Goal: Communication & Community: Ask a question

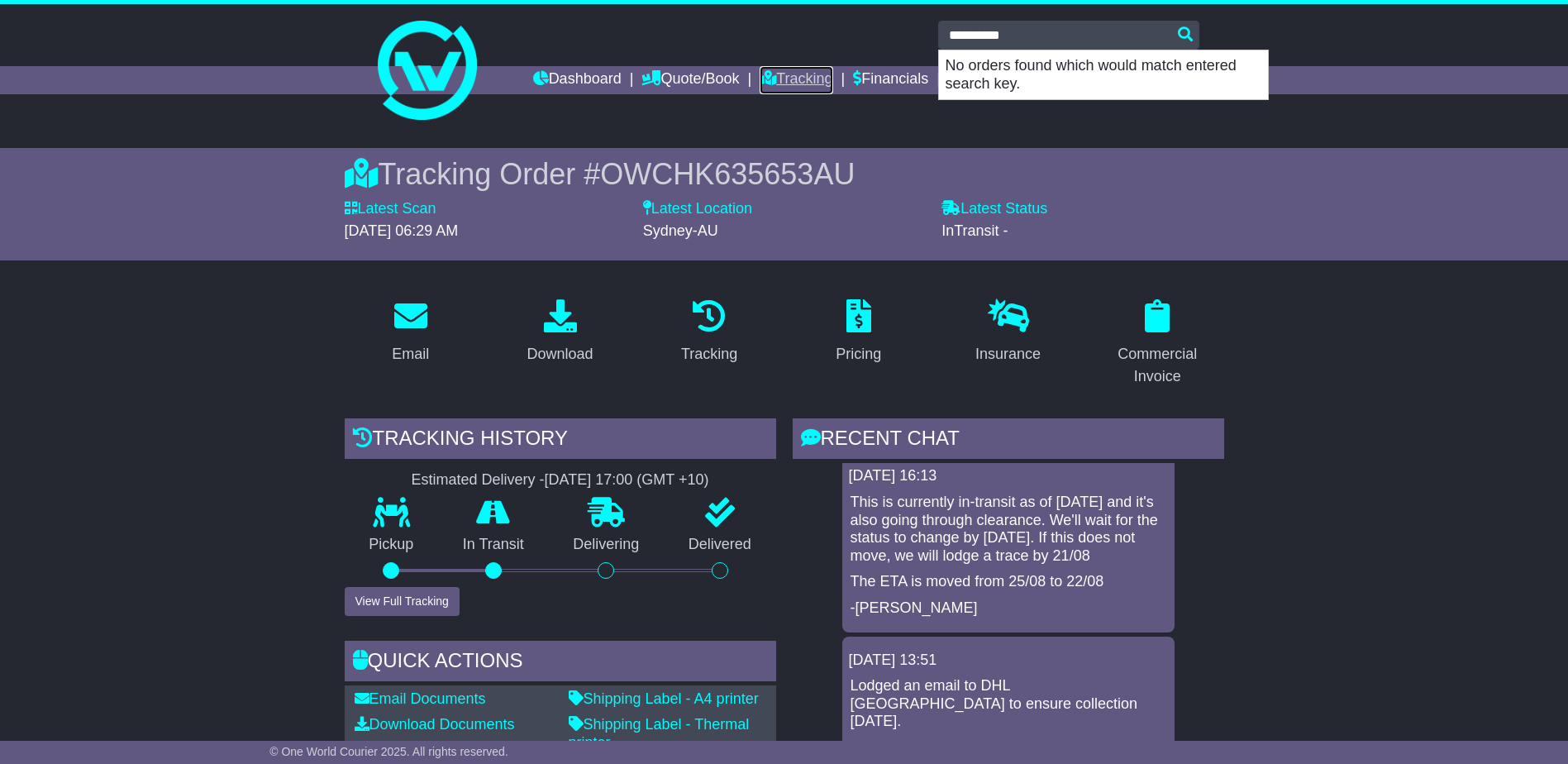
drag, startPoint x: 773, startPoint y: 80, endPoint x: 787, endPoint y: 86, distance: 15.2
click at [773, 81] on link "Tracking" at bounding box center [795, 80] width 73 height 28
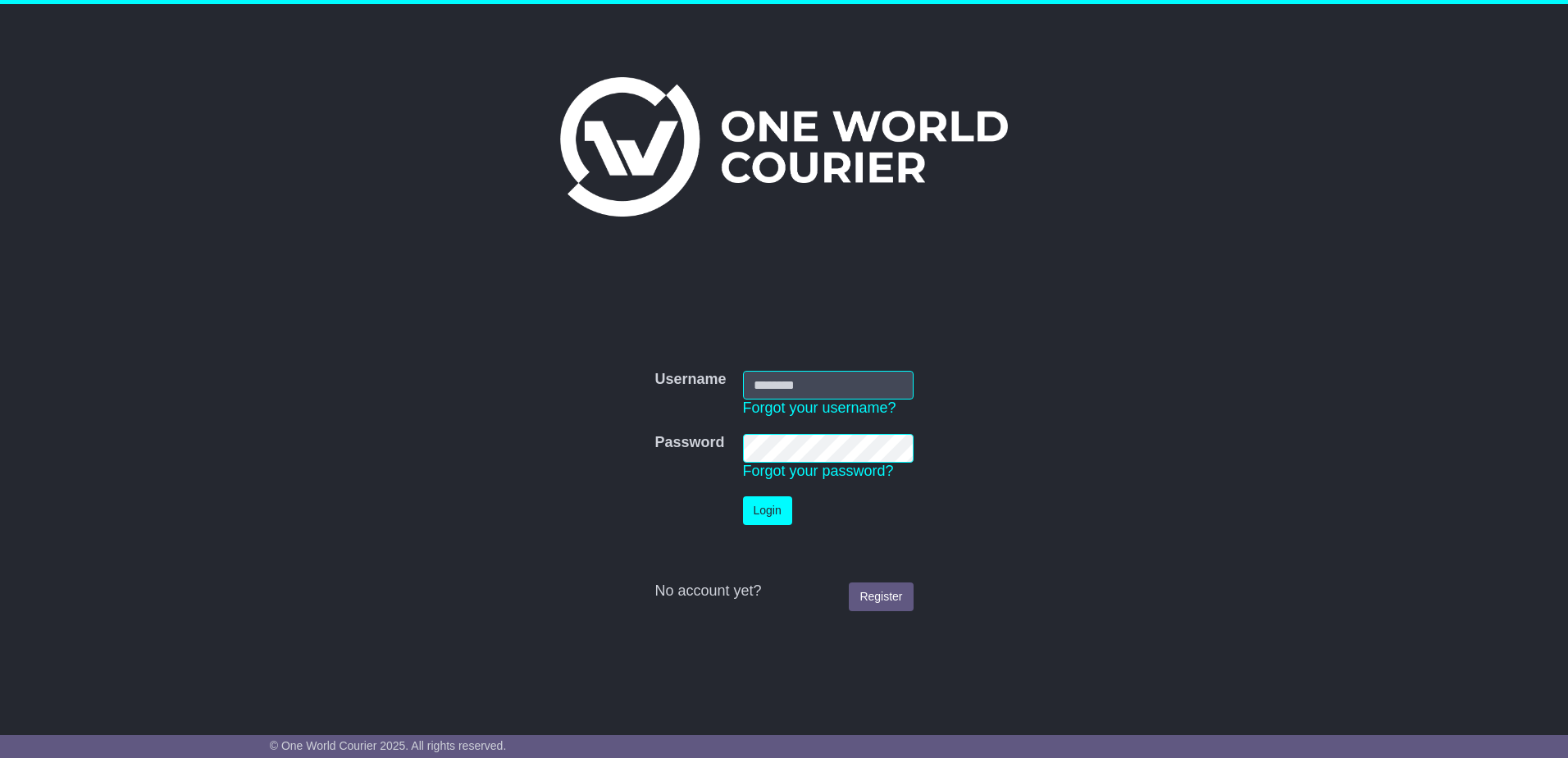
type input "**********"
click at [779, 519] on button "Login" at bounding box center [767, 510] width 49 height 29
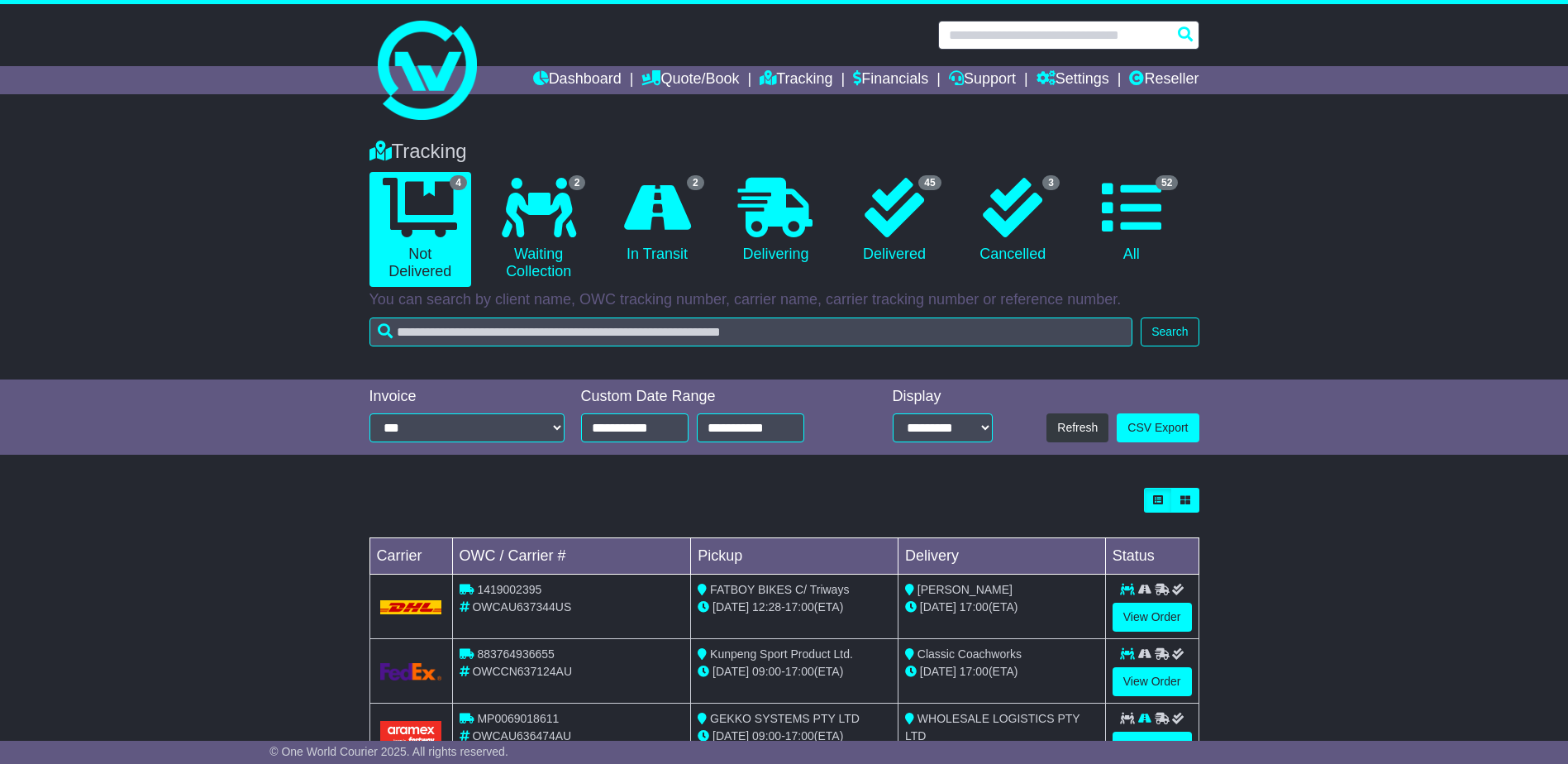
click at [1004, 33] on input "text" at bounding box center [1068, 34] width 261 height 29
paste input "**********"
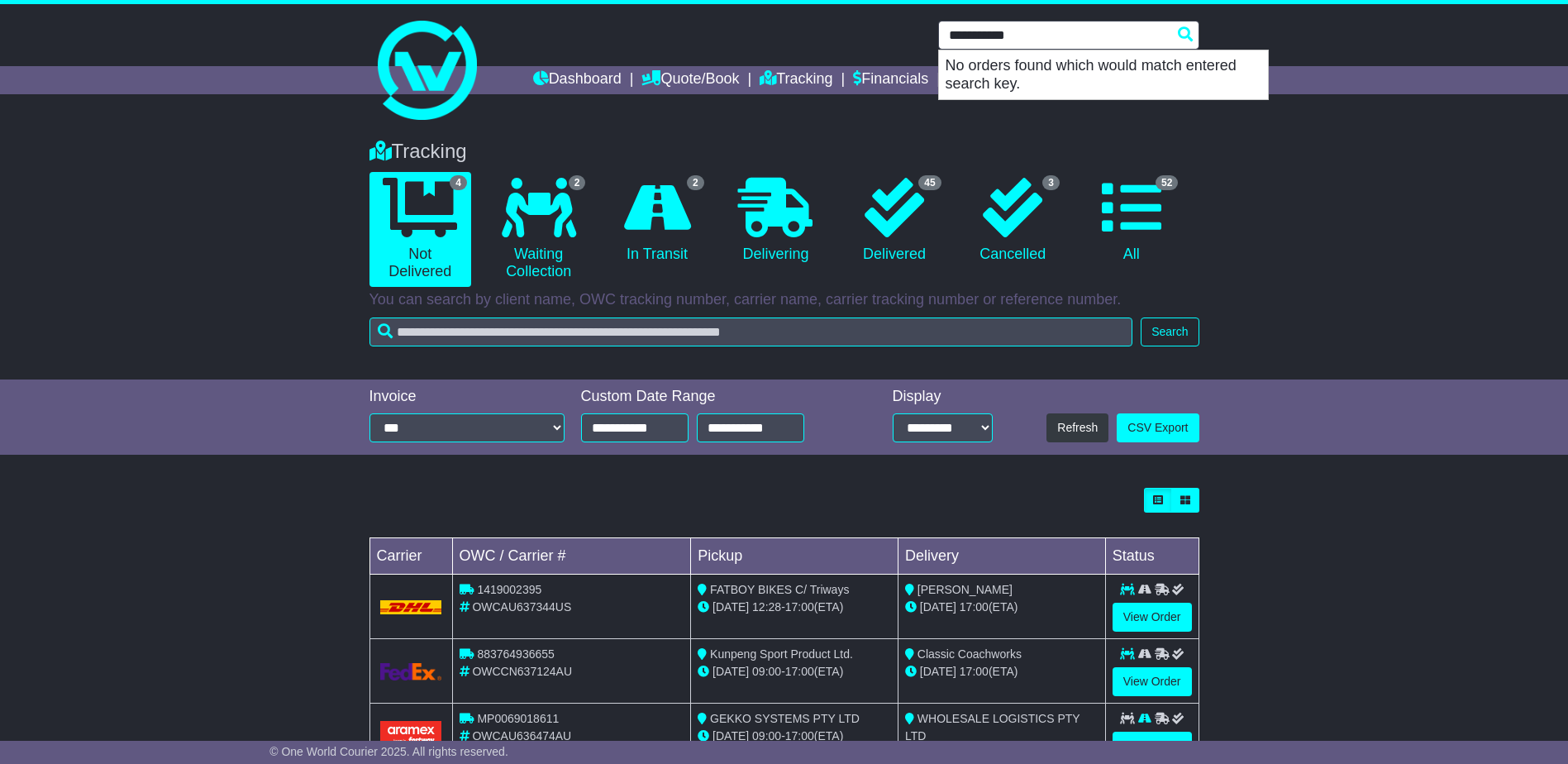
type input "**********"
click at [1139, 621] on link "View Order" at bounding box center [1153, 617] width 79 height 29
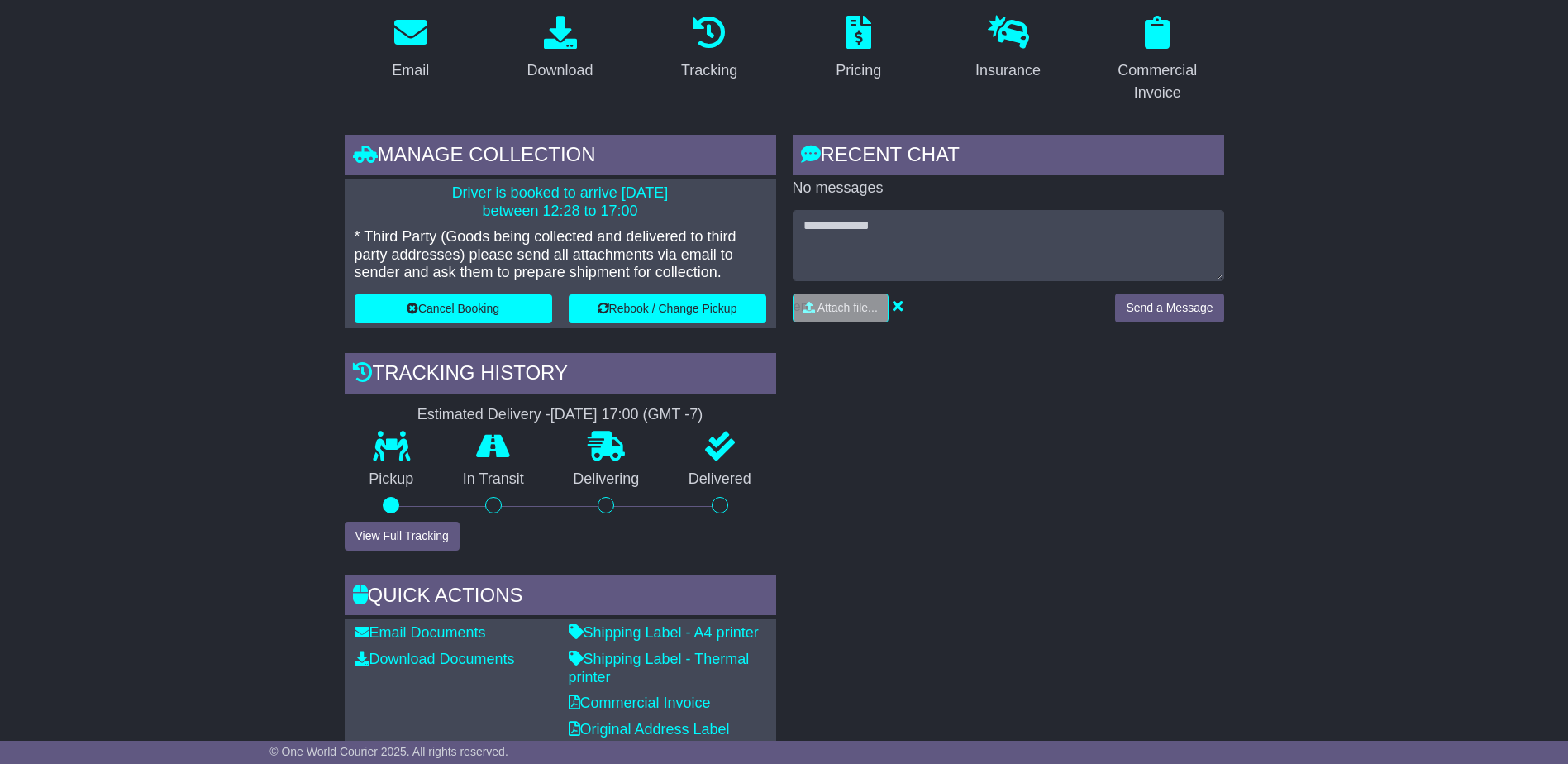
scroll to position [331, 0]
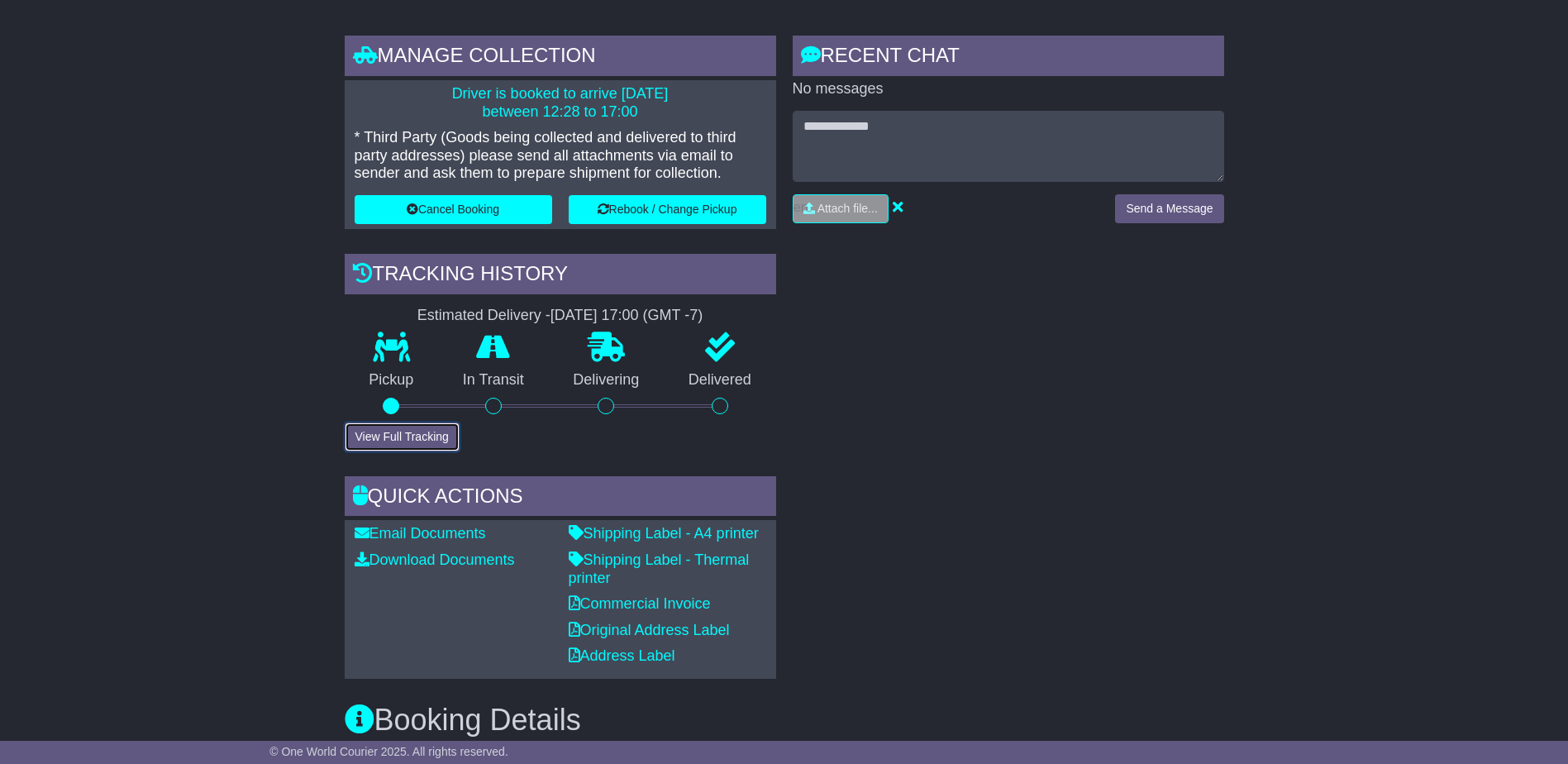
click at [405, 439] on button "View Full Tracking" at bounding box center [402, 437] width 115 height 29
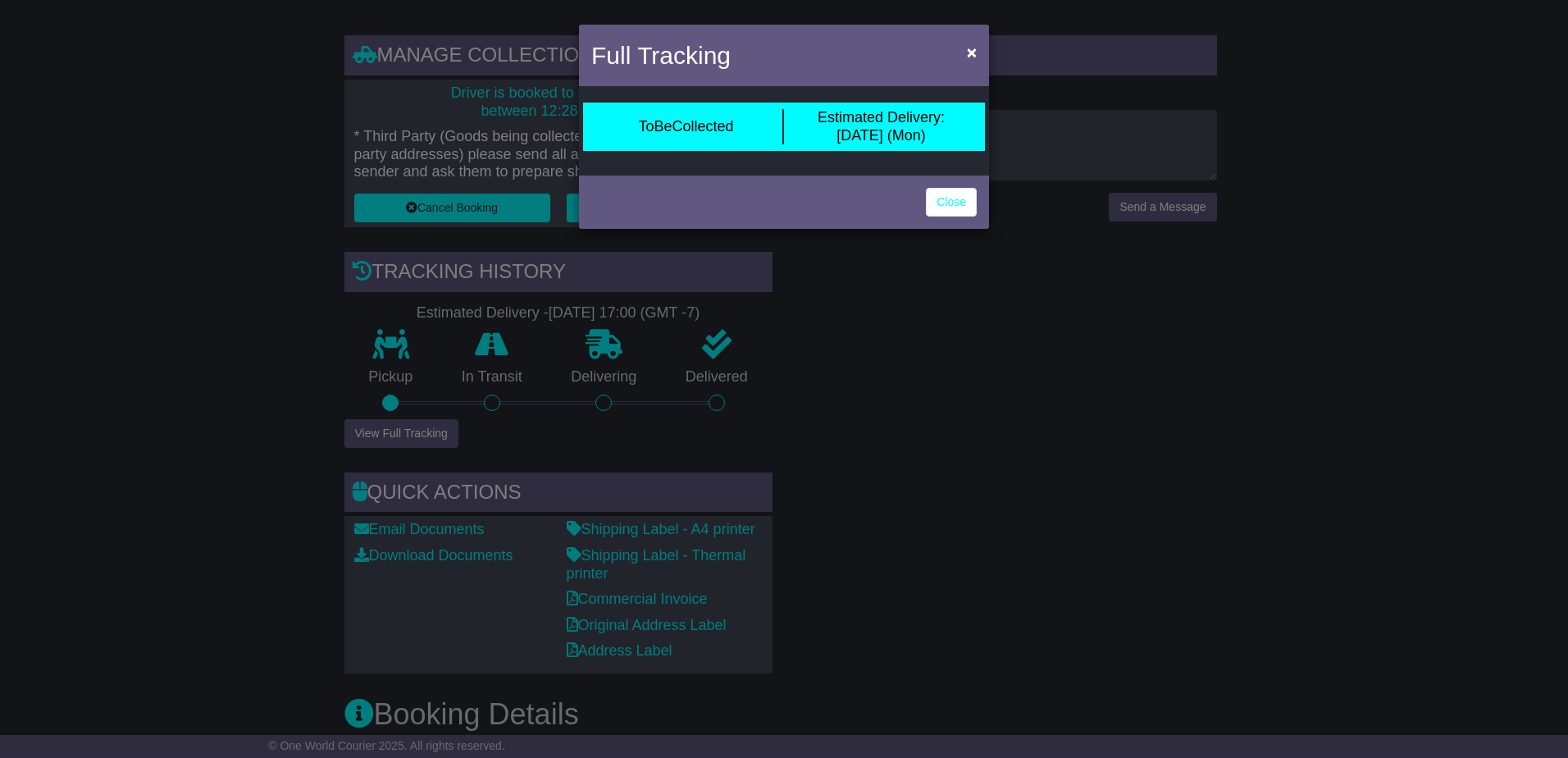
click at [258, 414] on div "Full Tracking × ToBeCollected Estimated Delivery: 25 Aug (Mon) Close" at bounding box center [784, 379] width 1568 height 758
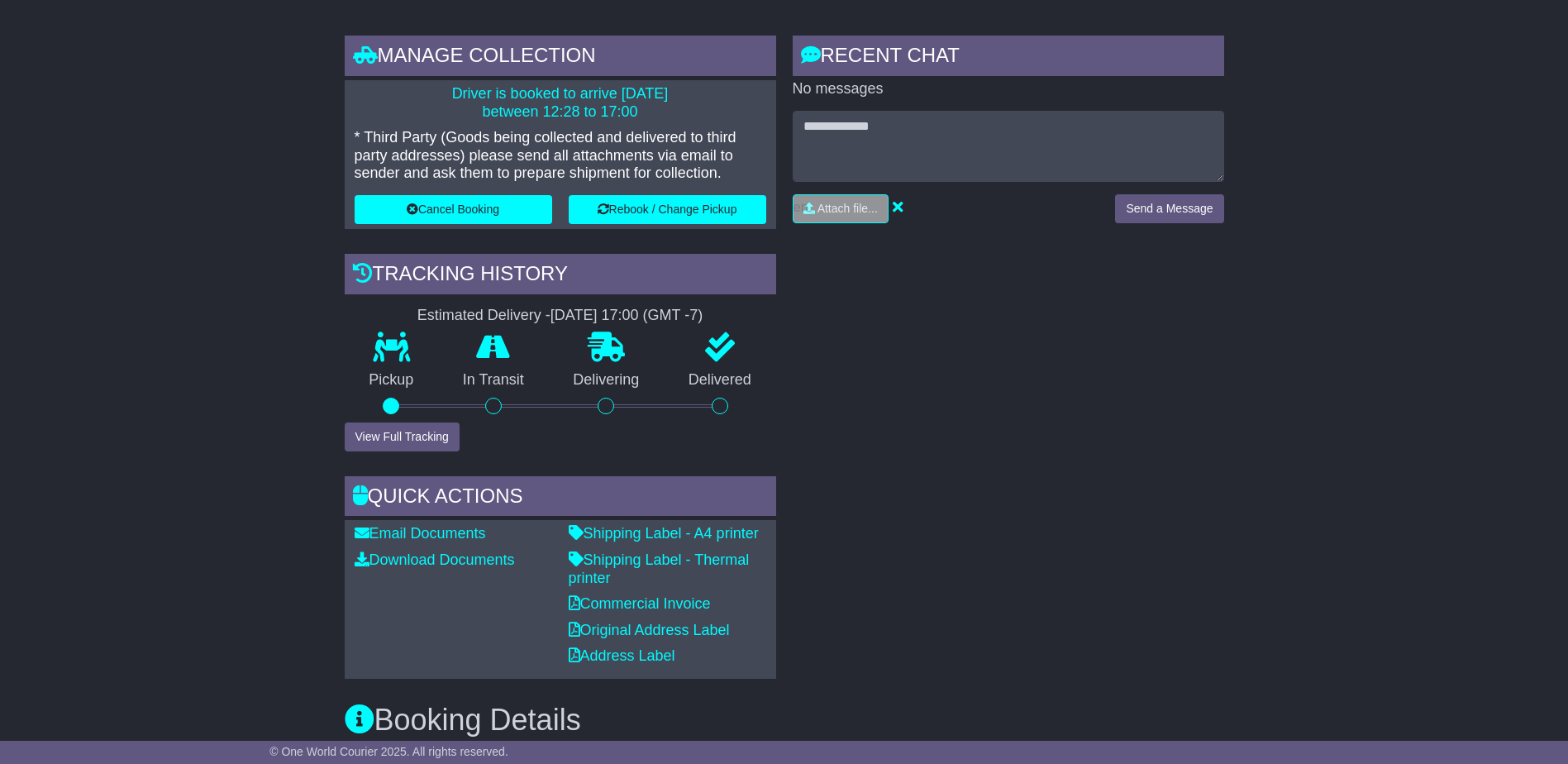
drag, startPoint x: 224, startPoint y: 419, endPoint x: 945, endPoint y: 407, distance: 721.1
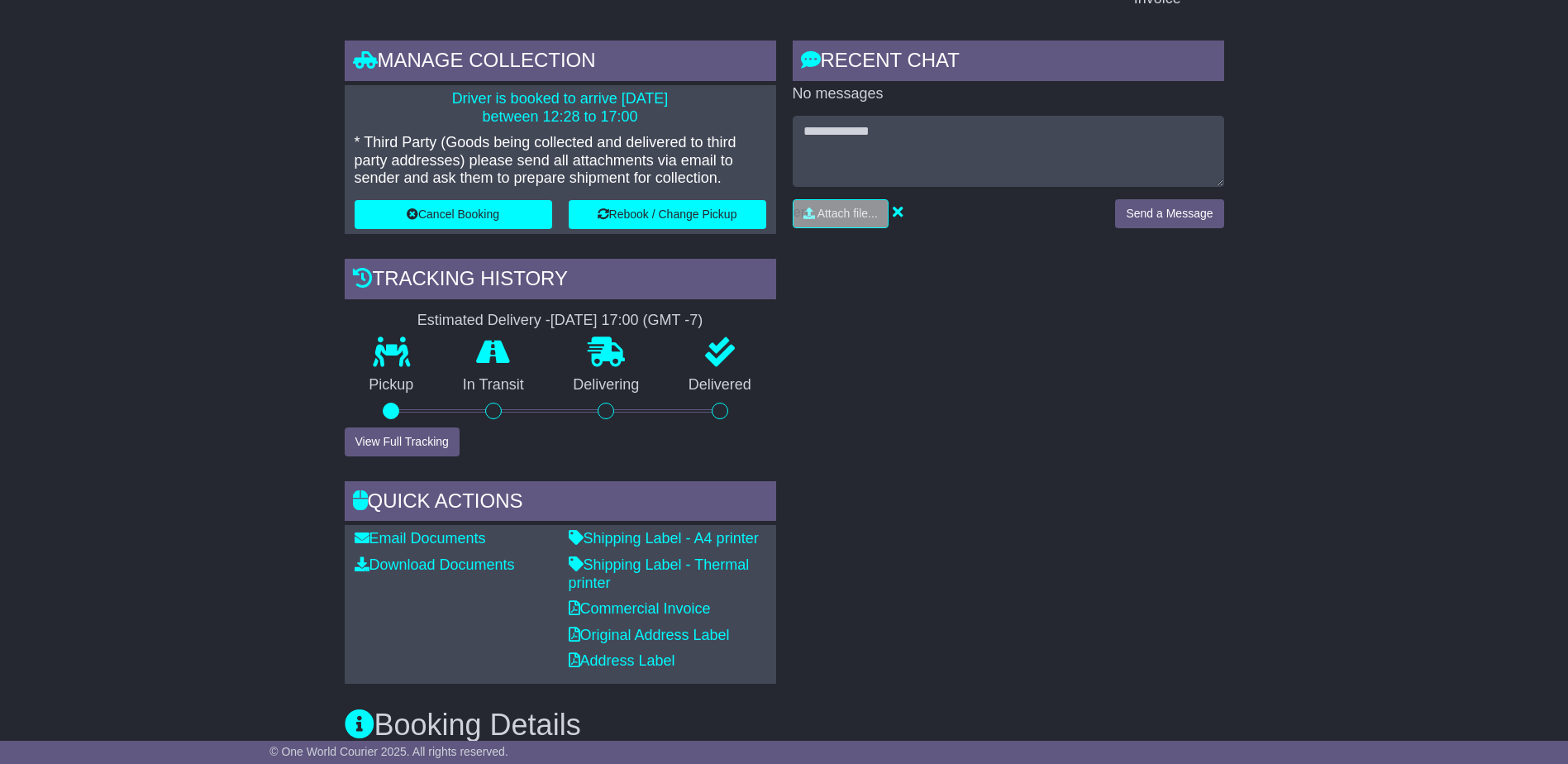
scroll to position [0, 0]
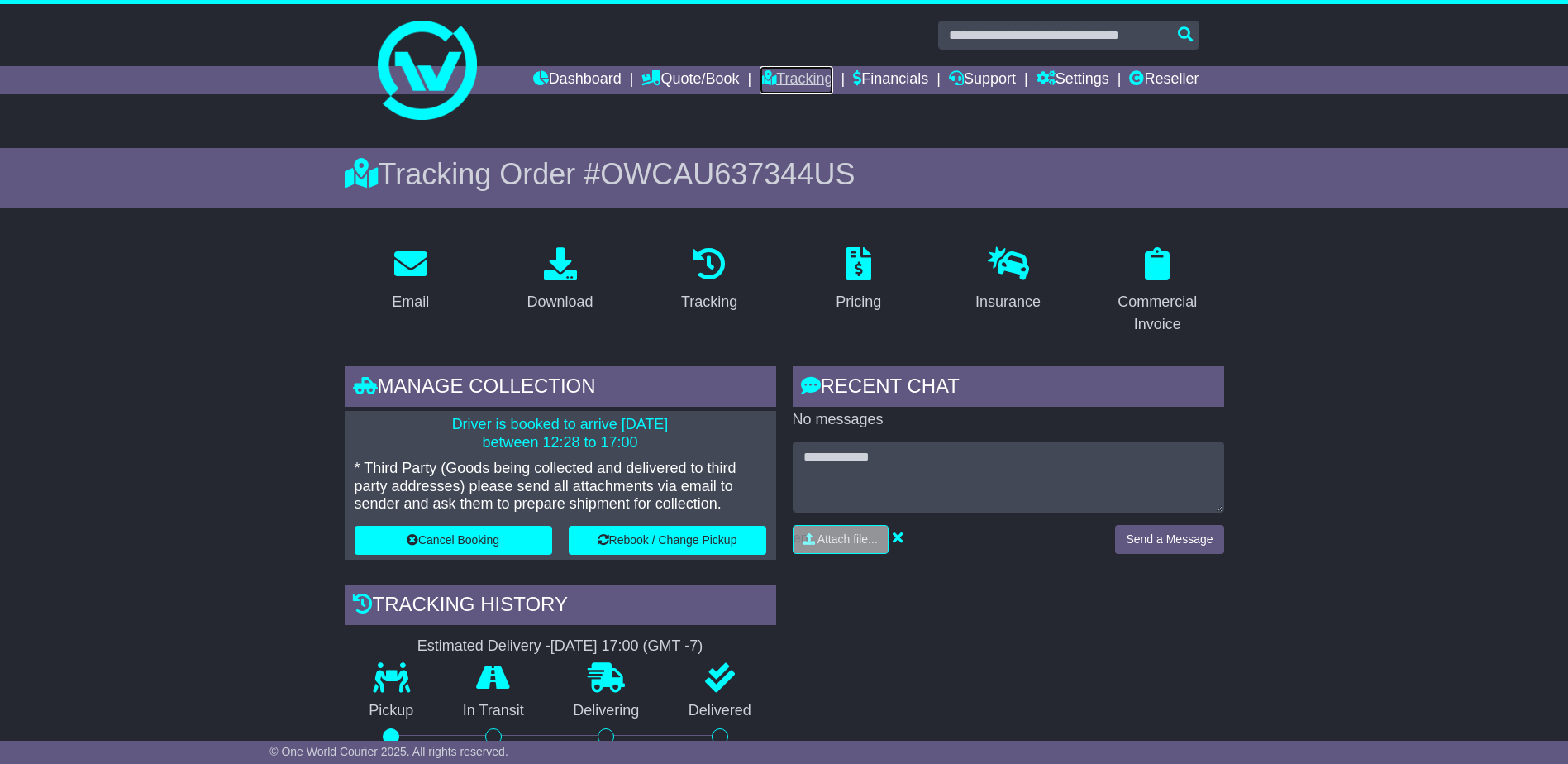
click at [800, 78] on link "Tracking" at bounding box center [795, 80] width 73 height 28
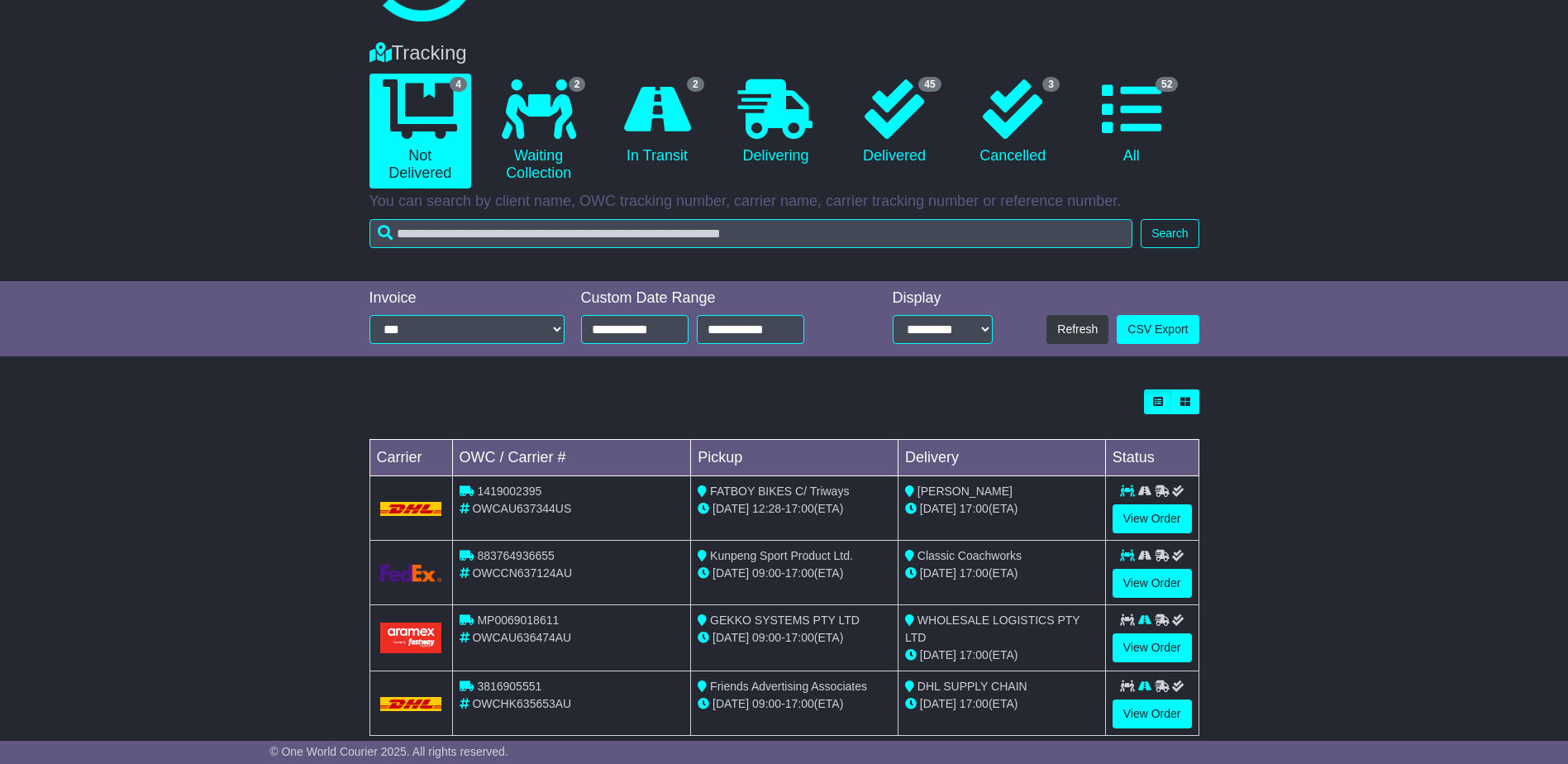
scroll to position [128, 0]
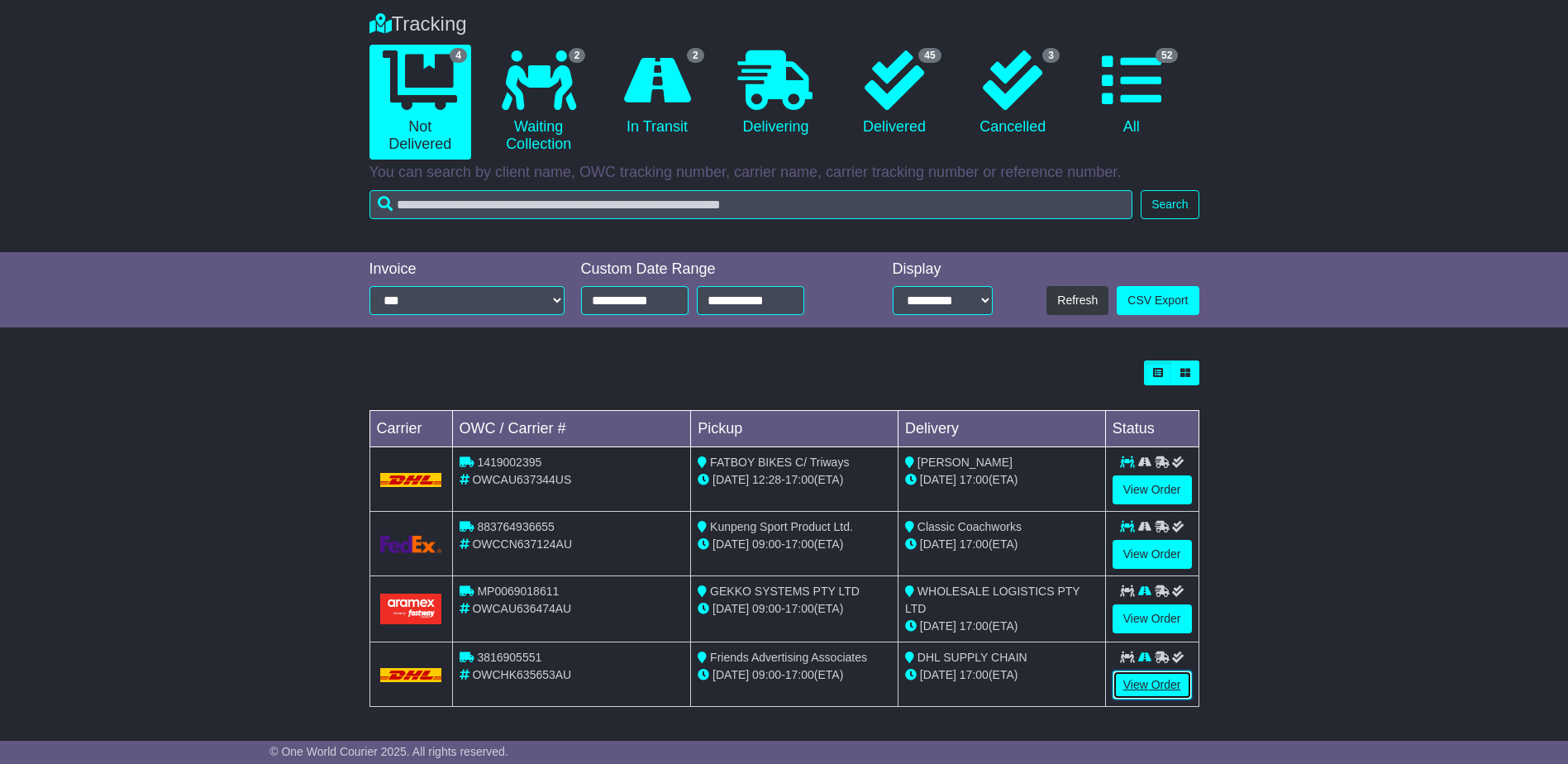
click at [1148, 685] on link "View Order" at bounding box center [1153, 685] width 79 height 29
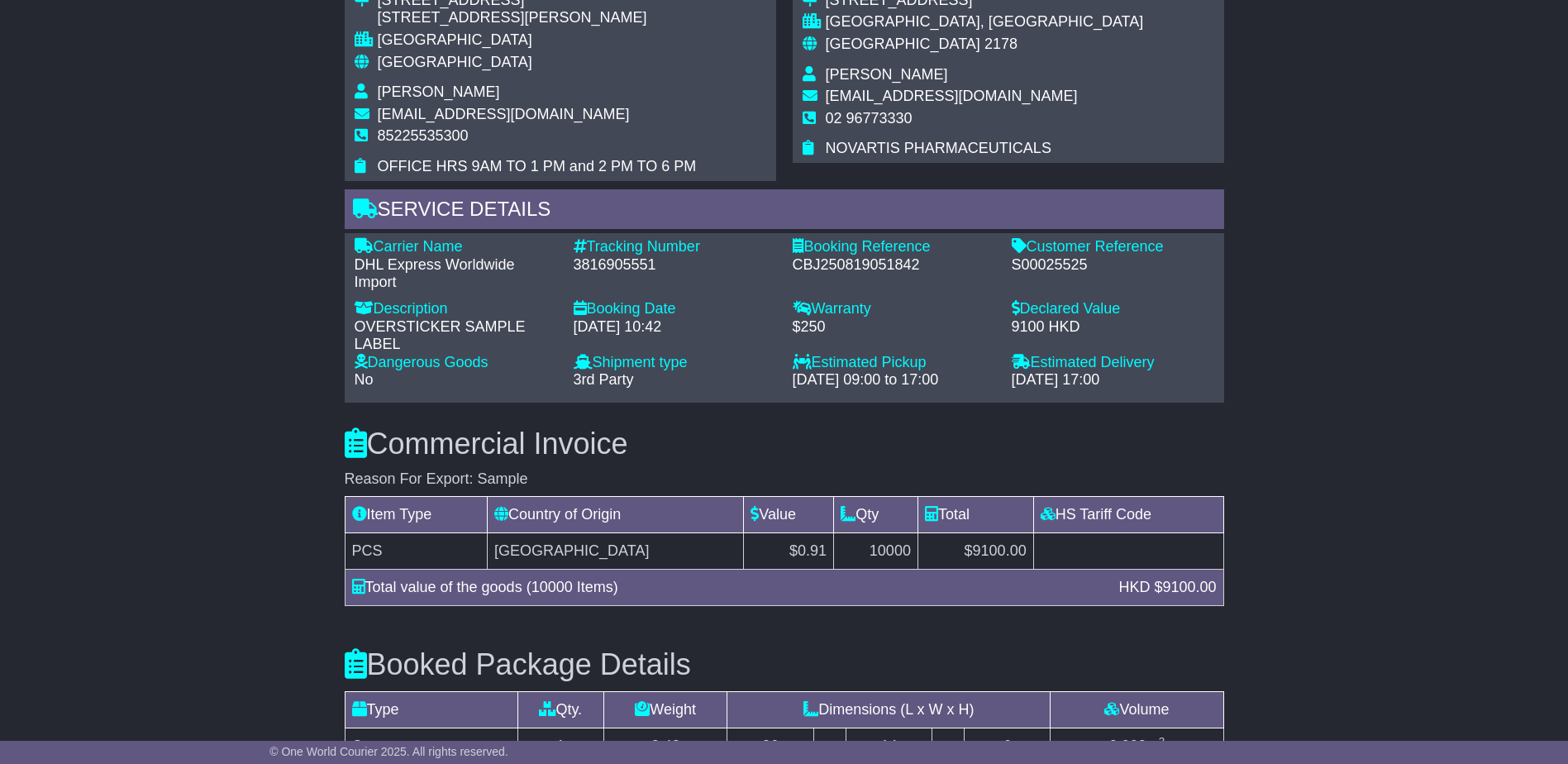
scroll to position [1157, 0]
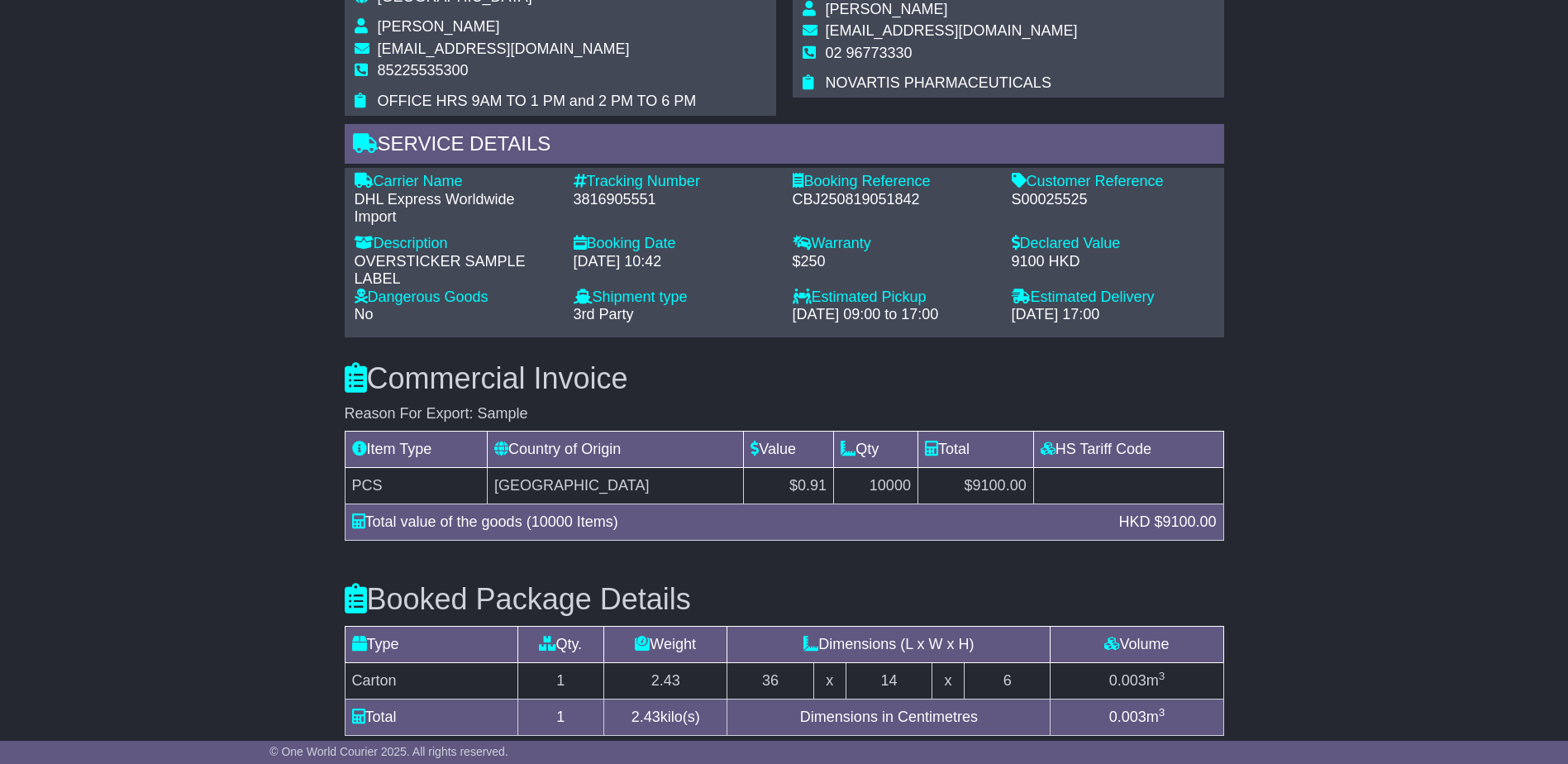
click at [158, 513] on div "Email Download Tracking Pricing Insurance" at bounding box center [784, 139] width 1568 height 2024
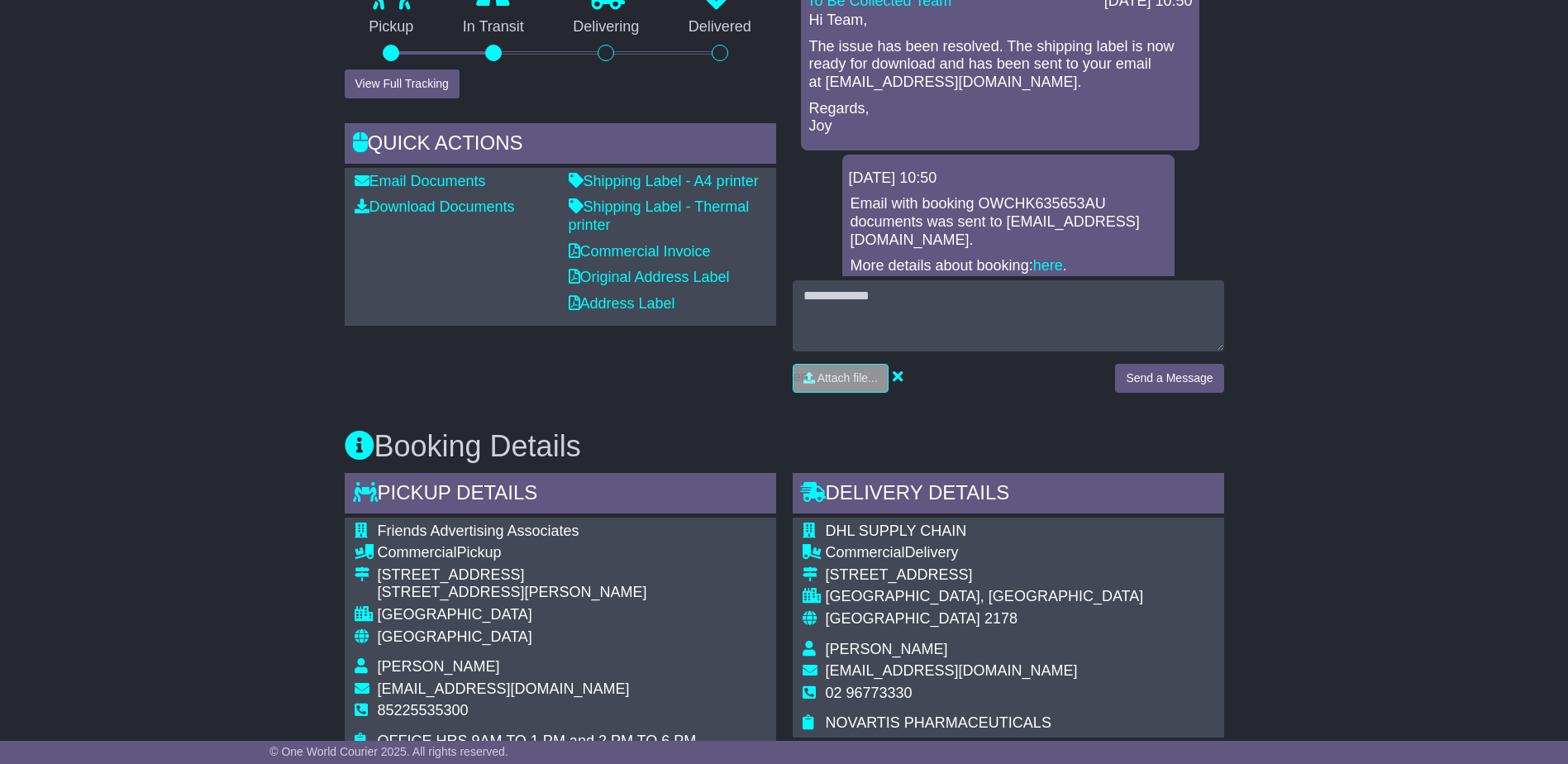
scroll to position [496, 0]
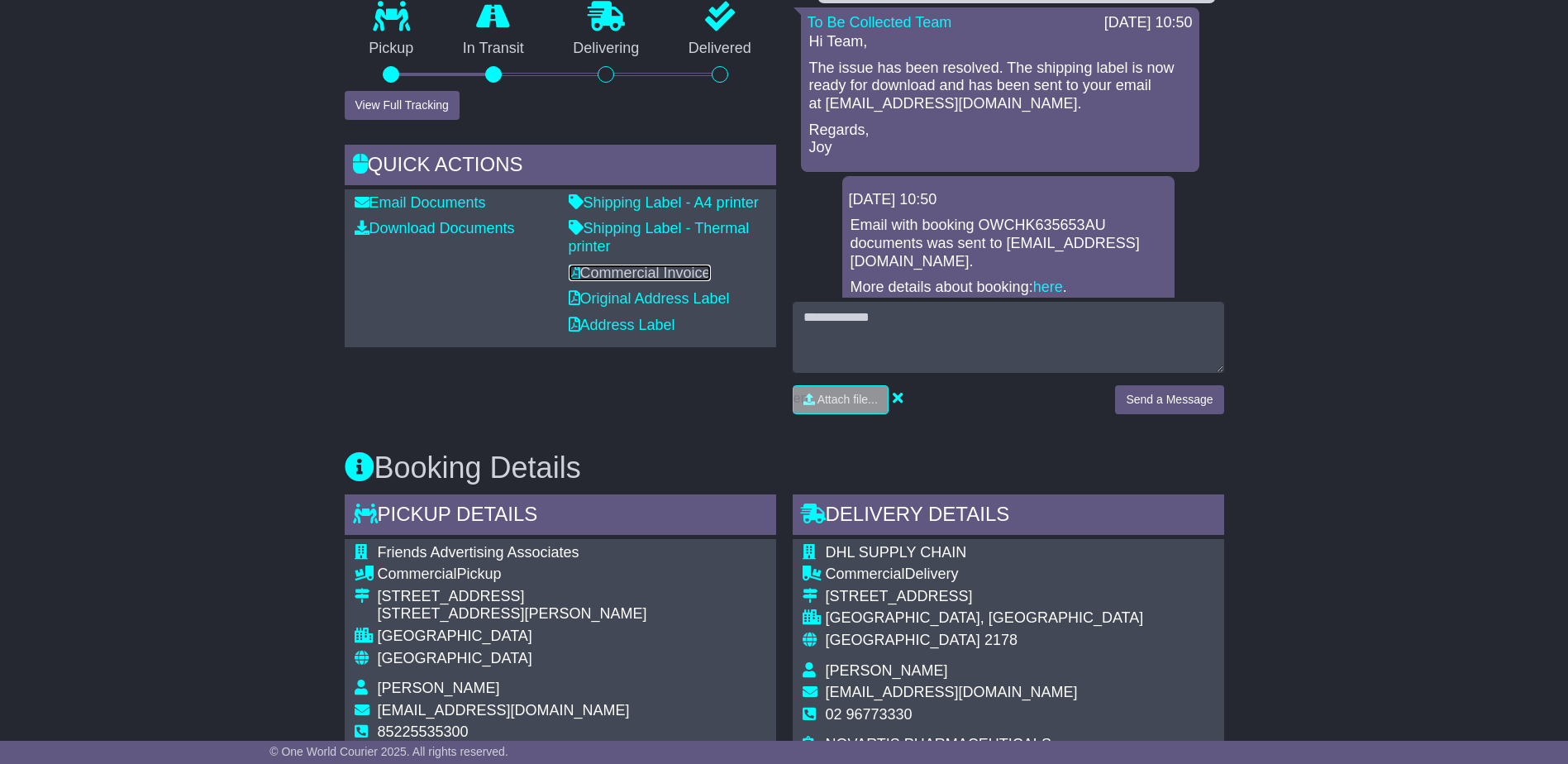
click at [604, 279] on link "Commercial Invoice" at bounding box center [640, 273] width 143 height 17
click at [620, 276] on link "Commercial Invoice" at bounding box center [640, 273] width 143 height 17
click at [641, 267] on link "Commercial Invoice" at bounding box center [640, 273] width 143 height 17
click at [588, 403] on div "Tracking history Estimated Delivery - 25 Aug 2025 - 17:00 (GMT +10) Pickup In T…" at bounding box center [560, 174] width 448 height 504
click at [678, 417] on div "Tracking history Estimated Delivery - 25 Aug 2025 - 17:00 (GMT +10) Pickup In T…" at bounding box center [560, 174] width 448 height 504
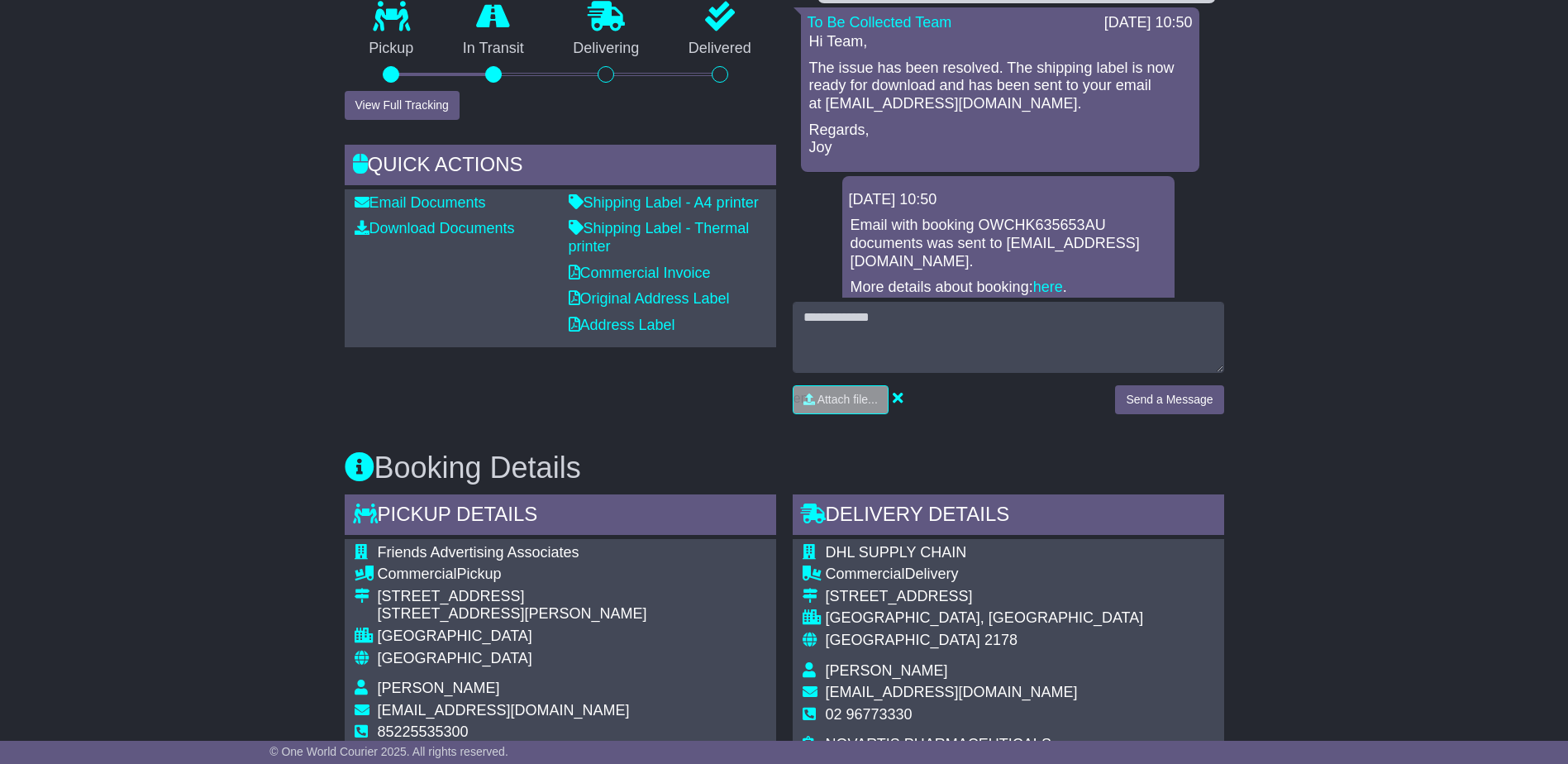
drag, startPoint x: 983, startPoint y: 424, endPoint x: 521, endPoint y: 375, distance: 464.6
click at [553, 401] on div "Tracking history Estimated Delivery - 25 Aug 2025 - 17:00 (GMT +10) Pickup In T…" at bounding box center [560, 174] width 448 height 504
click at [1022, 437] on div "Booking Details Pickup Details - Tail Lift Friends Advertising Associates Comme…" at bounding box center [784, 713] width 896 height 572
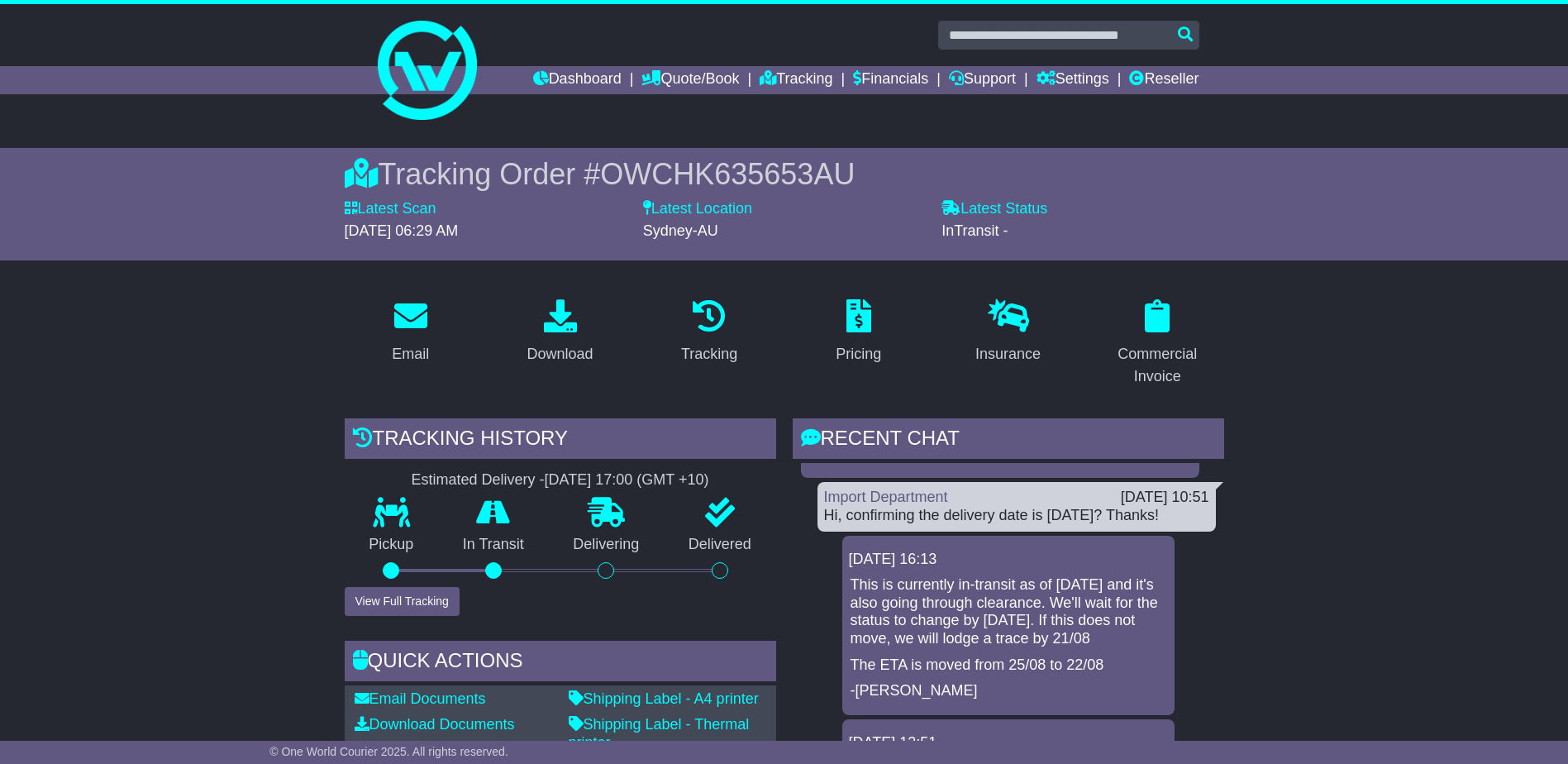
scroll to position [248, 0]
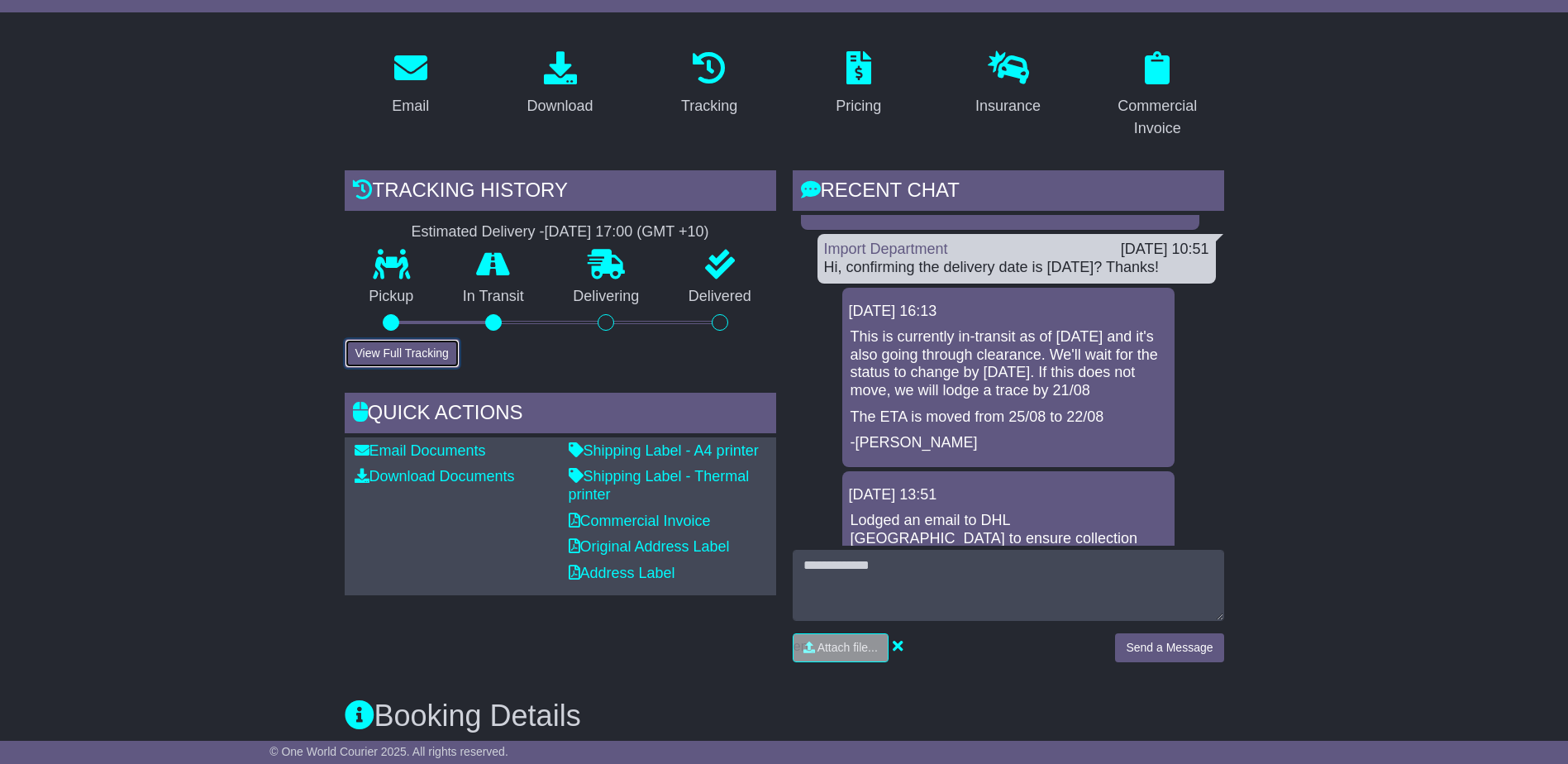
click at [385, 354] on button "View Full Tracking" at bounding box center [402, 353] width 115 height 29
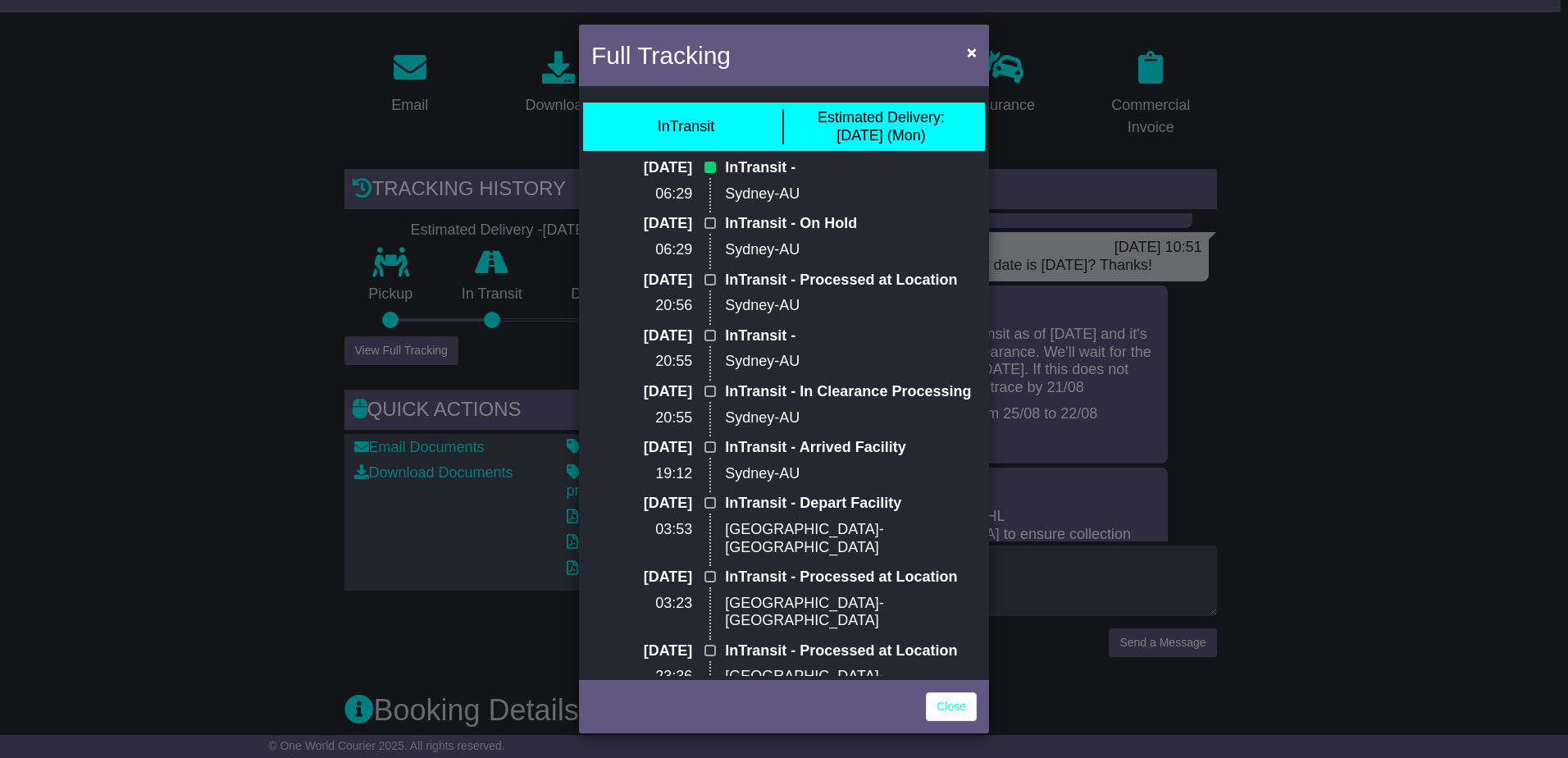
click at [382, 351] on div "Full Tracking × InTransit Estimated Delivery: 25 Aug (Mon) 22 Aug 2025 06:29 In…" at bounding box center [784, 379] width 1568 height 758
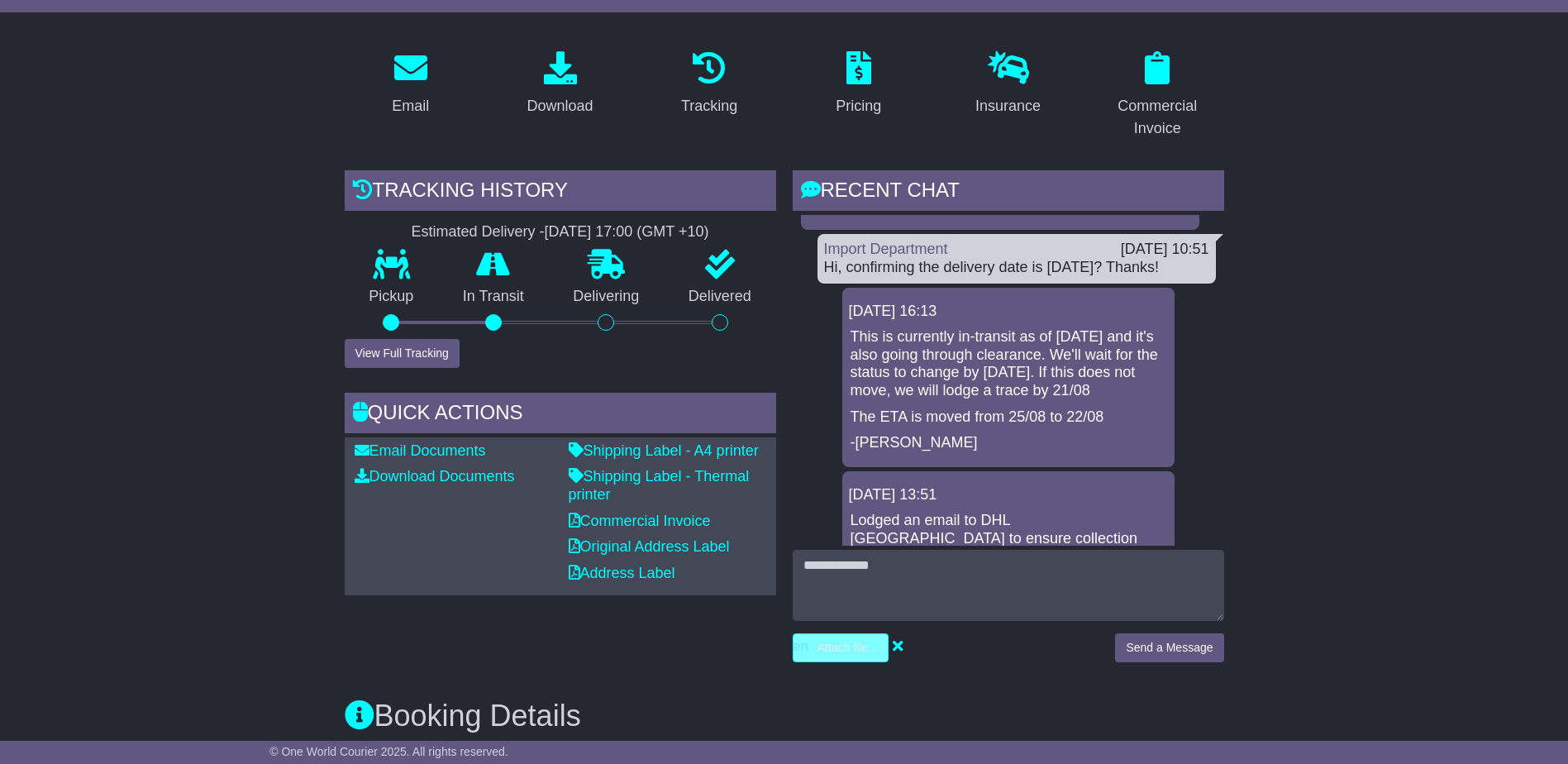
click at [821, 654] on input "file" at bounding box center [762, 648] width 251 height 27
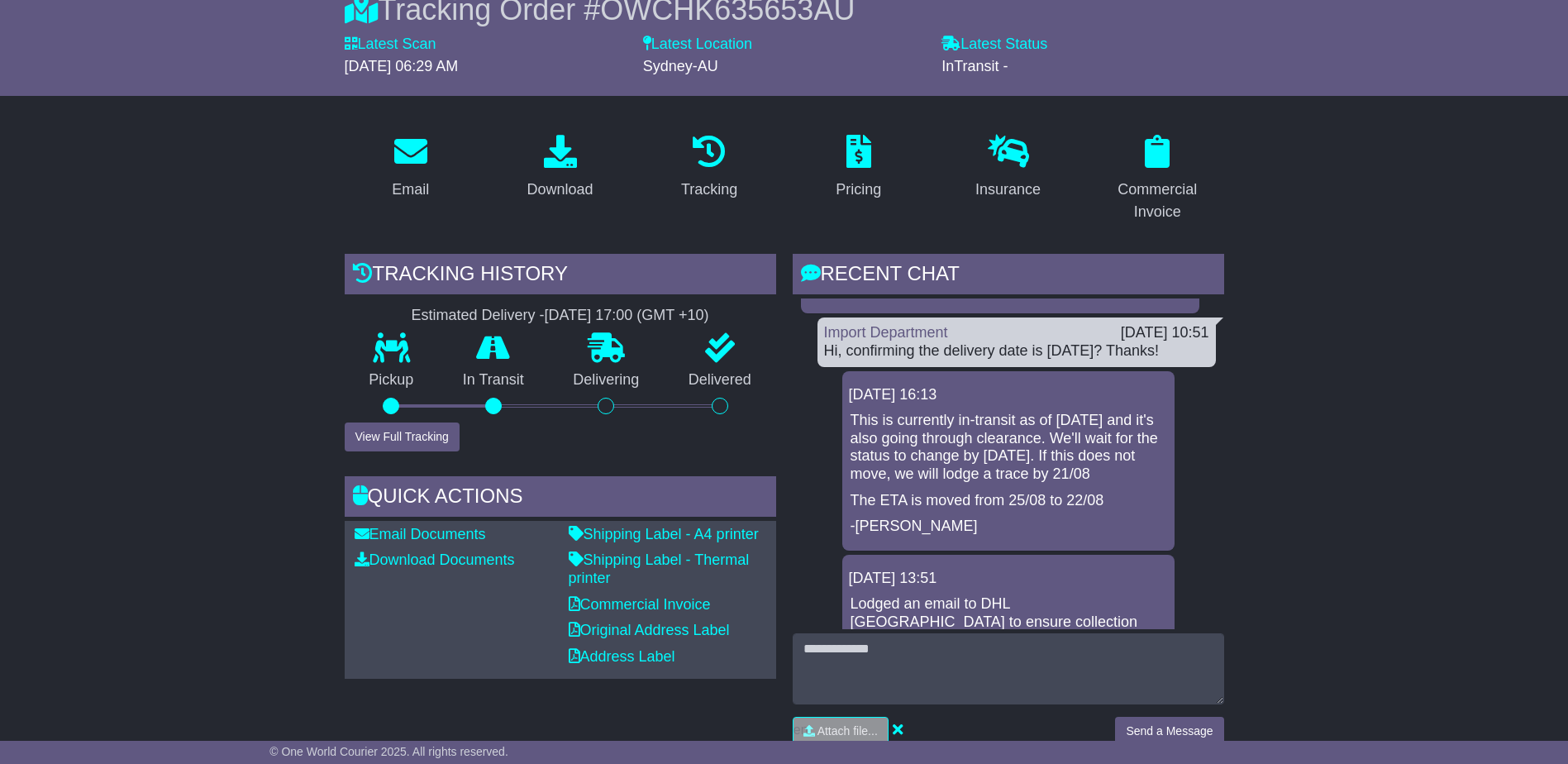
scroll to position [0, 0]
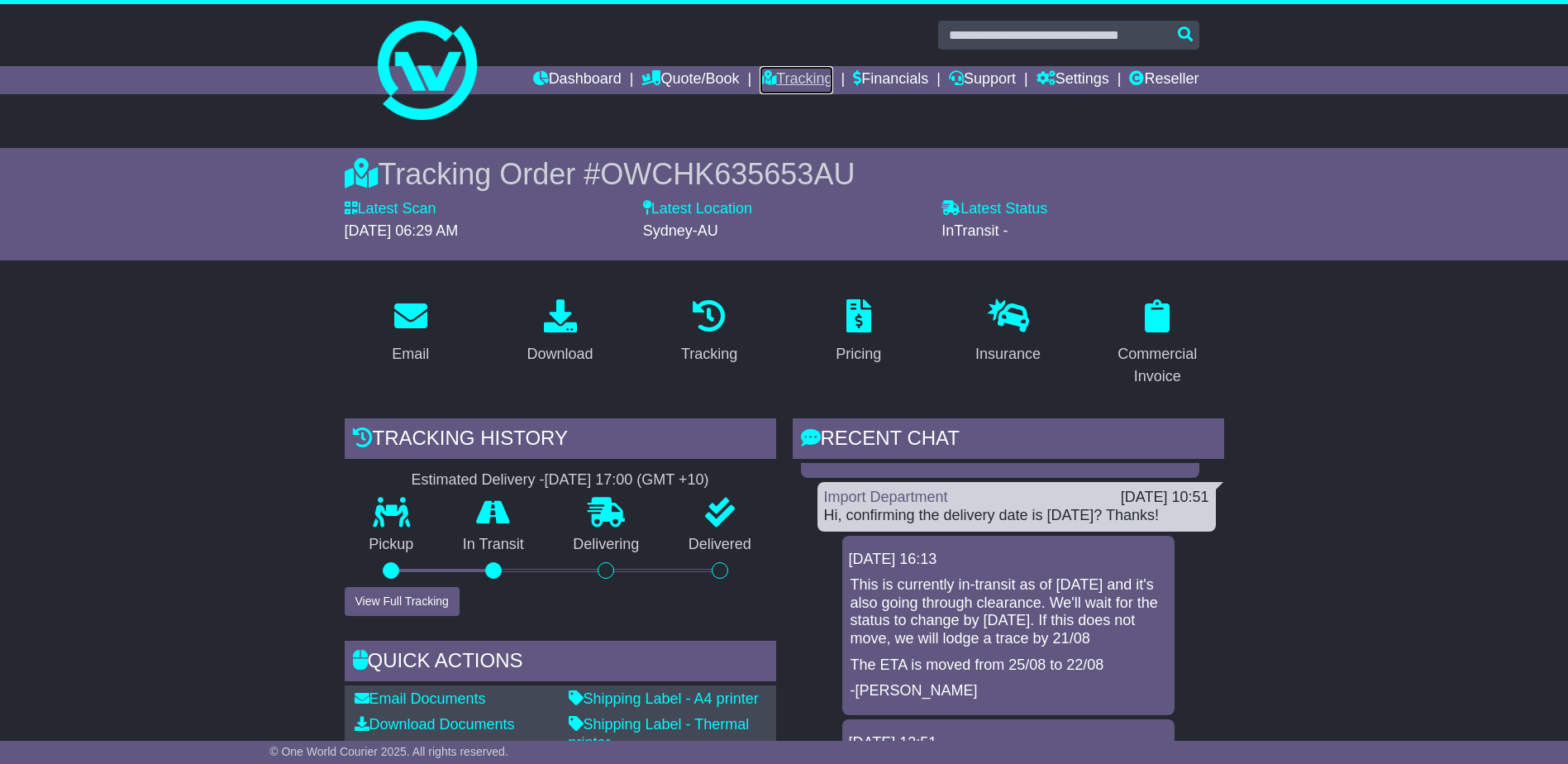
drag, startPoint x: 766, startPoint y: 85, endPoint x: 769, endPoint y: 103, distance: 18.2
click at [766, 86] on link "Tracking" at bounding box center [795, 80] width 73 height 28
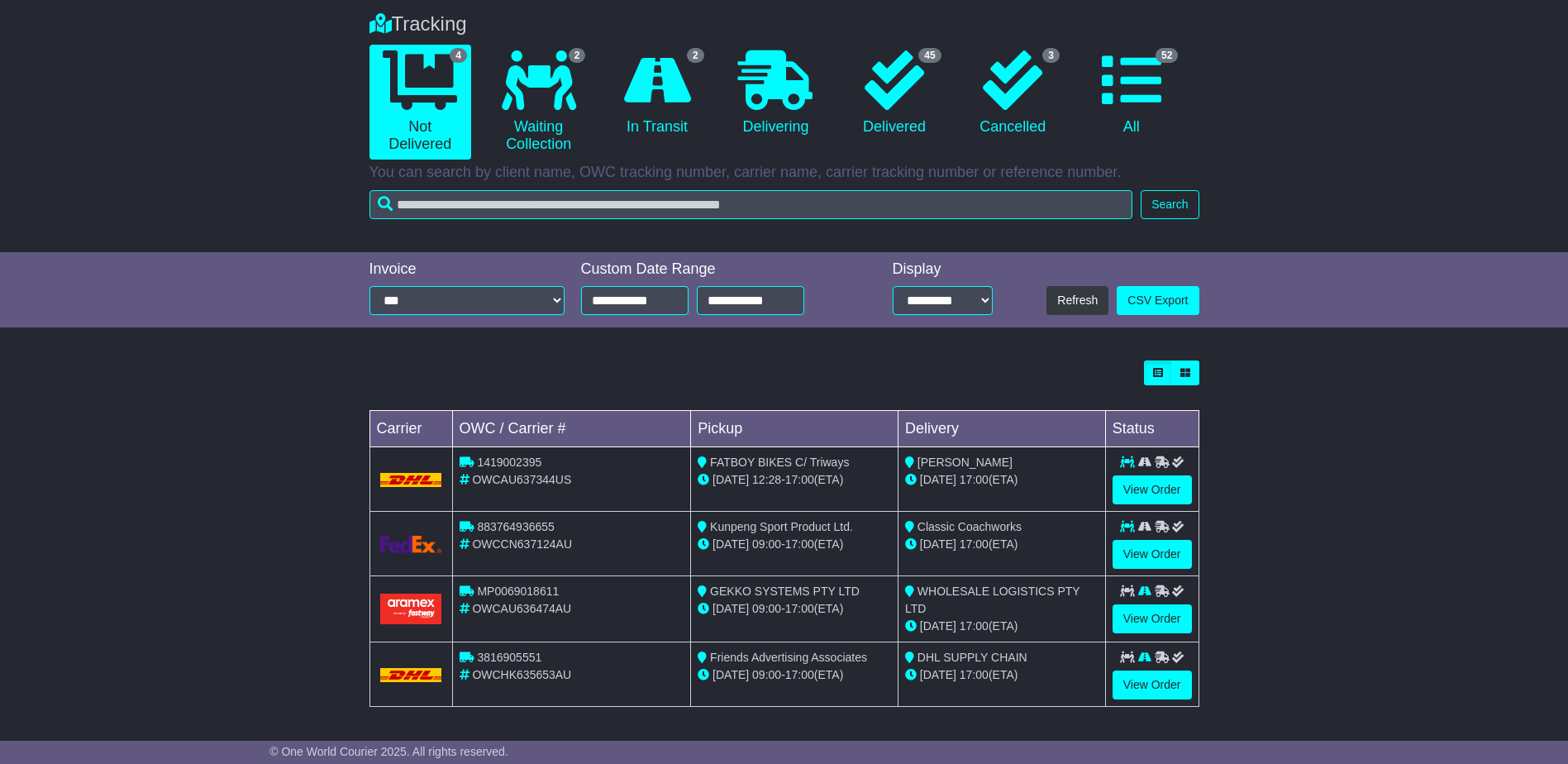
scroll to position [45, 0]
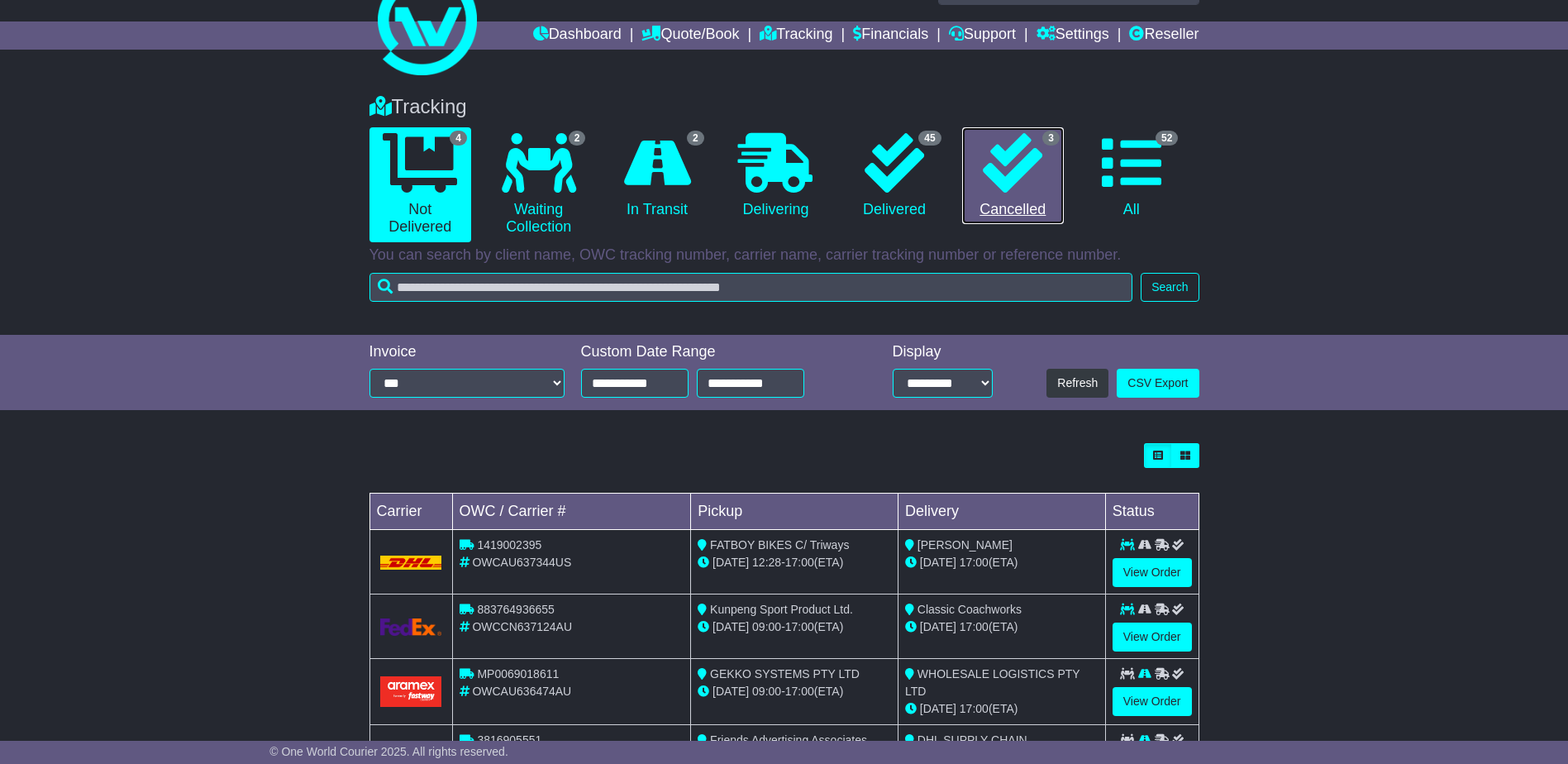
click at [1012, 169] on icon at bounding box center [1013, 163] width 60 height 60
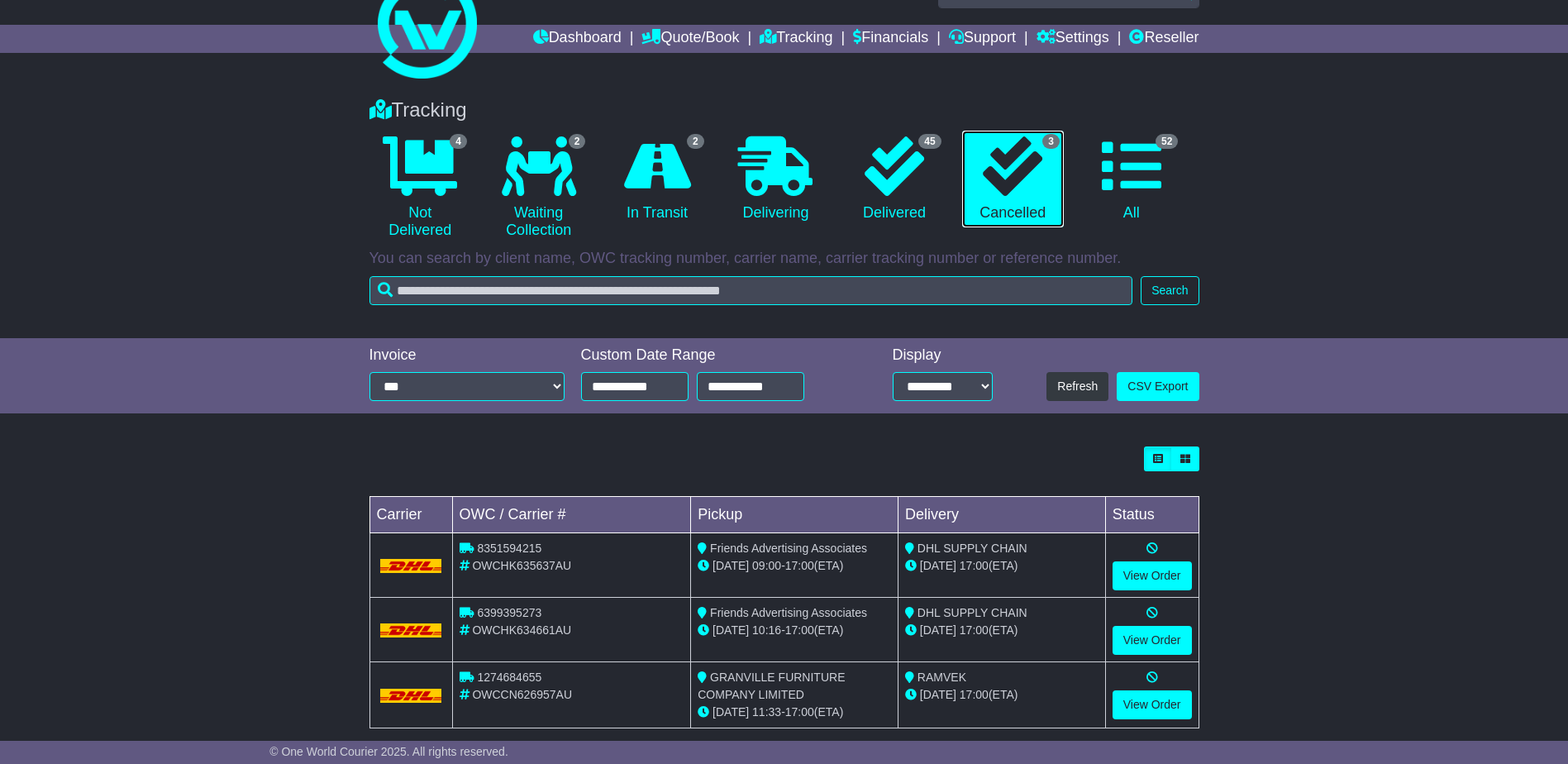
scroll to position [64, 0]
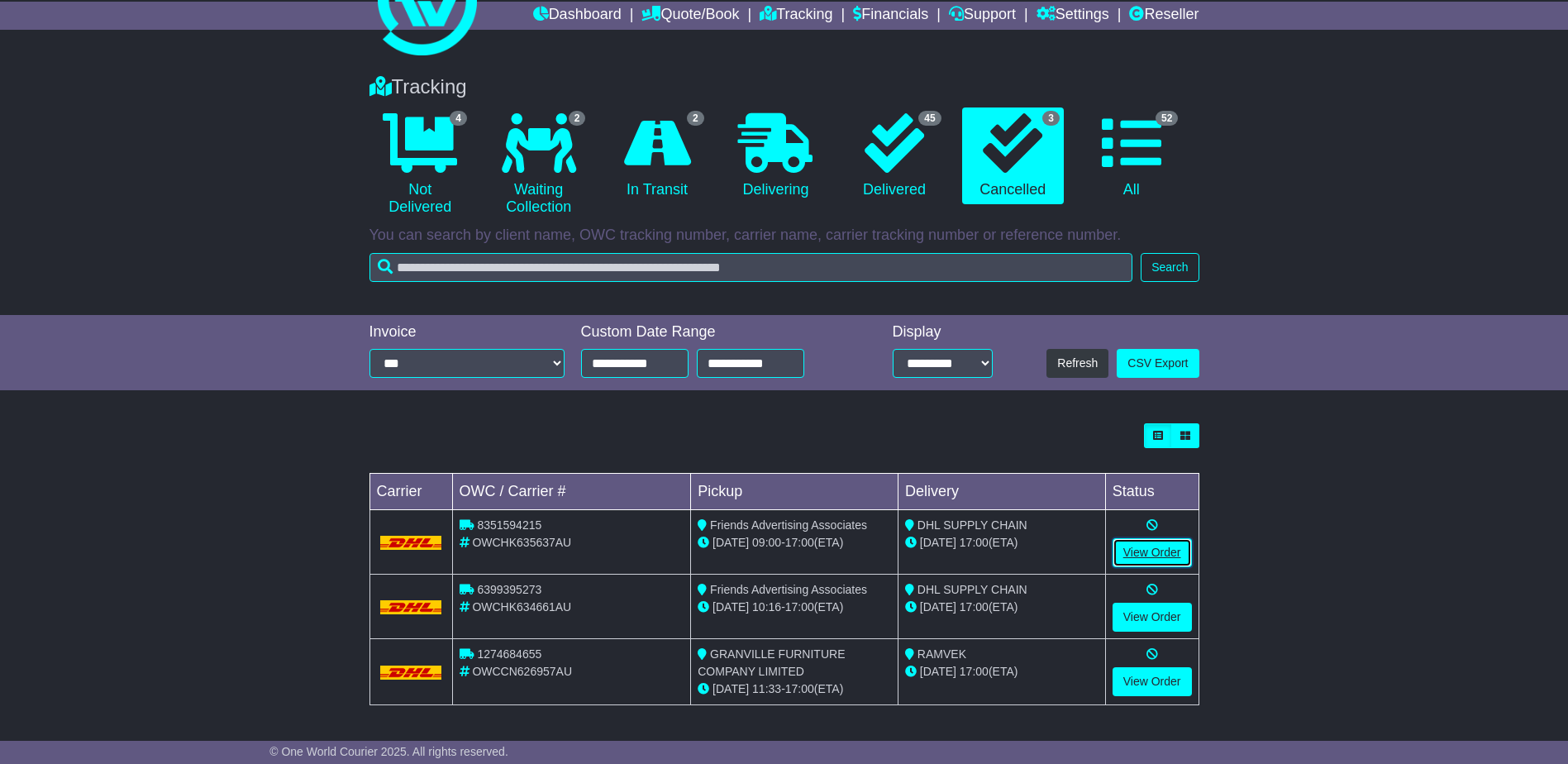
click at [1139, 558] on link "View Order" at bounding box center [1153, 553] width 79 height 29
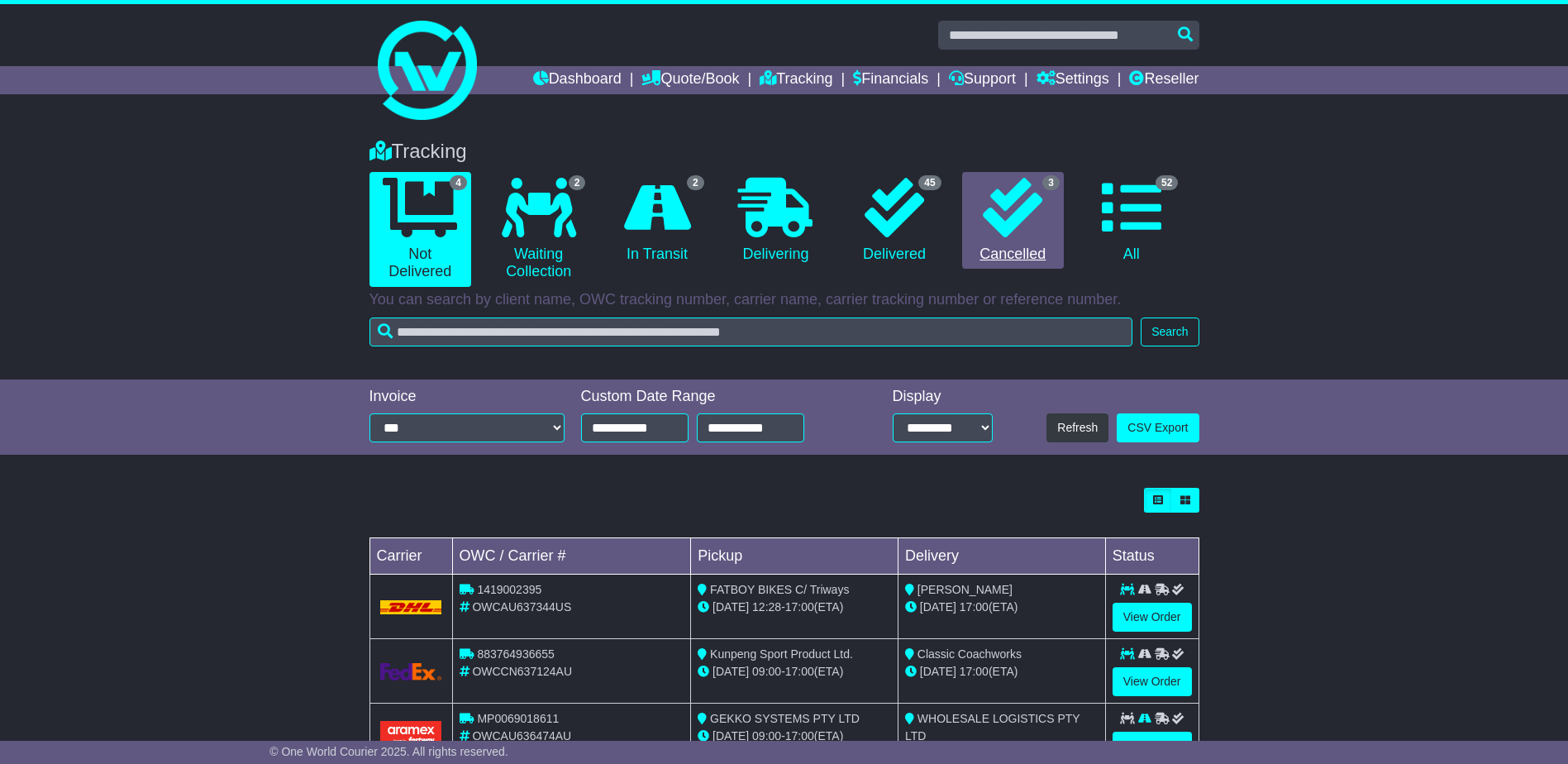
click at [996, 291] on p "You can search by client name, OWC tracking number, carrier name, carrier track…" at bounding box center [784, 300] width 830 height 18
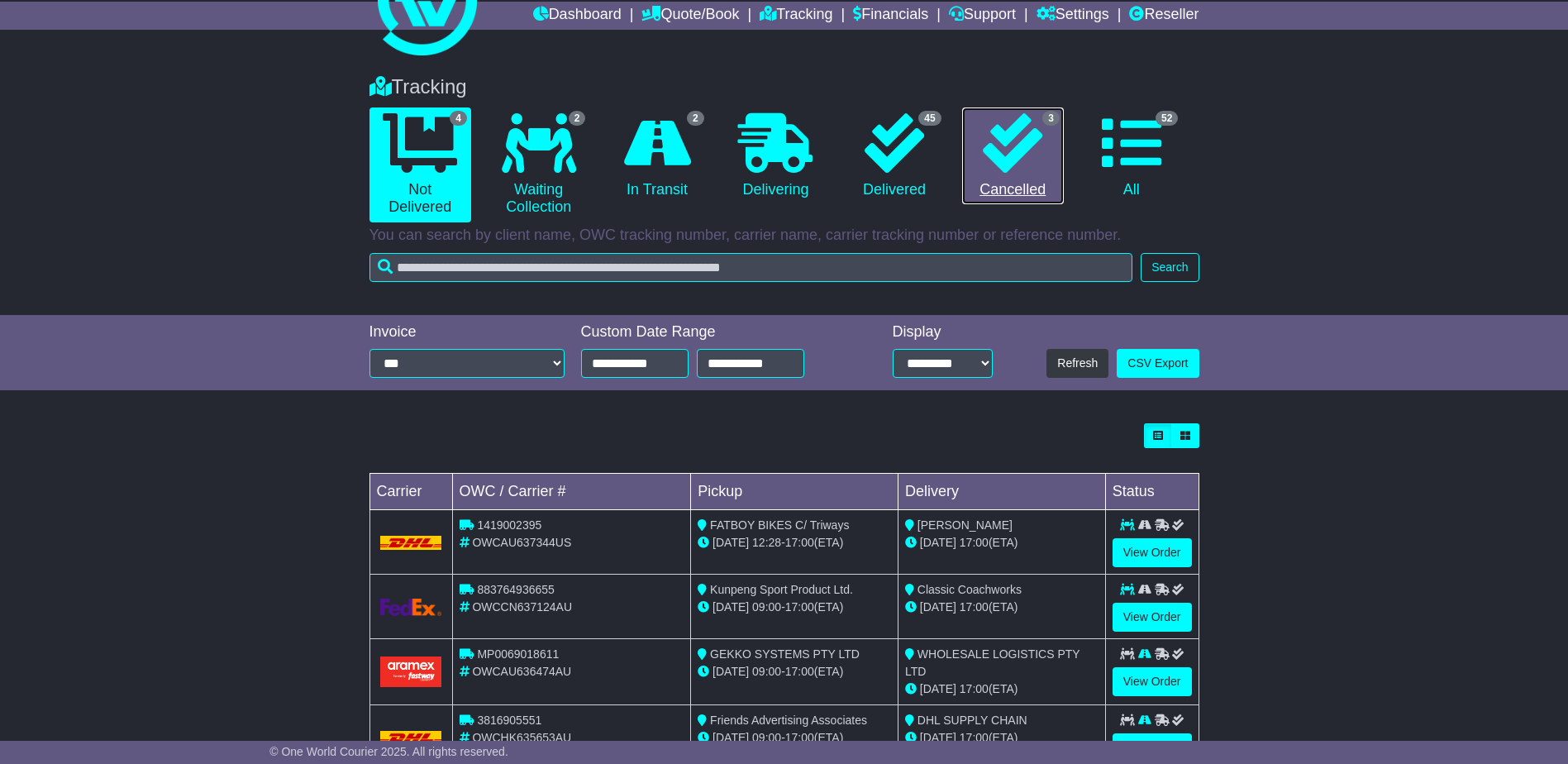
click at [1022, 195] on link "3 Cancelled" at bounding box center [1014, 156] width 102 height 98
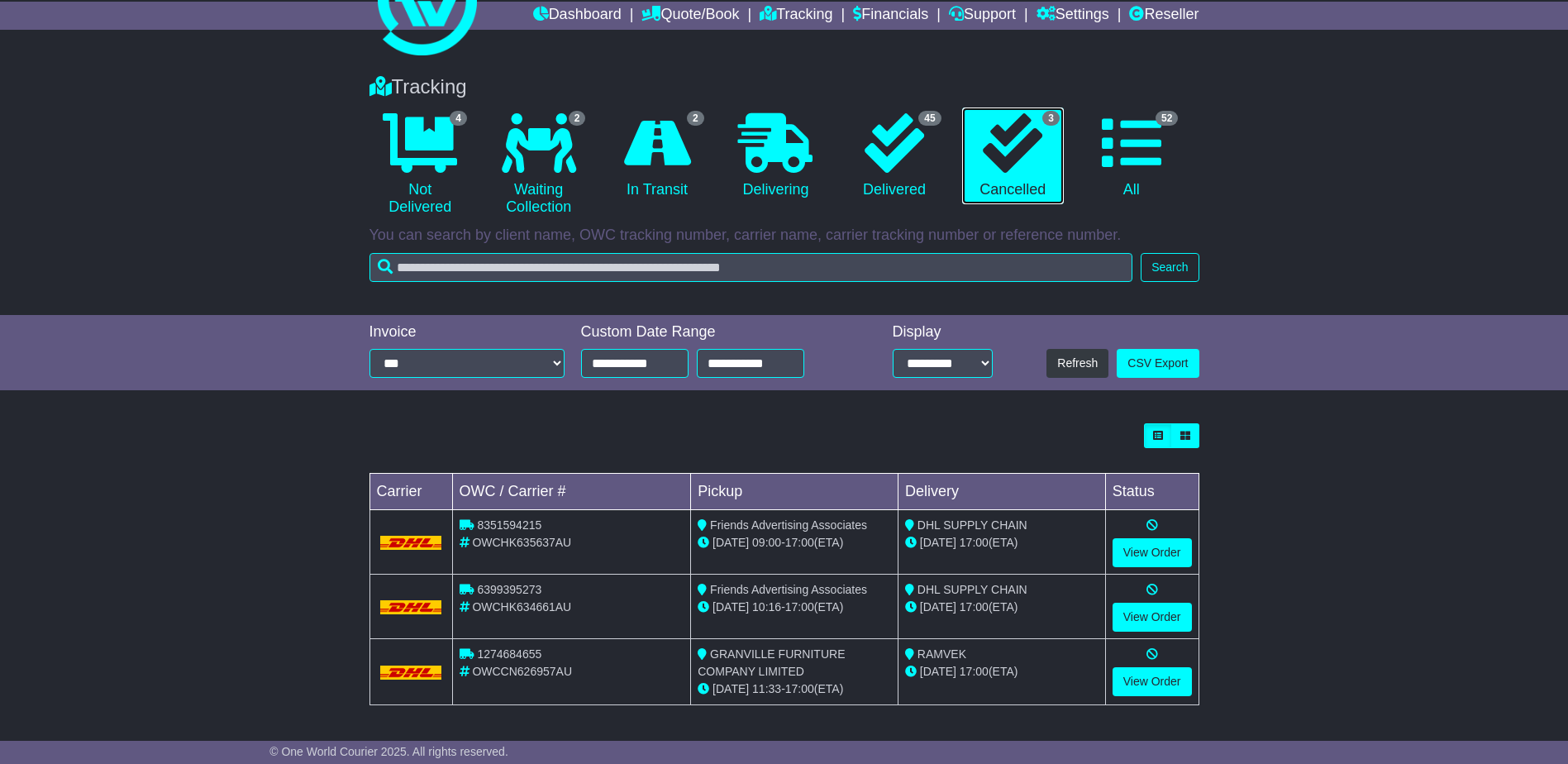
scroll to position [0, 0]
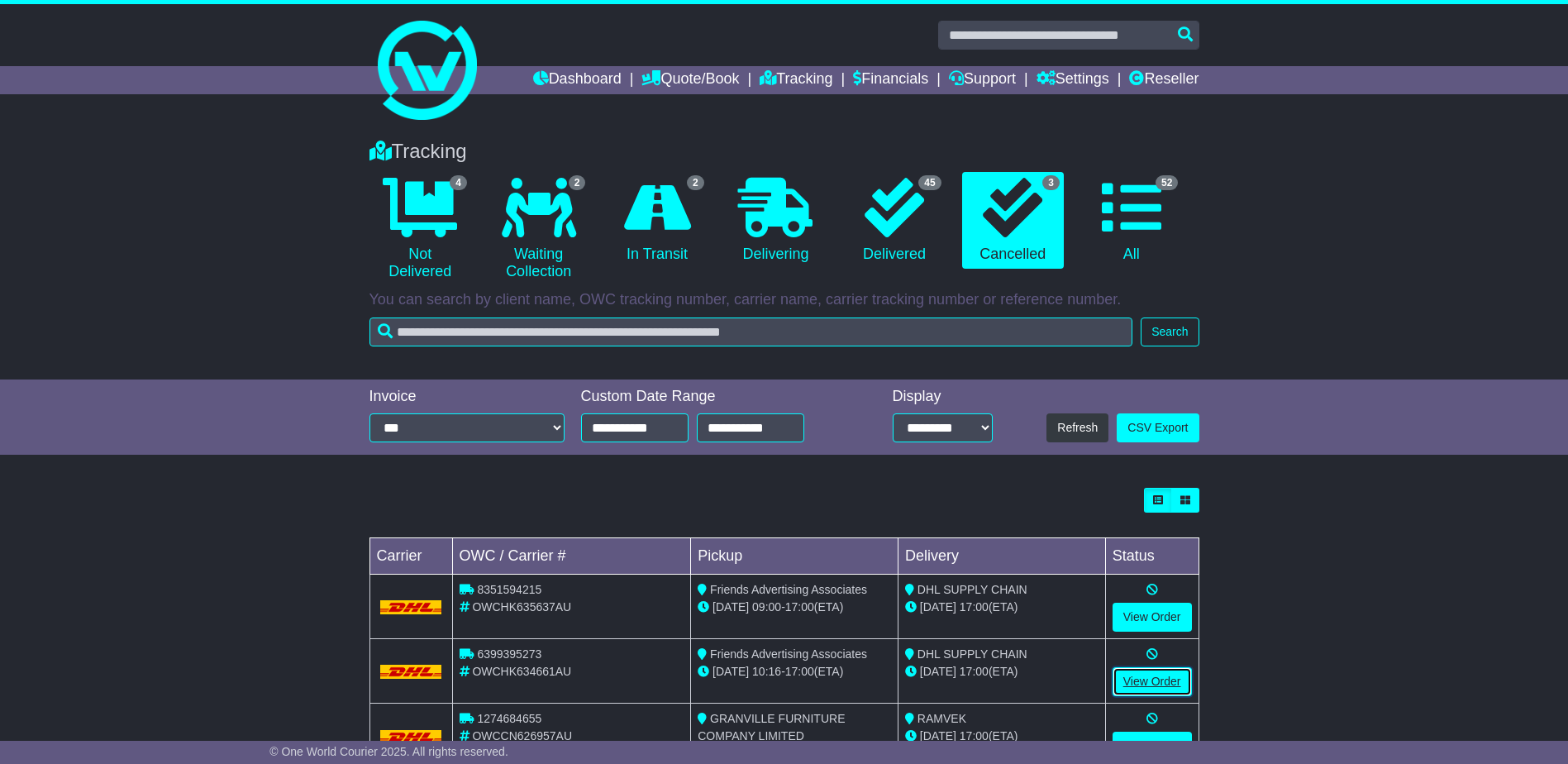
click at [1166, 690] on link "View Order" at bounding box center [1153, 681] width 79 height 29
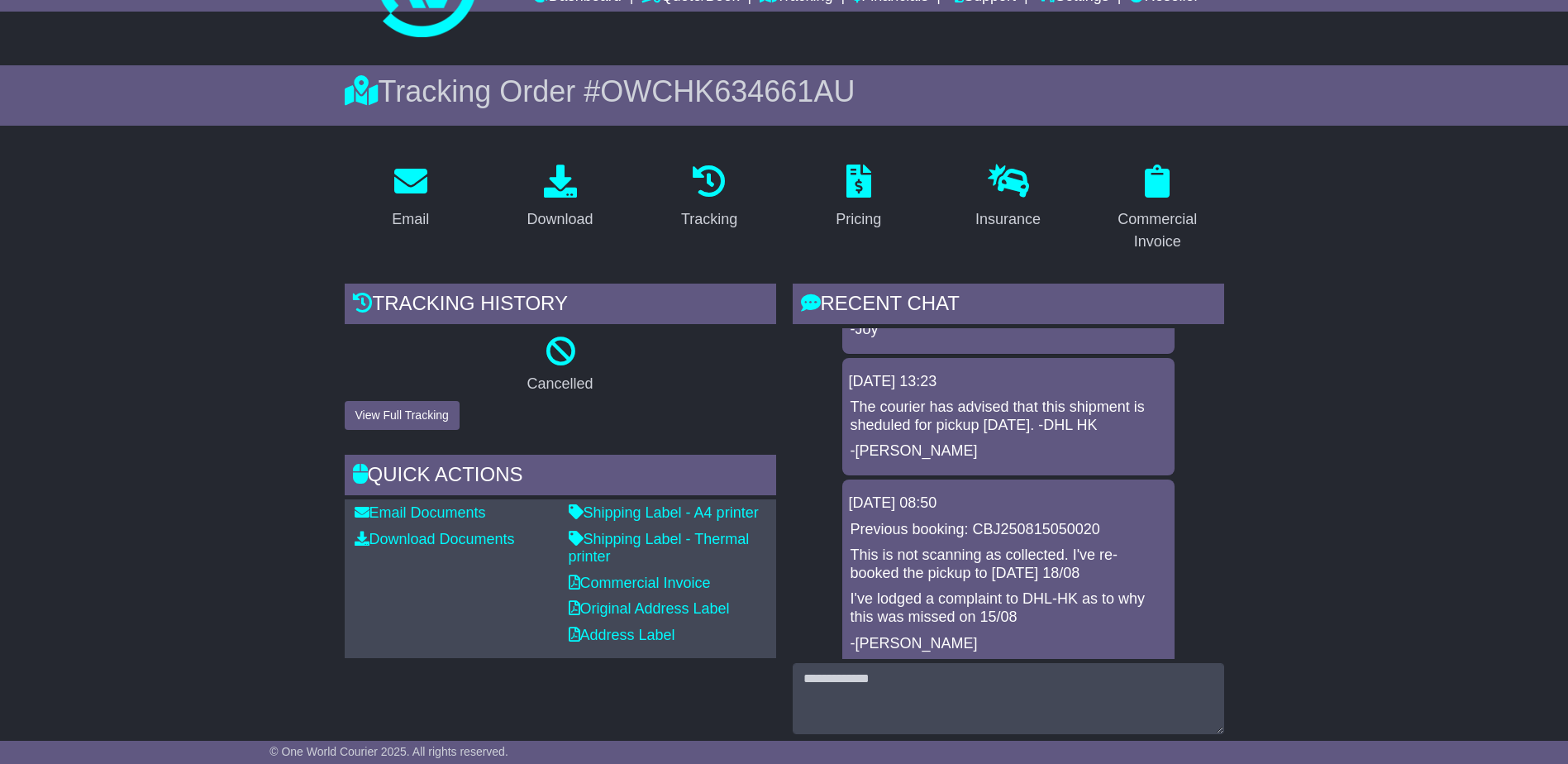
scroll to position [834, 0]
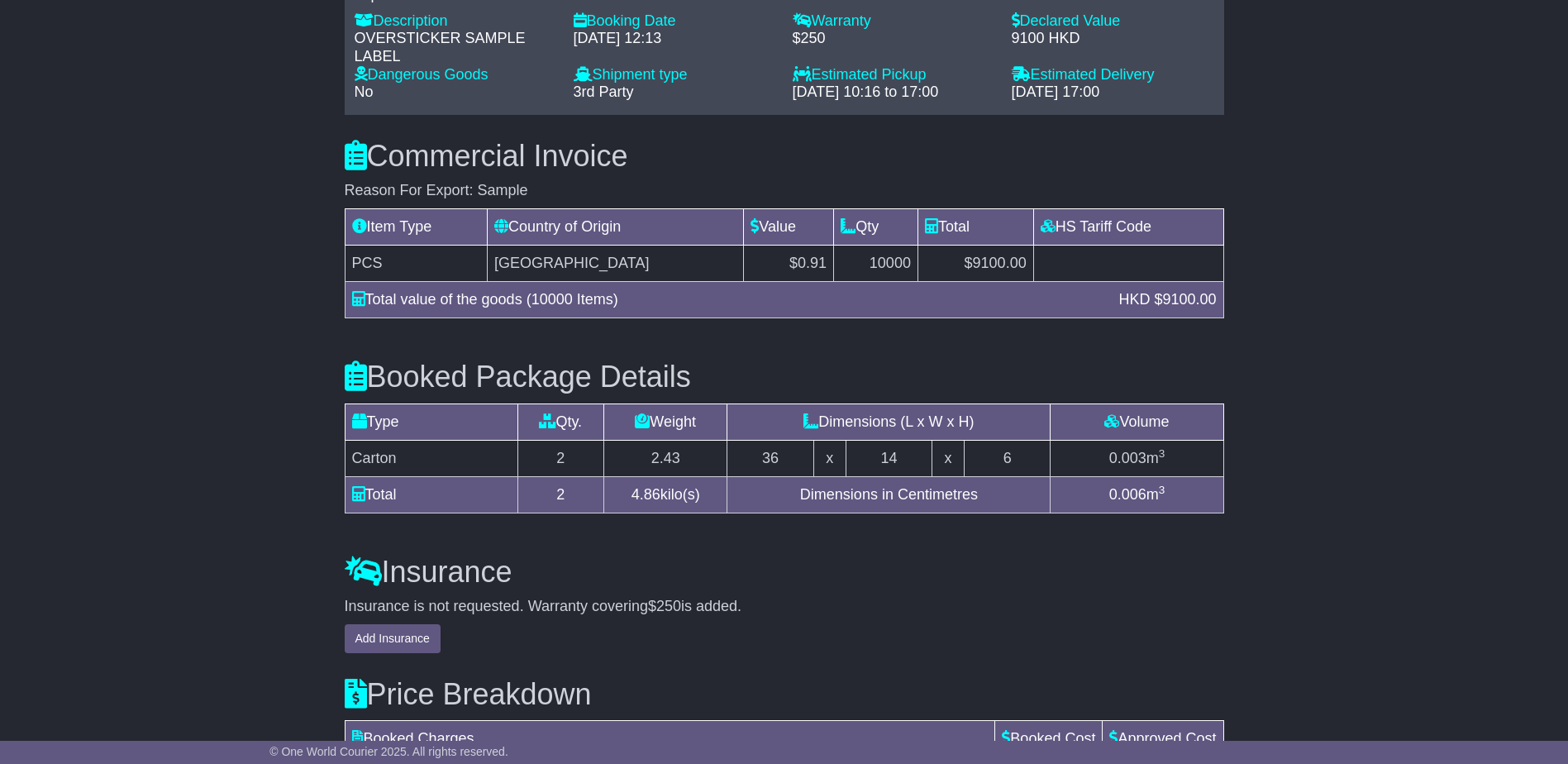
scroll to position [1488, 0]
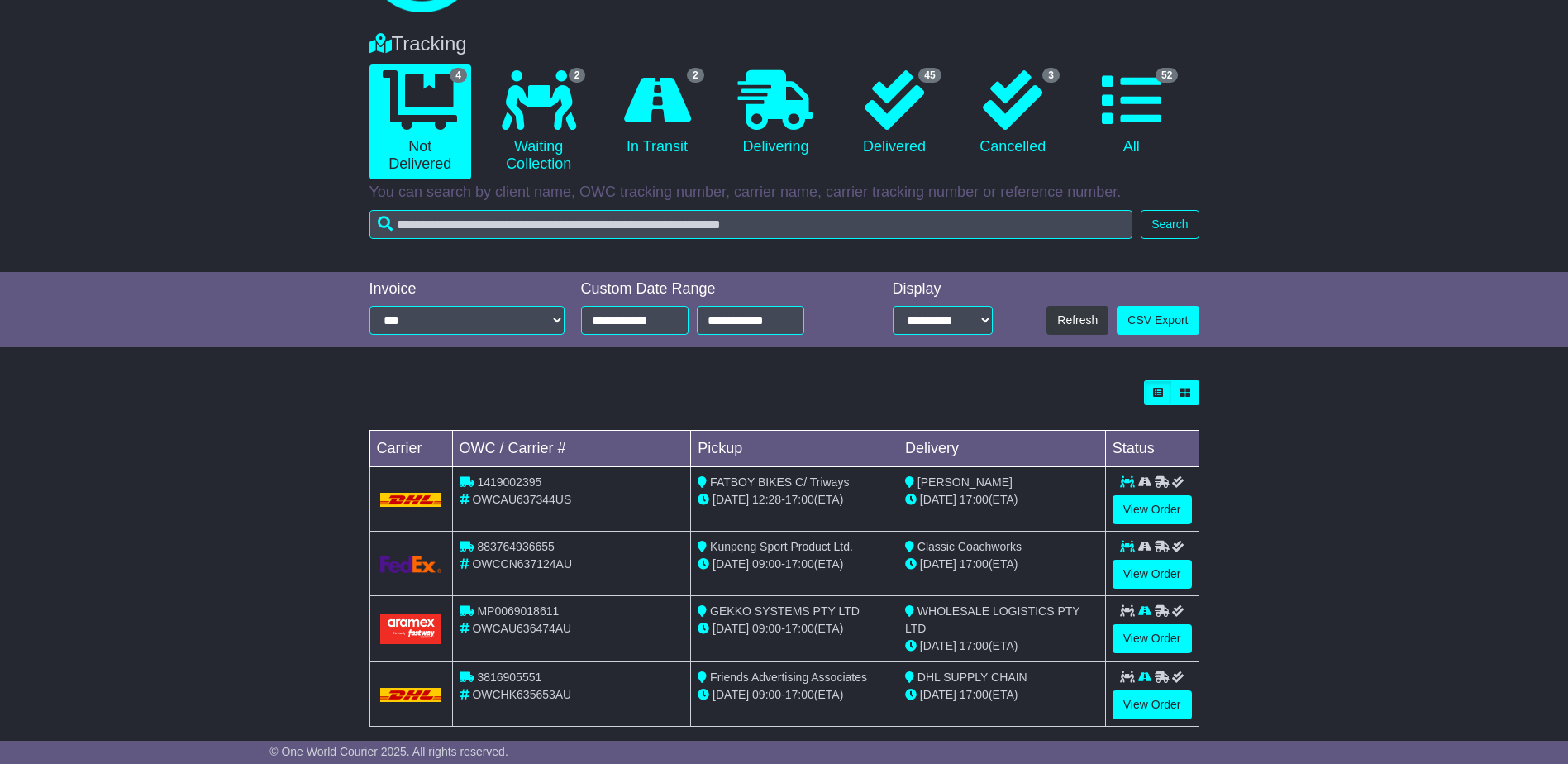
scroll to position [128, 0]
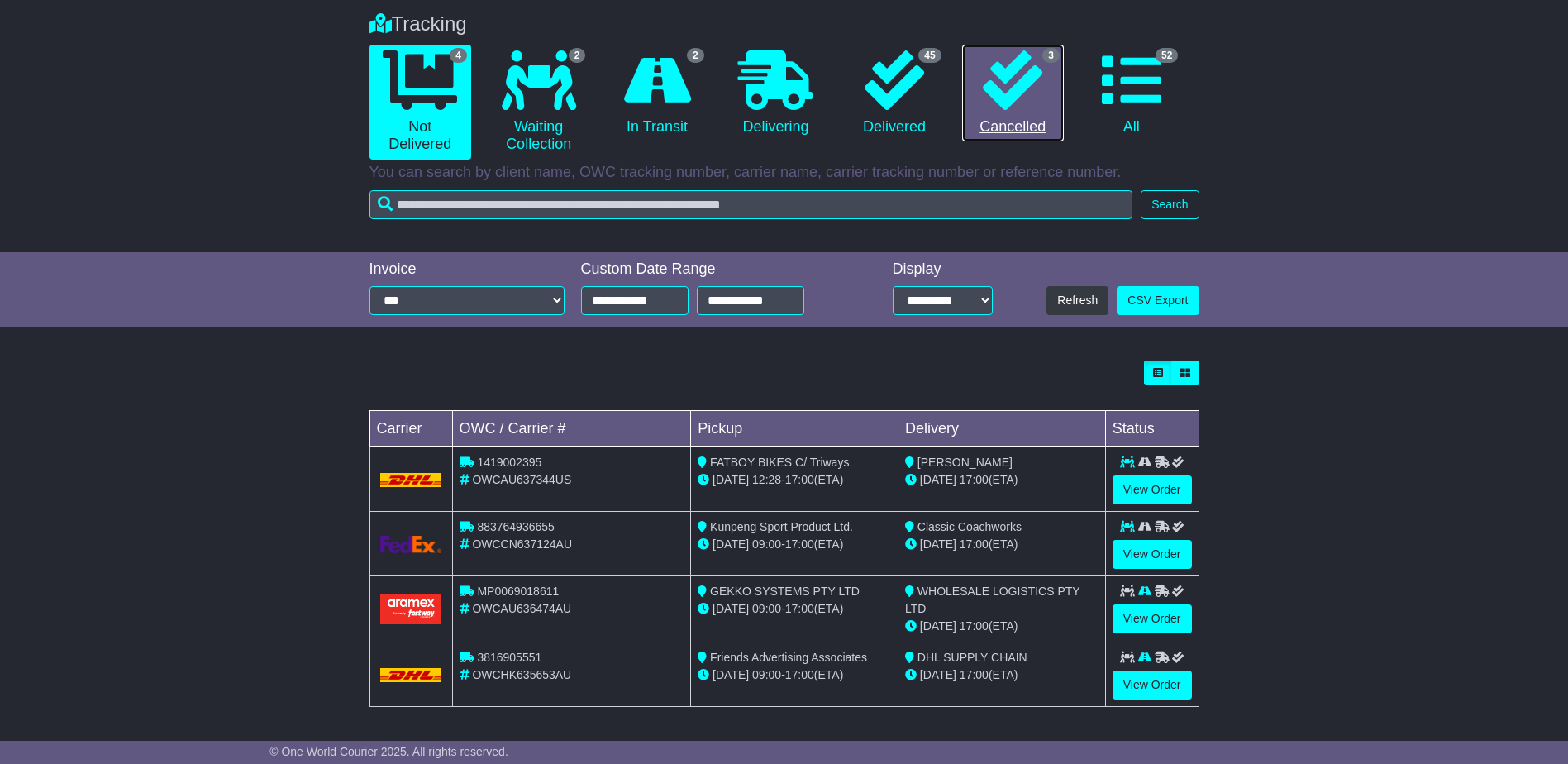
click at [1008, 112] on link "3 Cancelled" at bounding box center [1014, 93] width 102 height 98
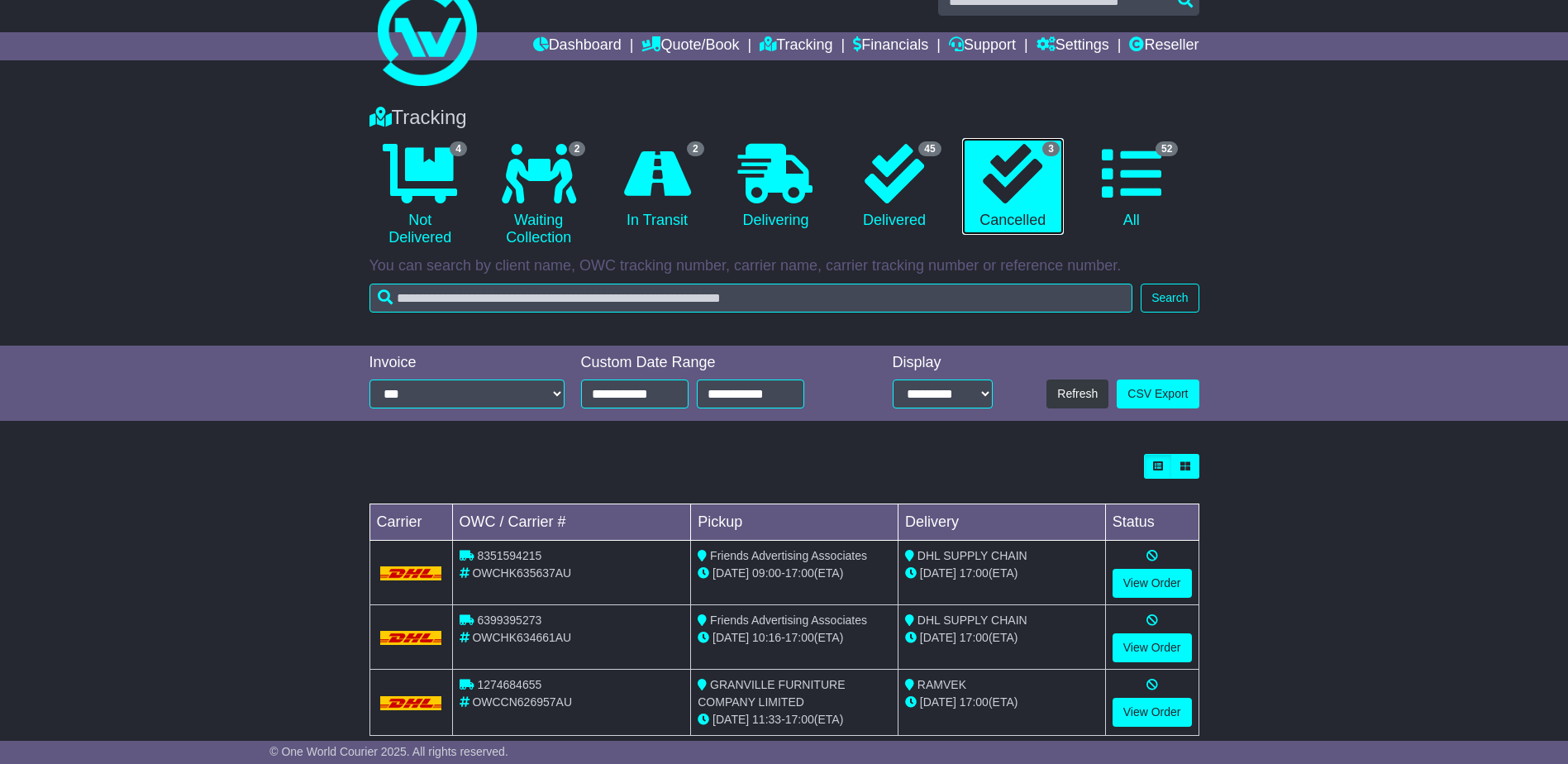
scroll to position [64, 0]
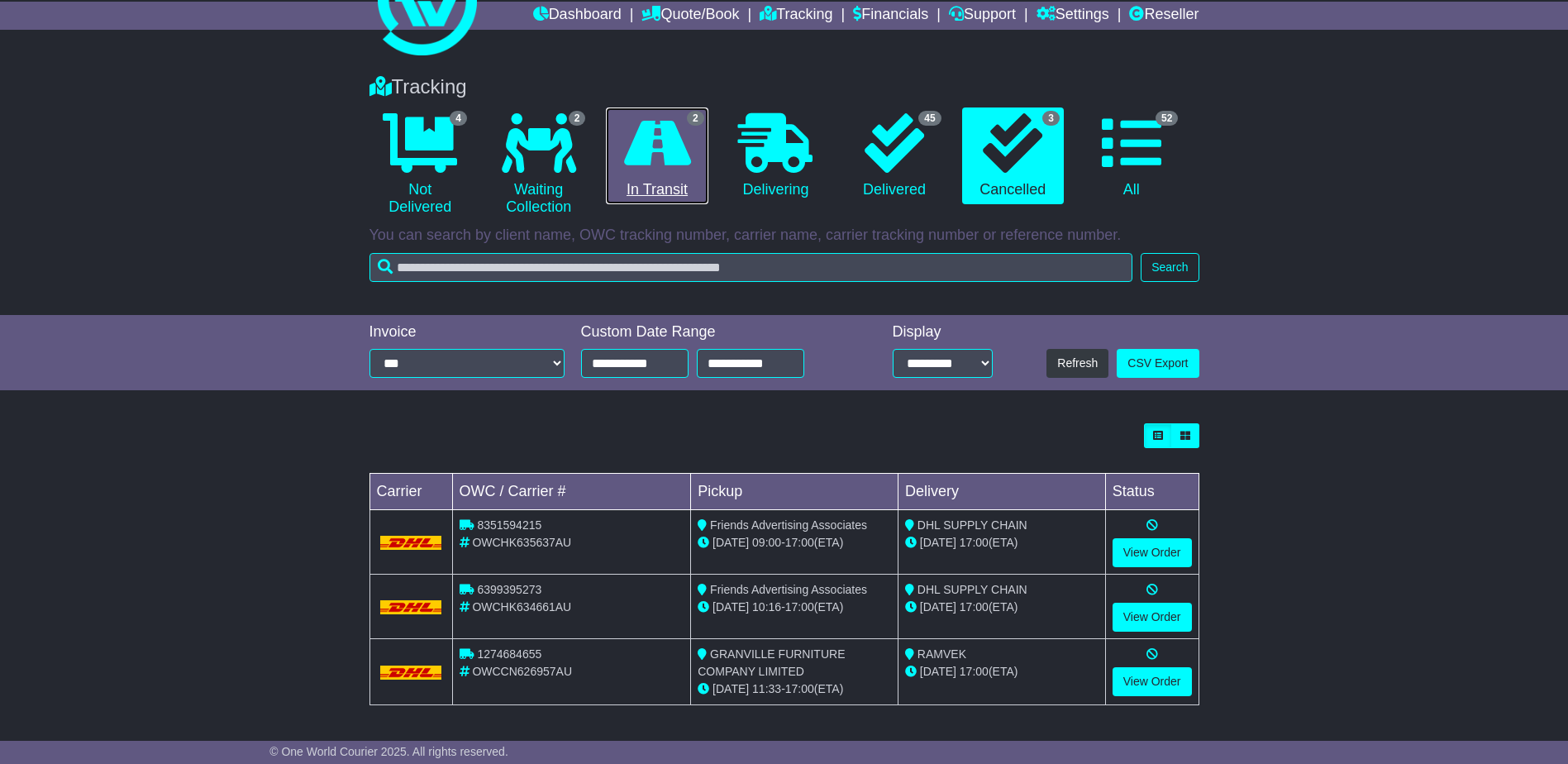
drag, startPoint x: 649, startPoint y: 157, endPoint x: 663, endPoint y: 165, distance: 16.1
click at [650, 157] on icon at bounding box center [657, 143] width 67 height 60
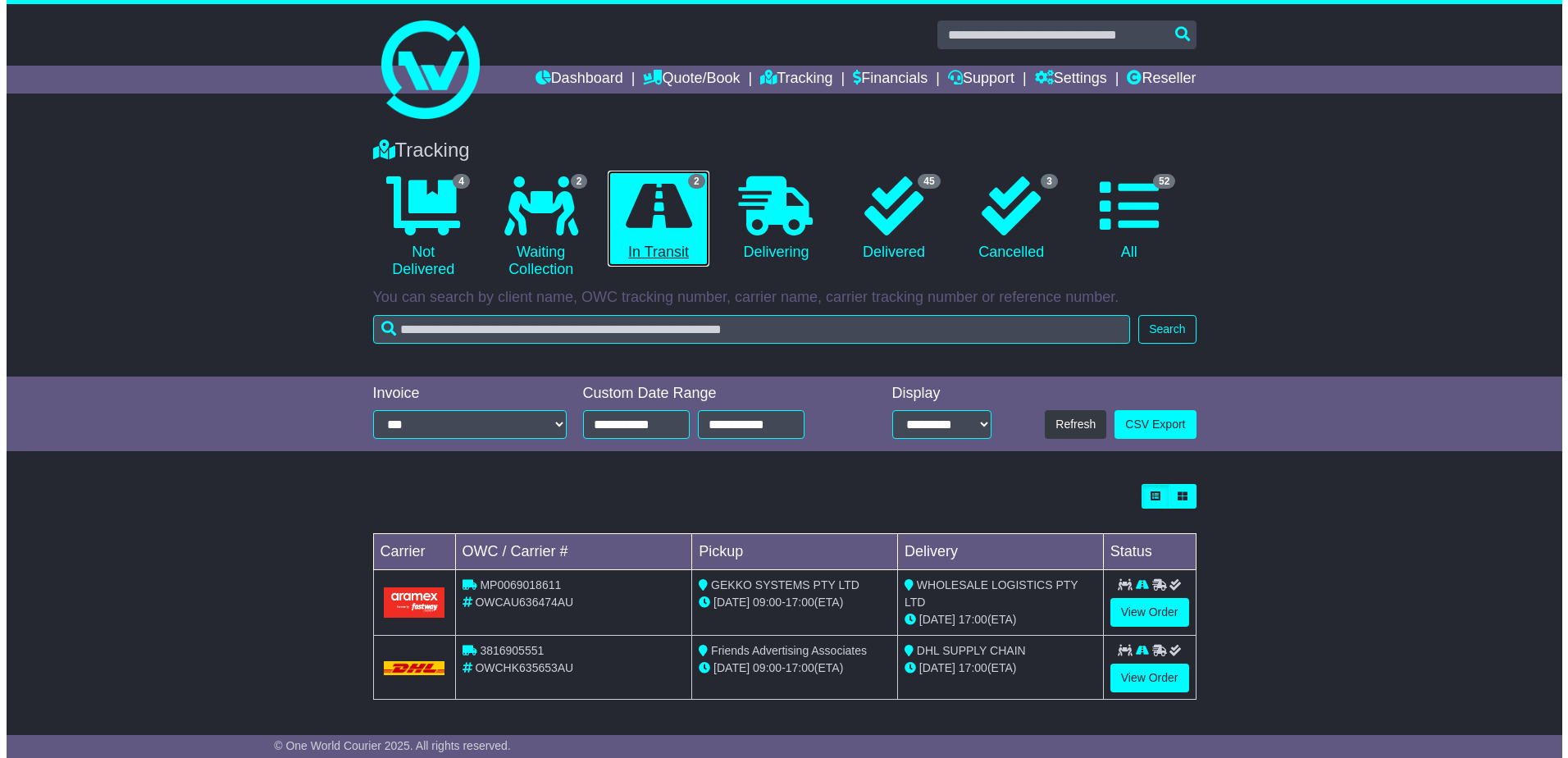
scroll to position [0, 0]
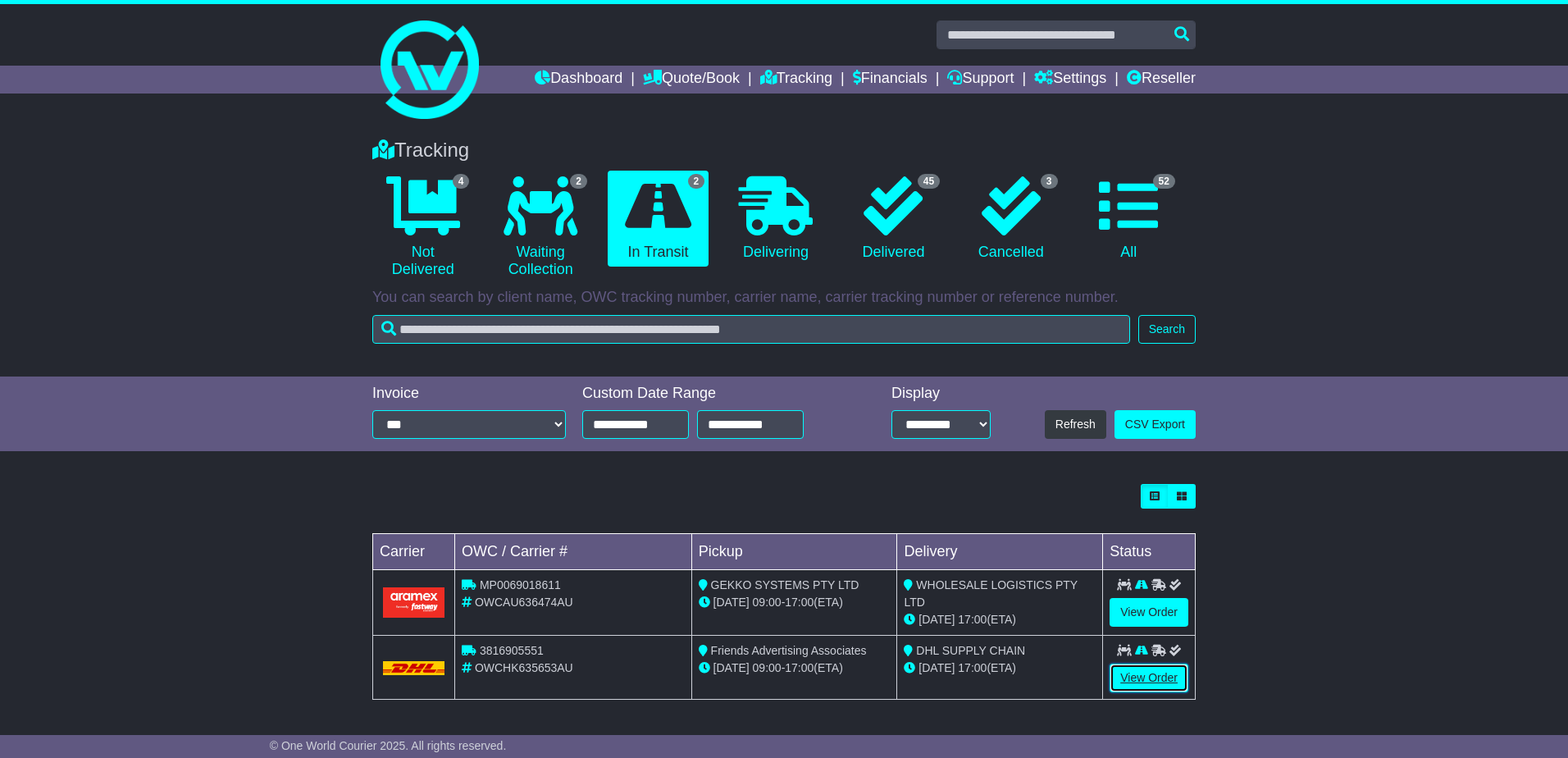
click at [1145, 665] on link "View Order" at bounding box center [1149, 678] width 79 height 29
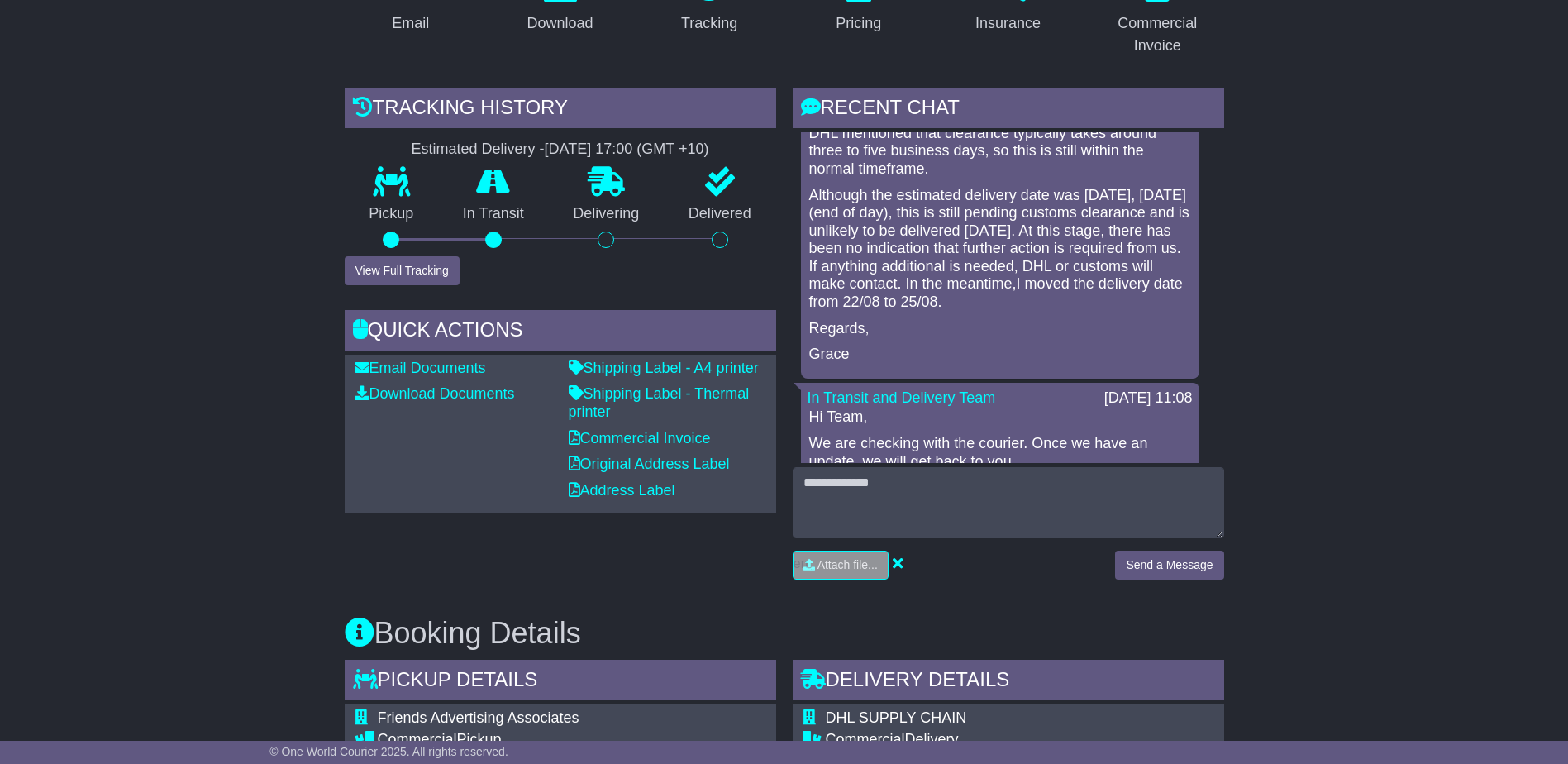
scroll to position [144, 0]
click at [835, 569] on input "file" at bounding box center [762, 565] width 251 height 27
type input "**********"
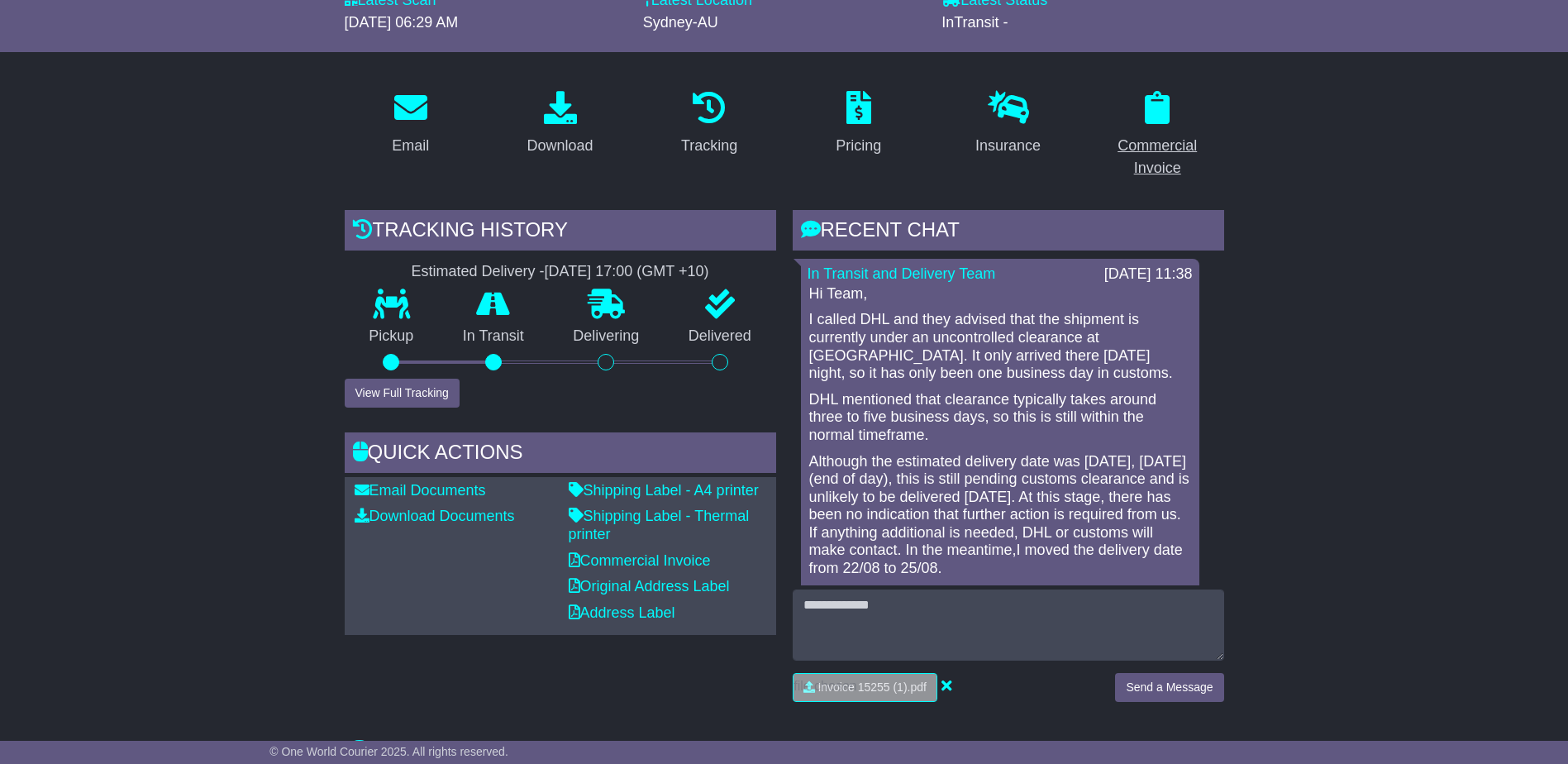
scroll to position [165, 0]
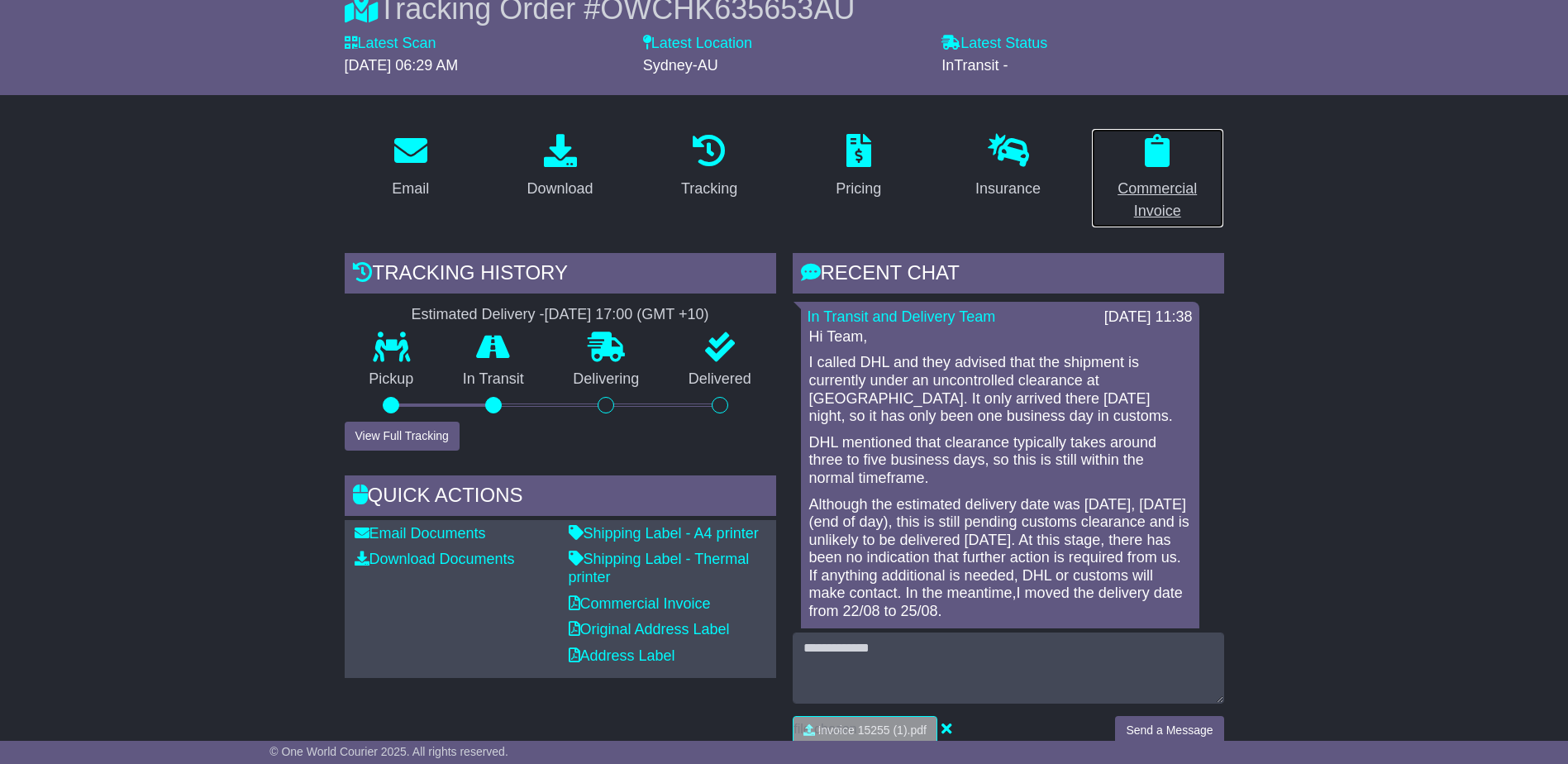
click at [1156, 213] on div "Commercial Invoice" at bounding box center [1157, 200] width 112 height 45
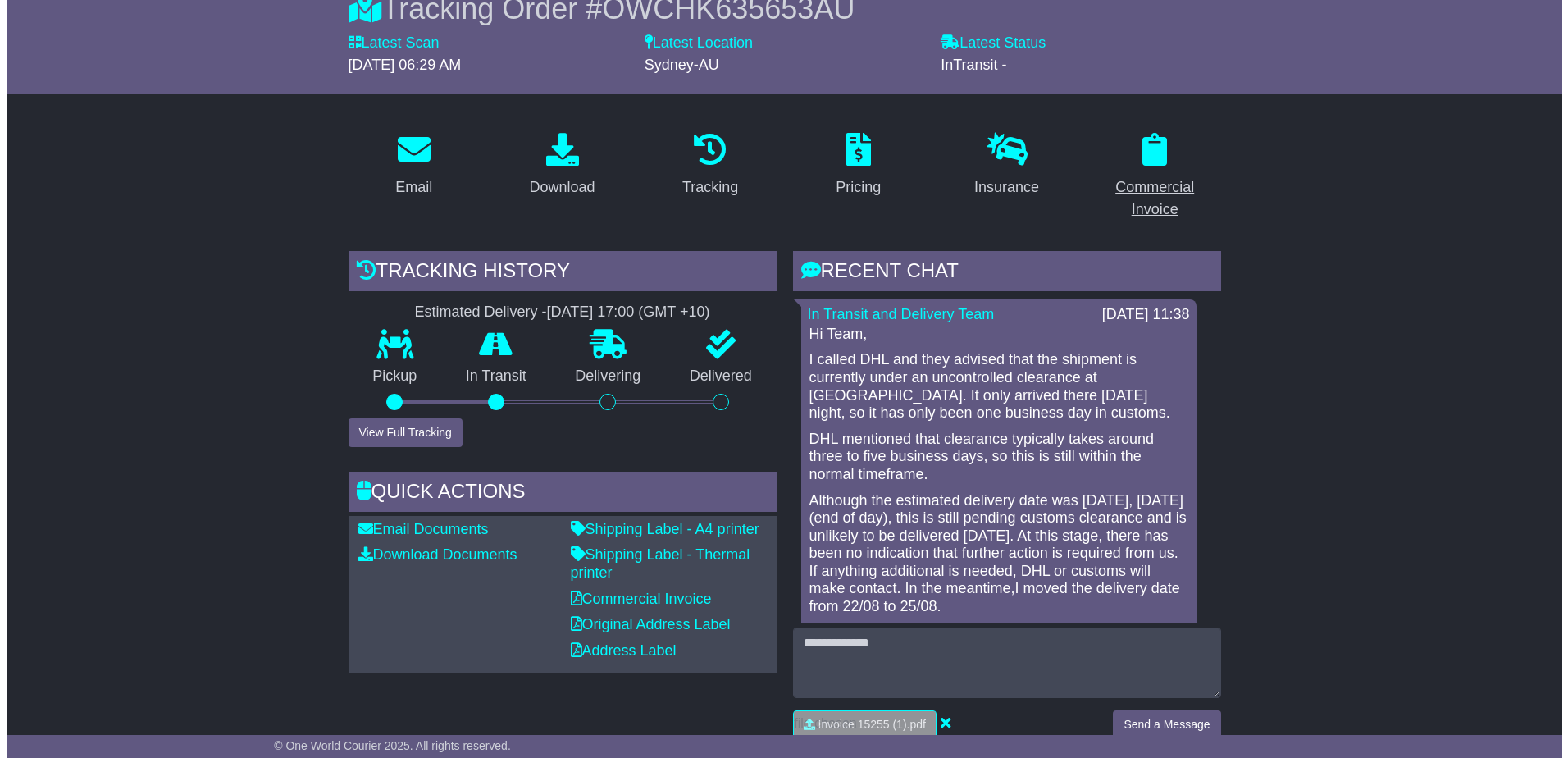
scroll to position [0, 0]
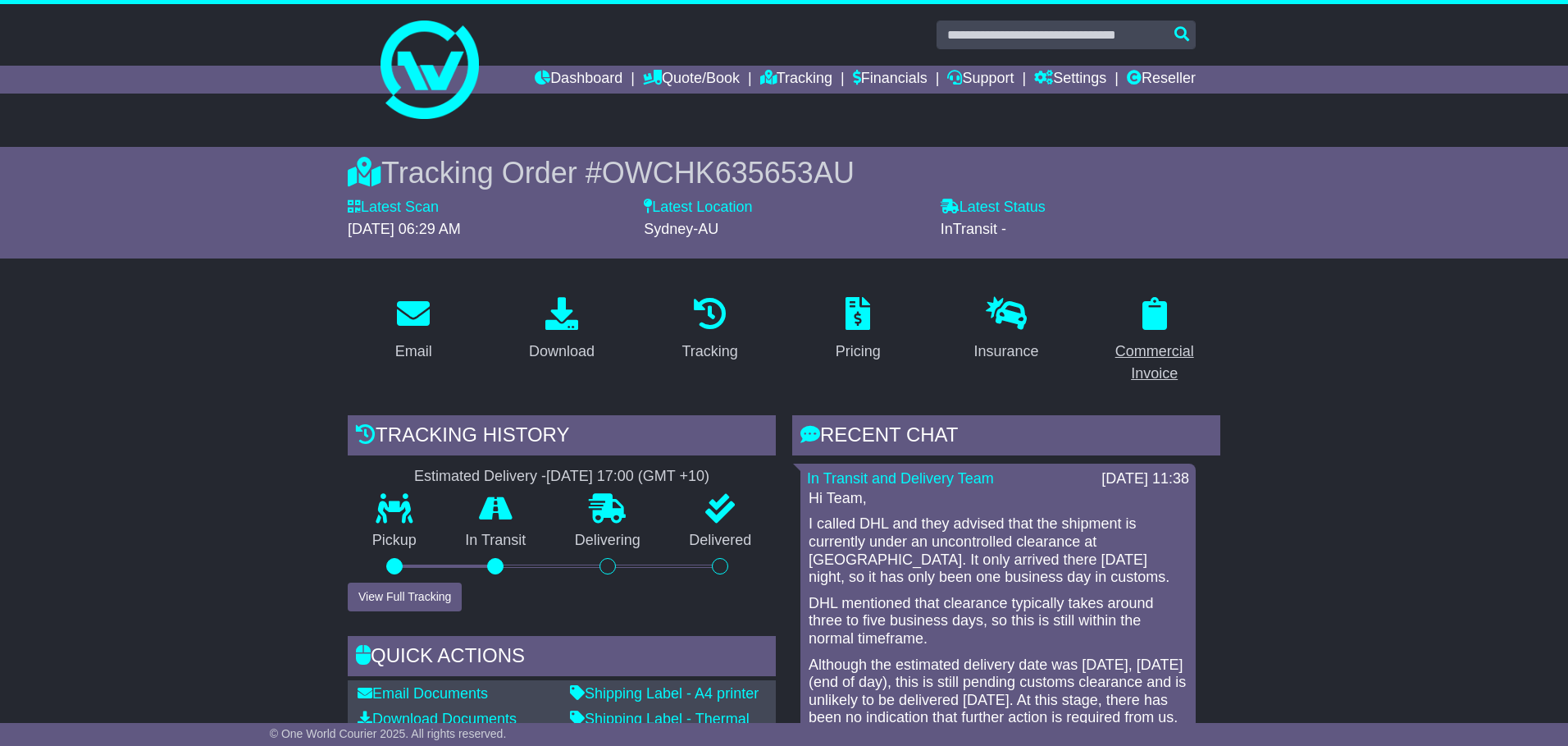
select select "******"
select select "**"
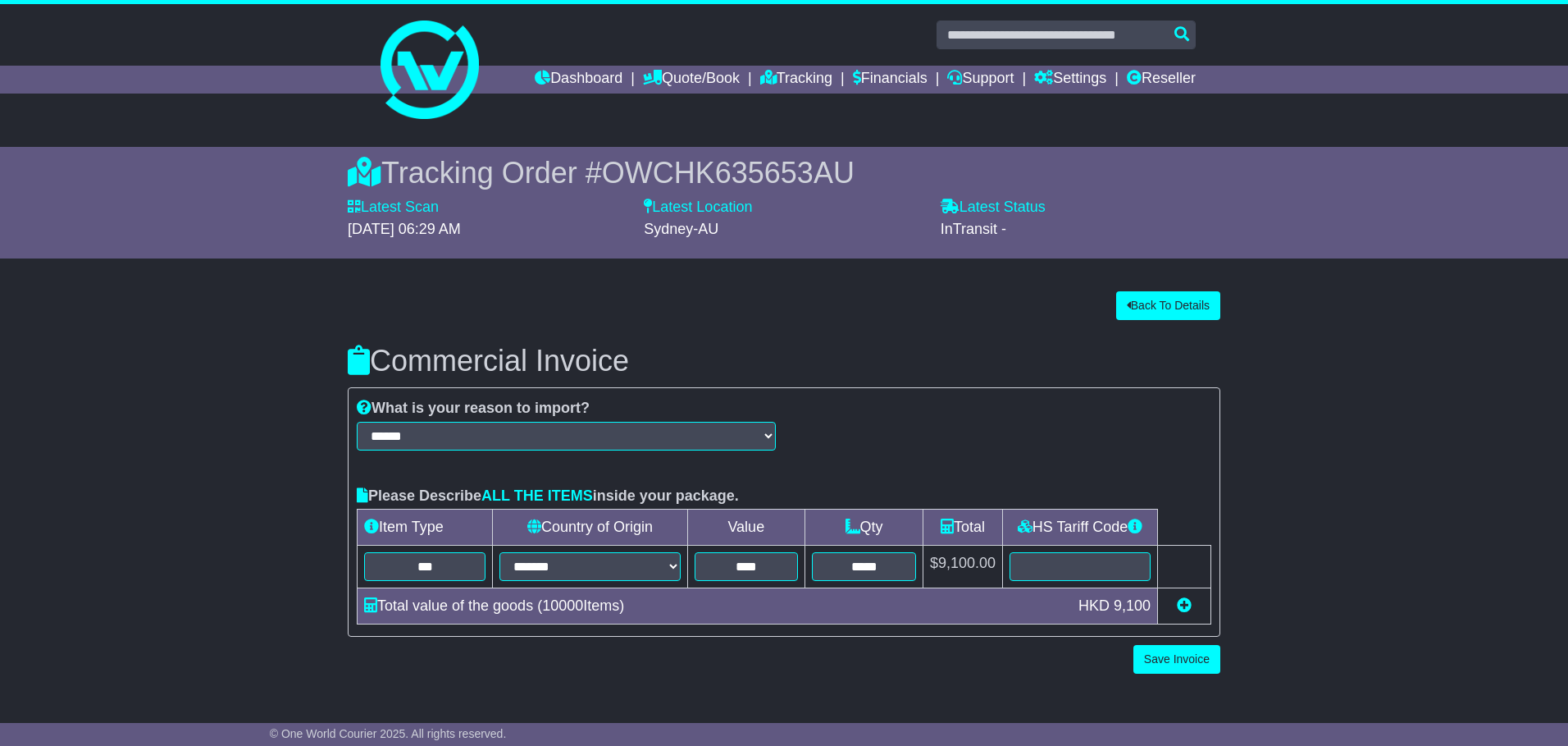
drag, startPoint x: 1409, startPoint y: 517, endPoint x: 1159, endPoint y: 432, distance: 264.1
click at [1409, 516] on div "**********" at bounding box center [784, 482] width 1585 height 399
click at [1139, 300] on button "Back To Details" at bounding box center [1168, 306] width 104 height 29
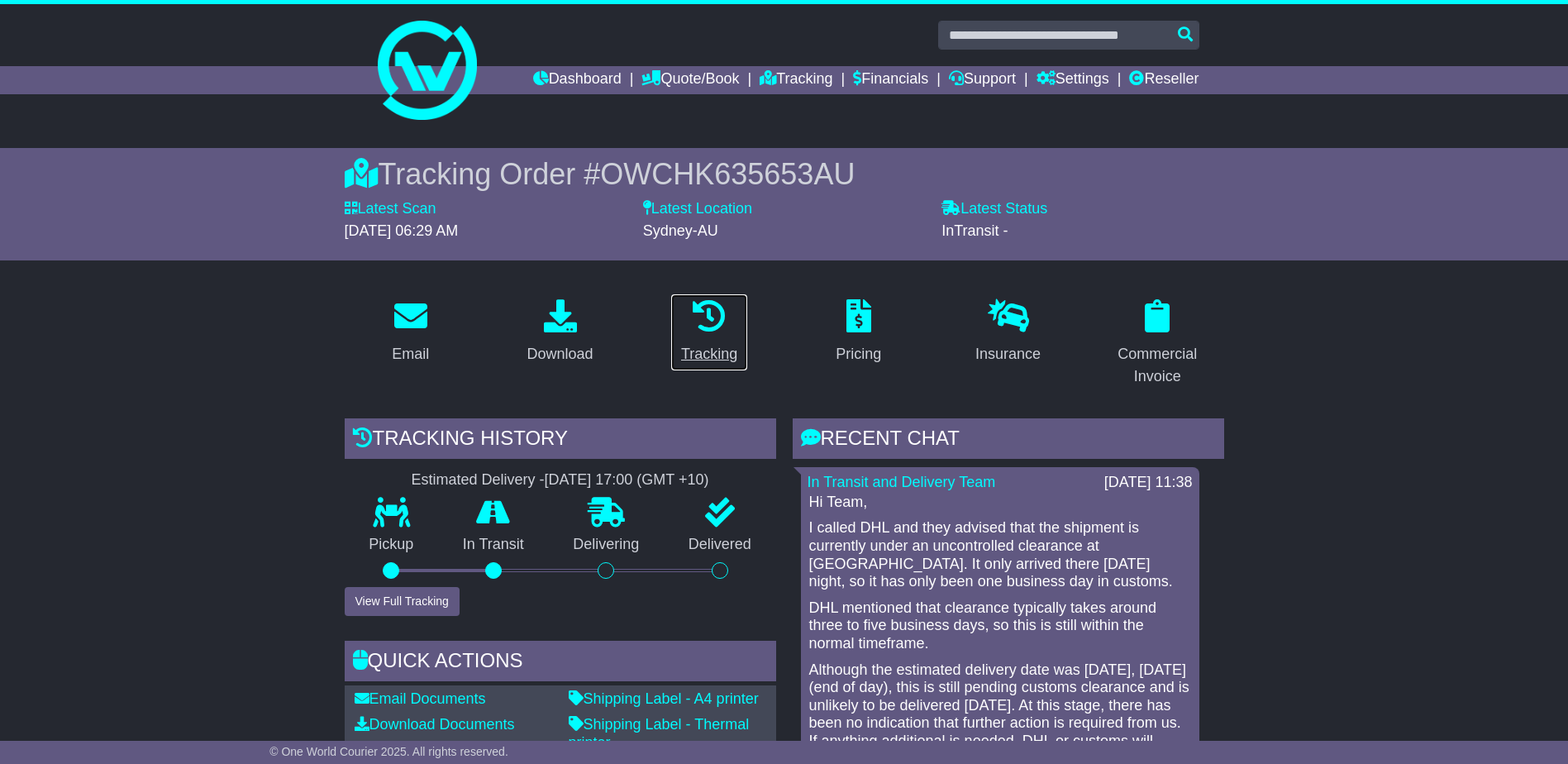
click at [707, 358] on div "Tracking" at bounding box center [709, 354] width 56 height 22
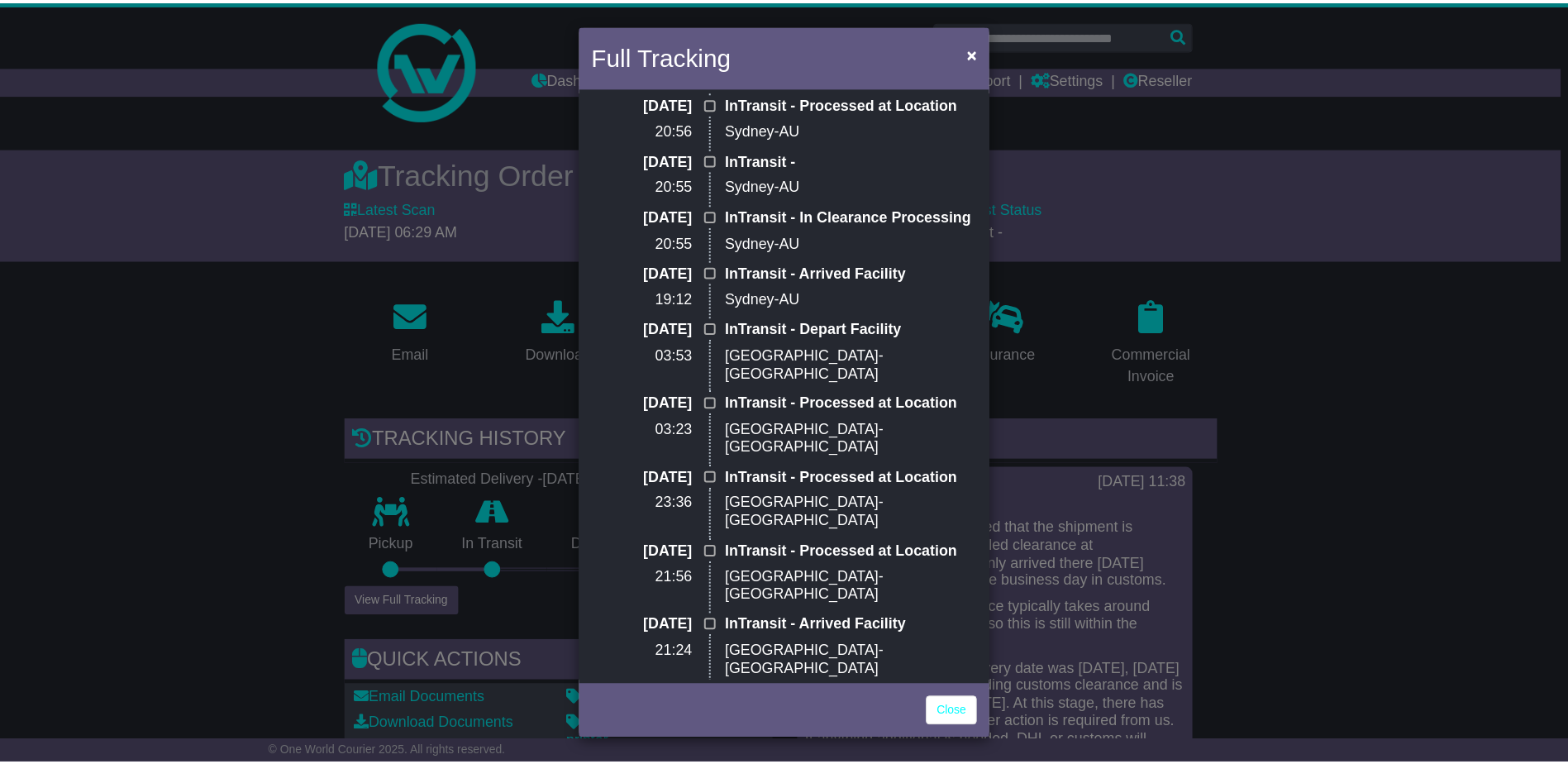
scroll to position [356, 0]
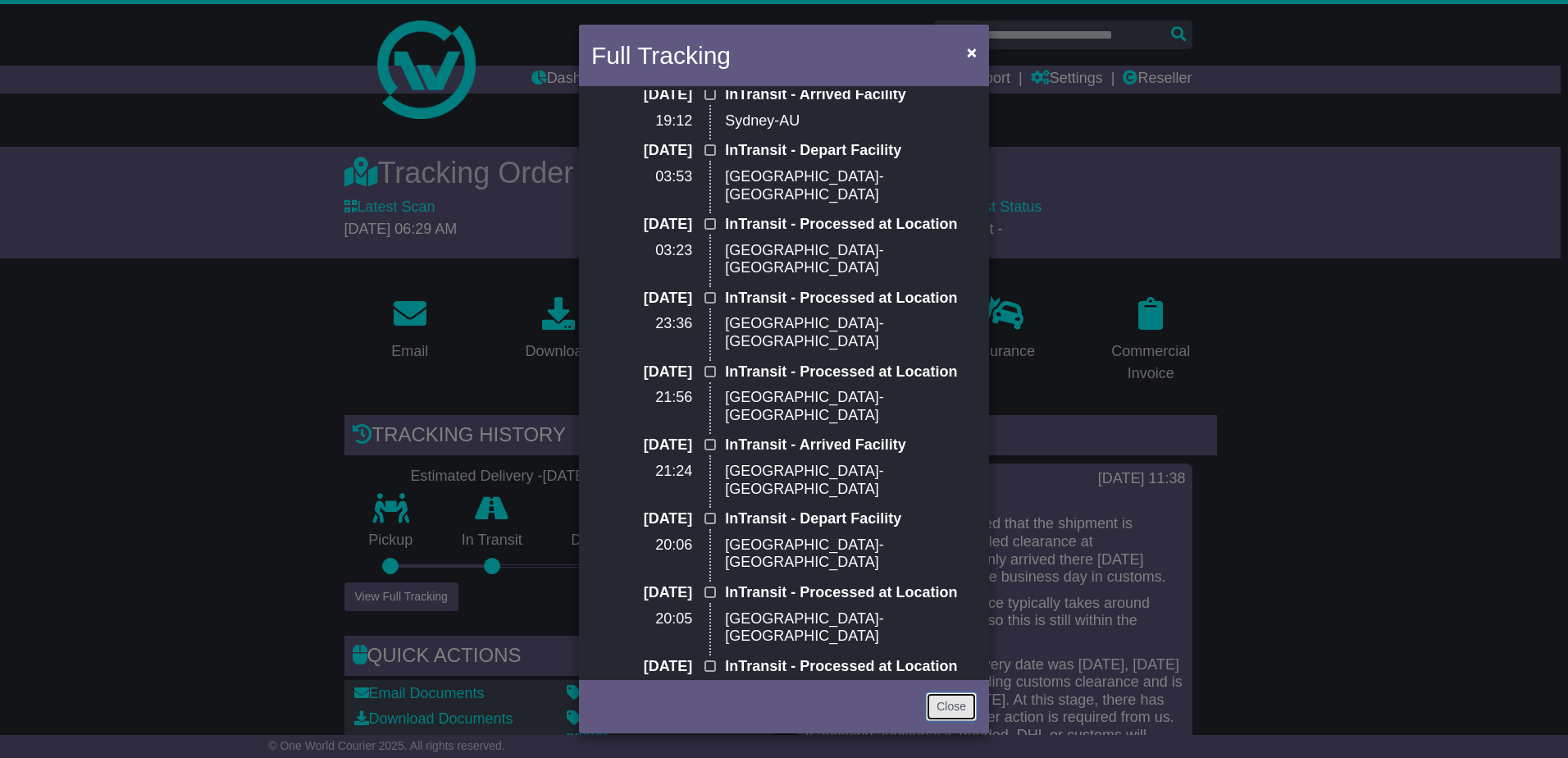
click at [955, 713] on link "Close" at bounding box center [952, 706] width 51 height 29
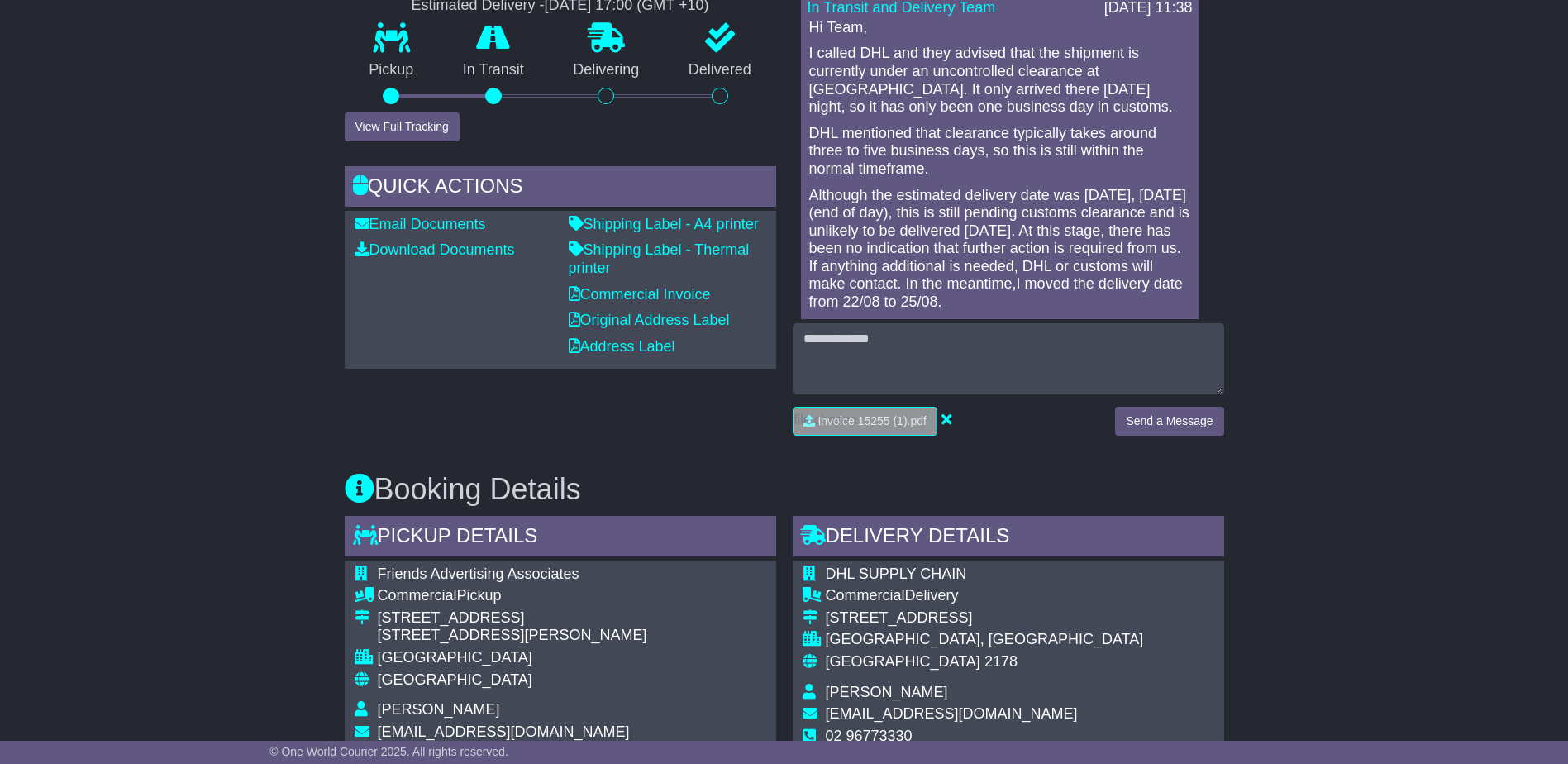
scroll to position [579, 0]
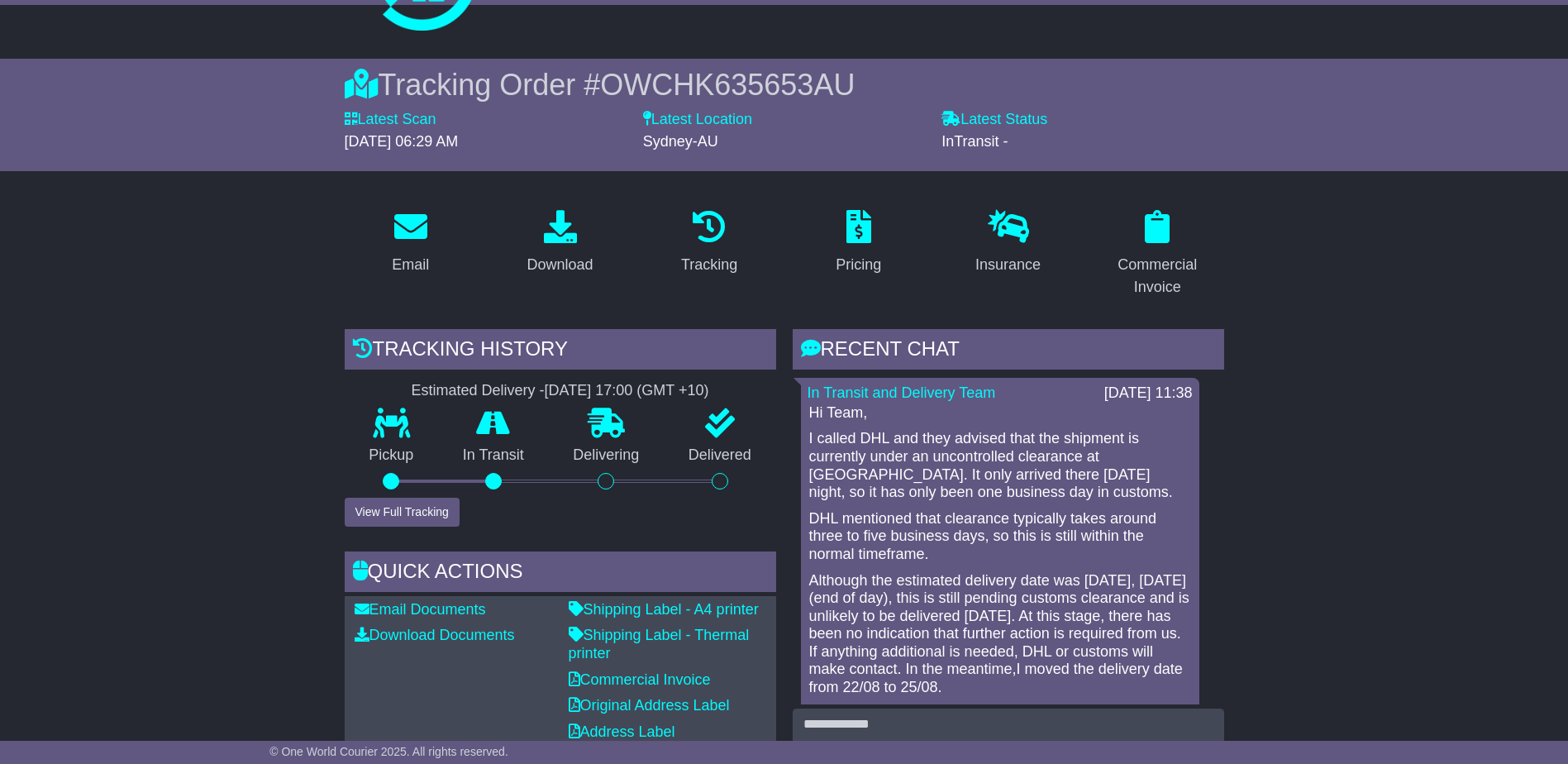
scroll to position [414, 0]
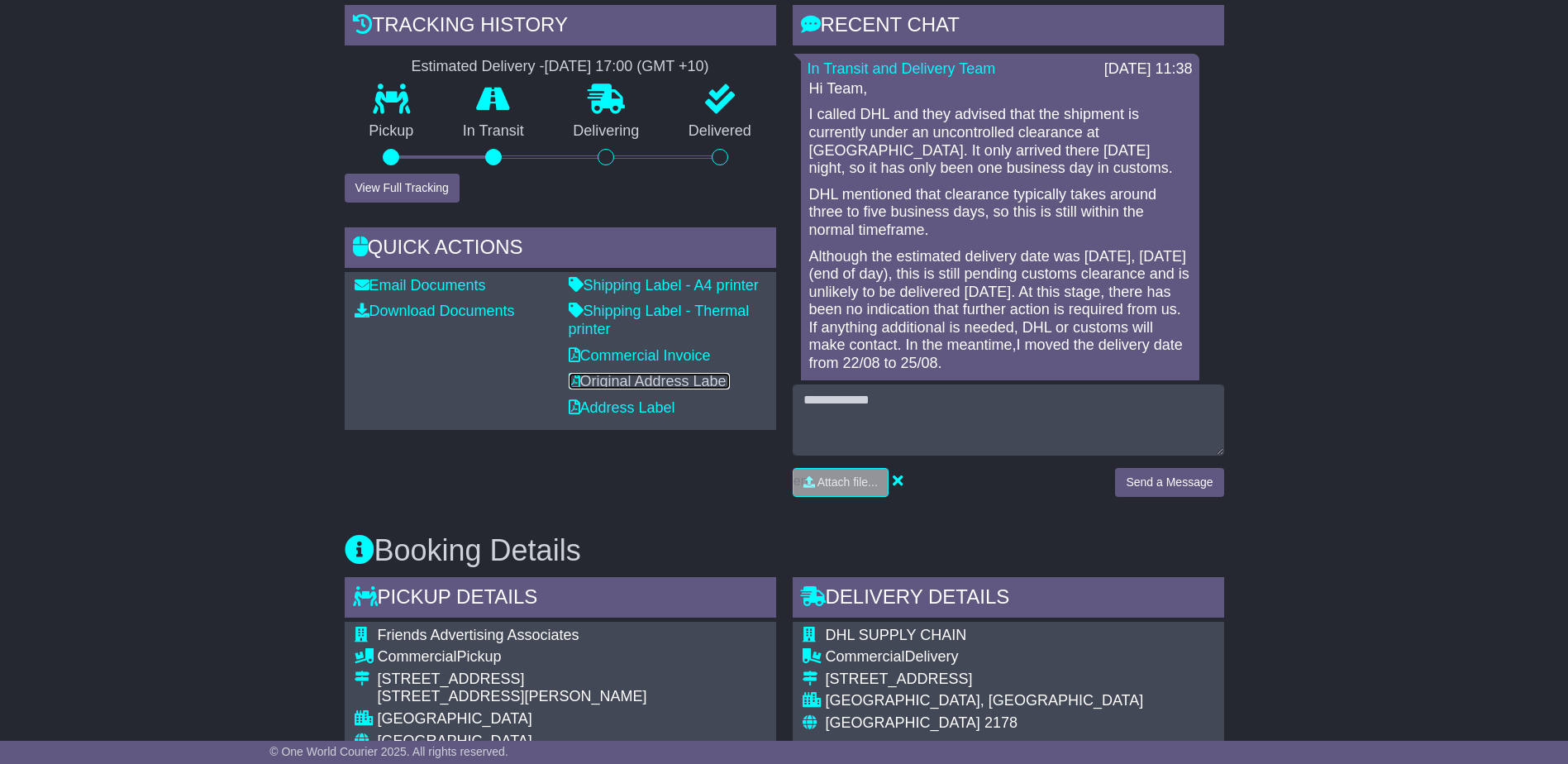
click at [661, 386] on link "Original Address Label" at bounding box center [648, 381] width 161 height 17
click at [605, 405] on link "Address Label" at bounding box center [621, 408] width 106 height 17
click at [633, 355] on link "Commercial Invoice" at bounding box center [640, 356] width 143 height 17
click at [612, 315] on link "Shipping Label - Thermal printer" at bounding box center [659, 320] width 181 height 34
click at [652, 288] on link "Shipping Label - A4 printer" at bounding box center [663, 285] width 190 height 17
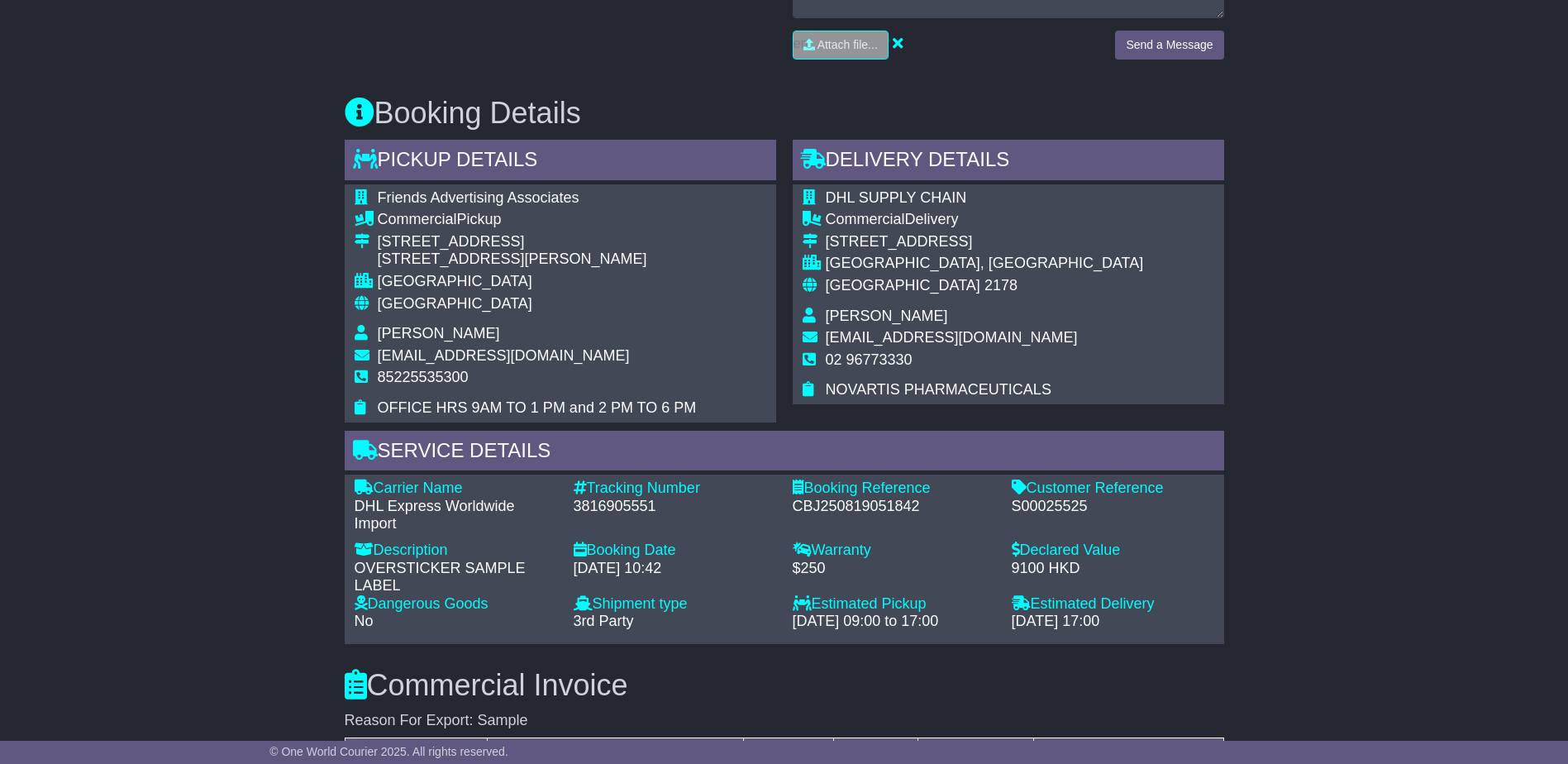
scroll to position [586, 0]
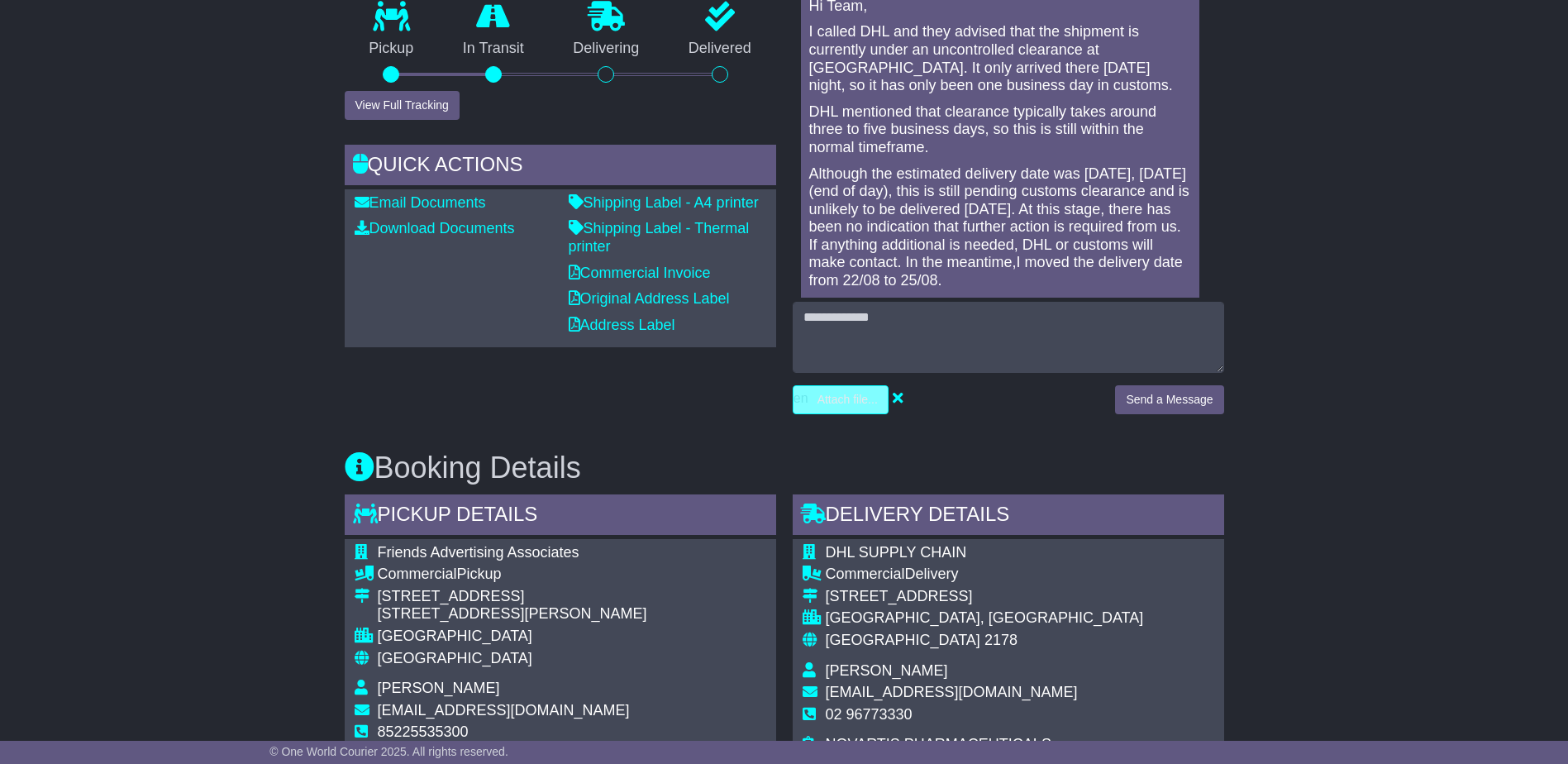
click at [830, 408] on input "file" at bounding box center [762, 400] width 251 height 27
type input "**********"
click at [808, 403] on input "file" at bounding box center [811, 400] width 251 height 27
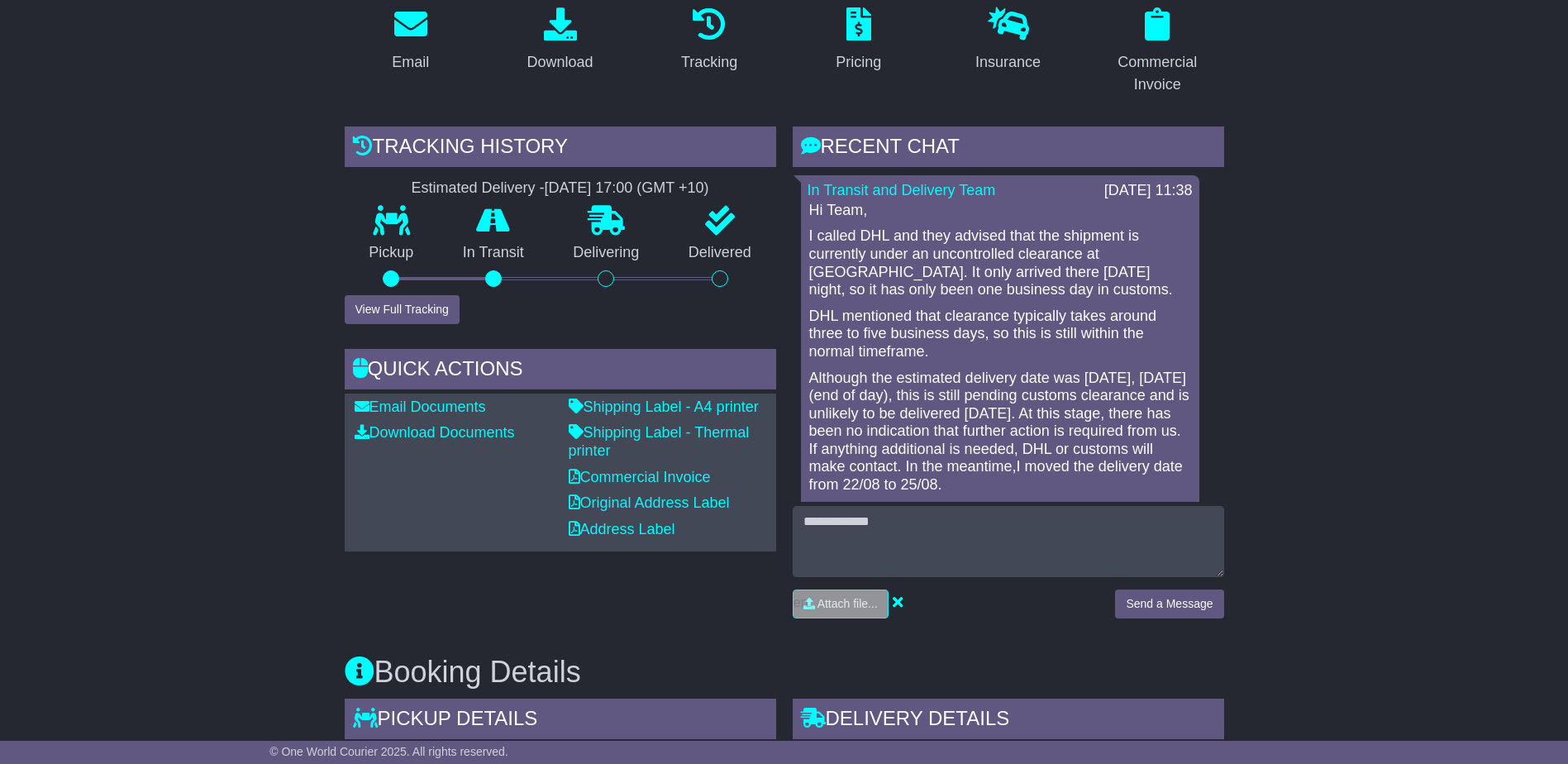
scroll to position [579, 0]
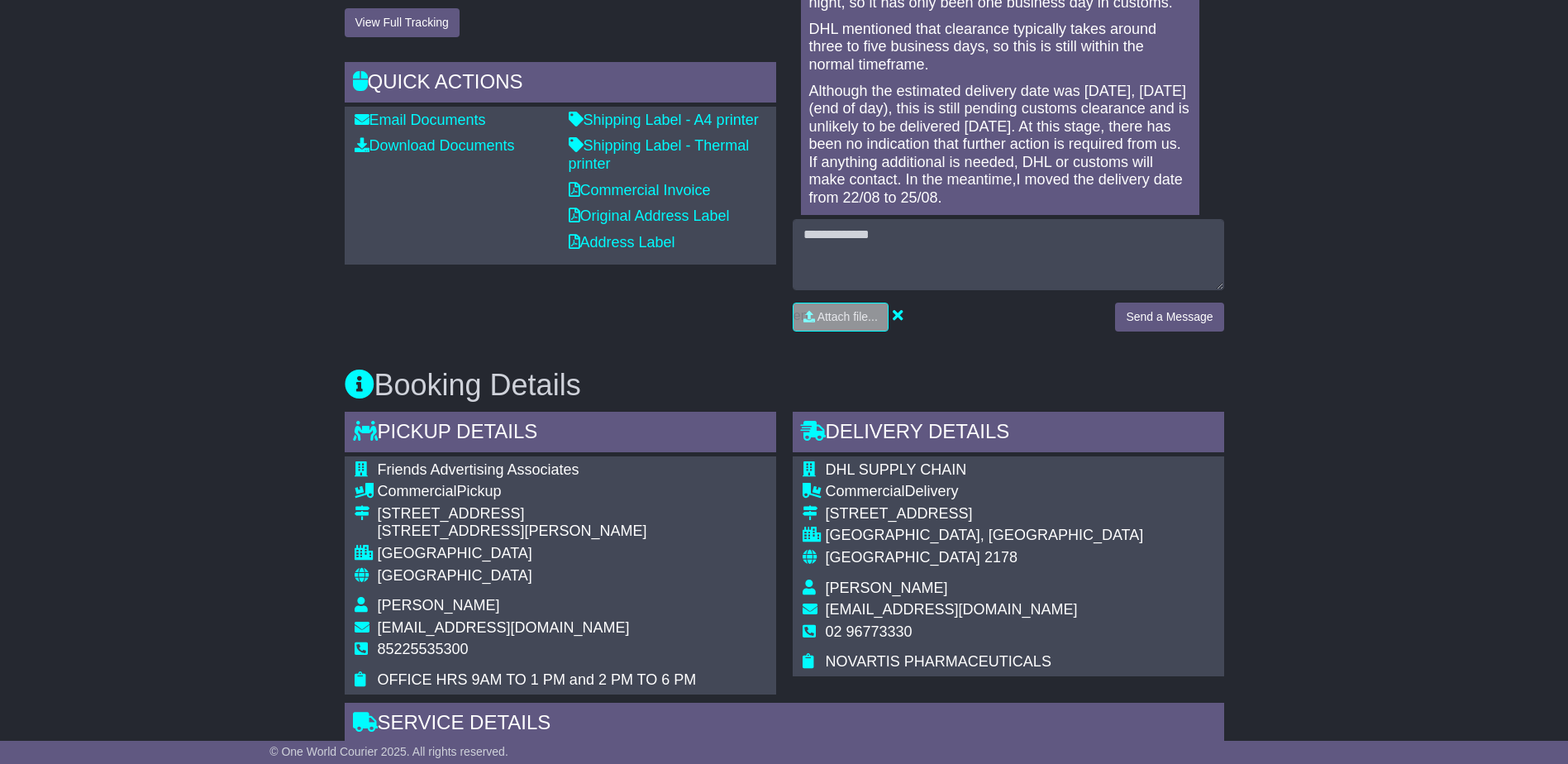
drag, startPoint x: 679, startPoint y: 370, endPoint x: 691, endPoint y: 378, distance: 14.4
click at [685, 371] on h3 "Booking Details" at bounding box center [785, 386] width 880 height 33
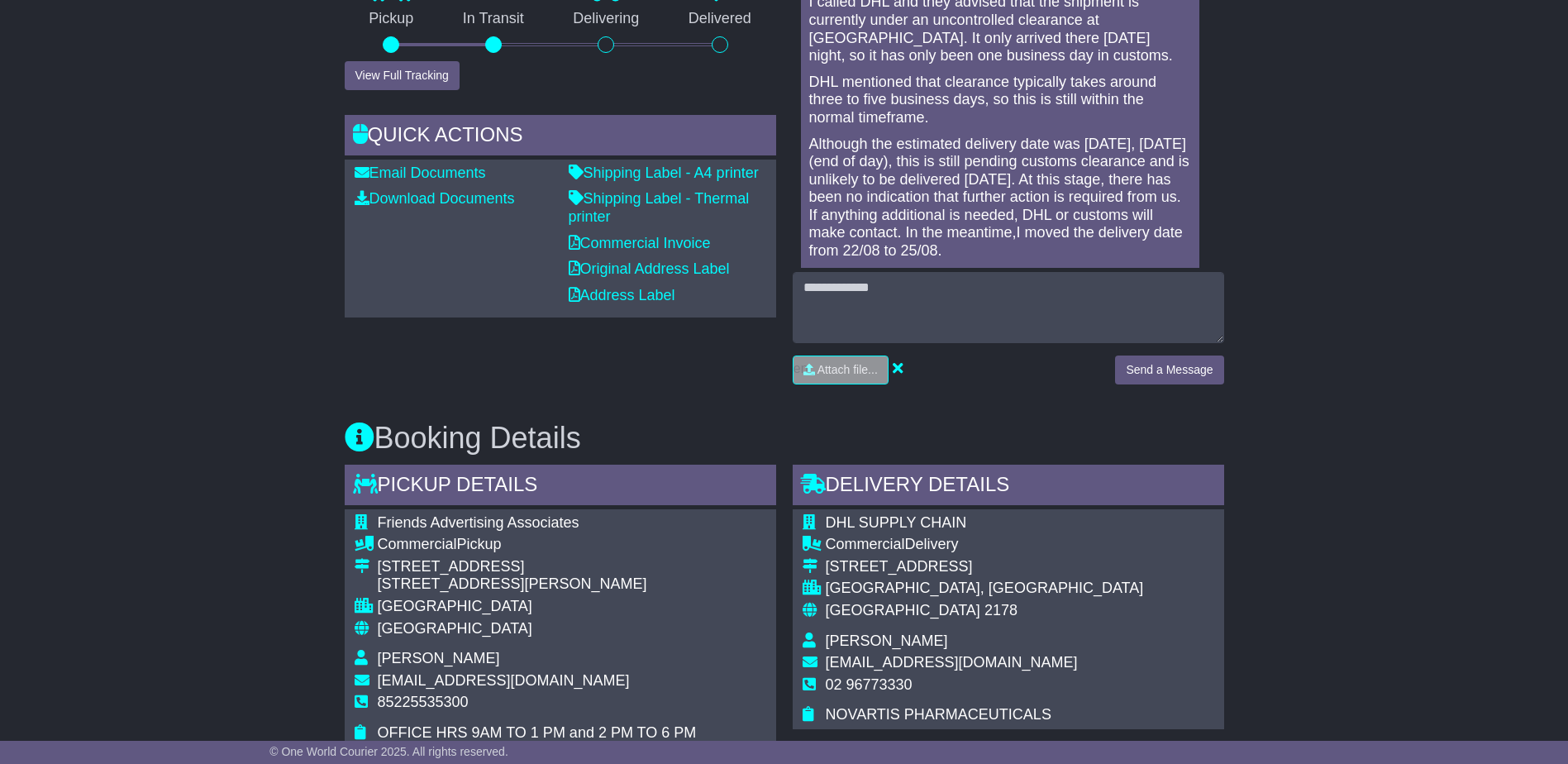
scroll to position [496, 0]
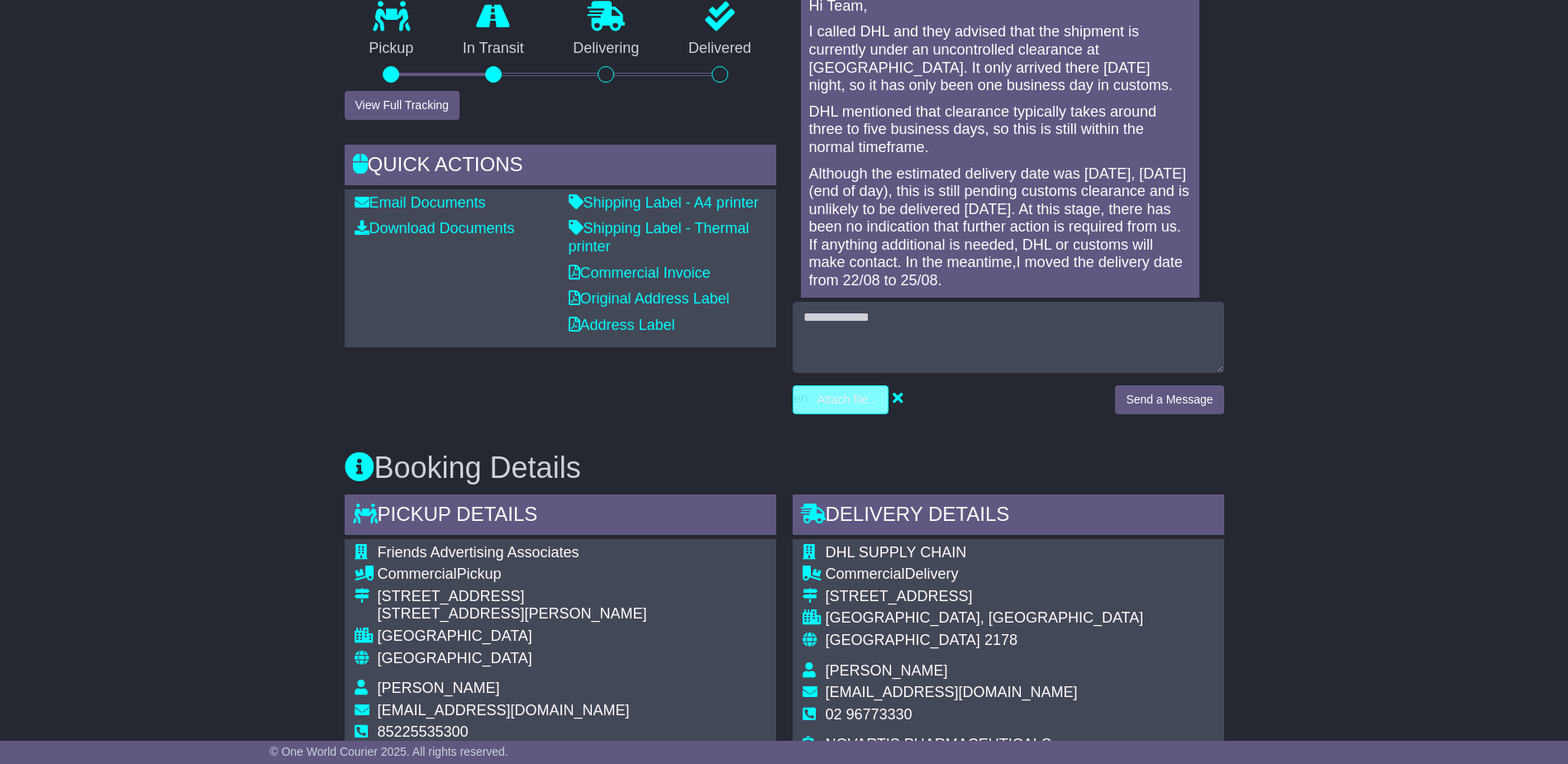
click at [853, 408] on input "file" at bounding box center [762, 400] width 251 height 27
type input "**********"
click at [1197, 412] on button "Send a Message" at bounding box center [1169, 400] width 108 height 29
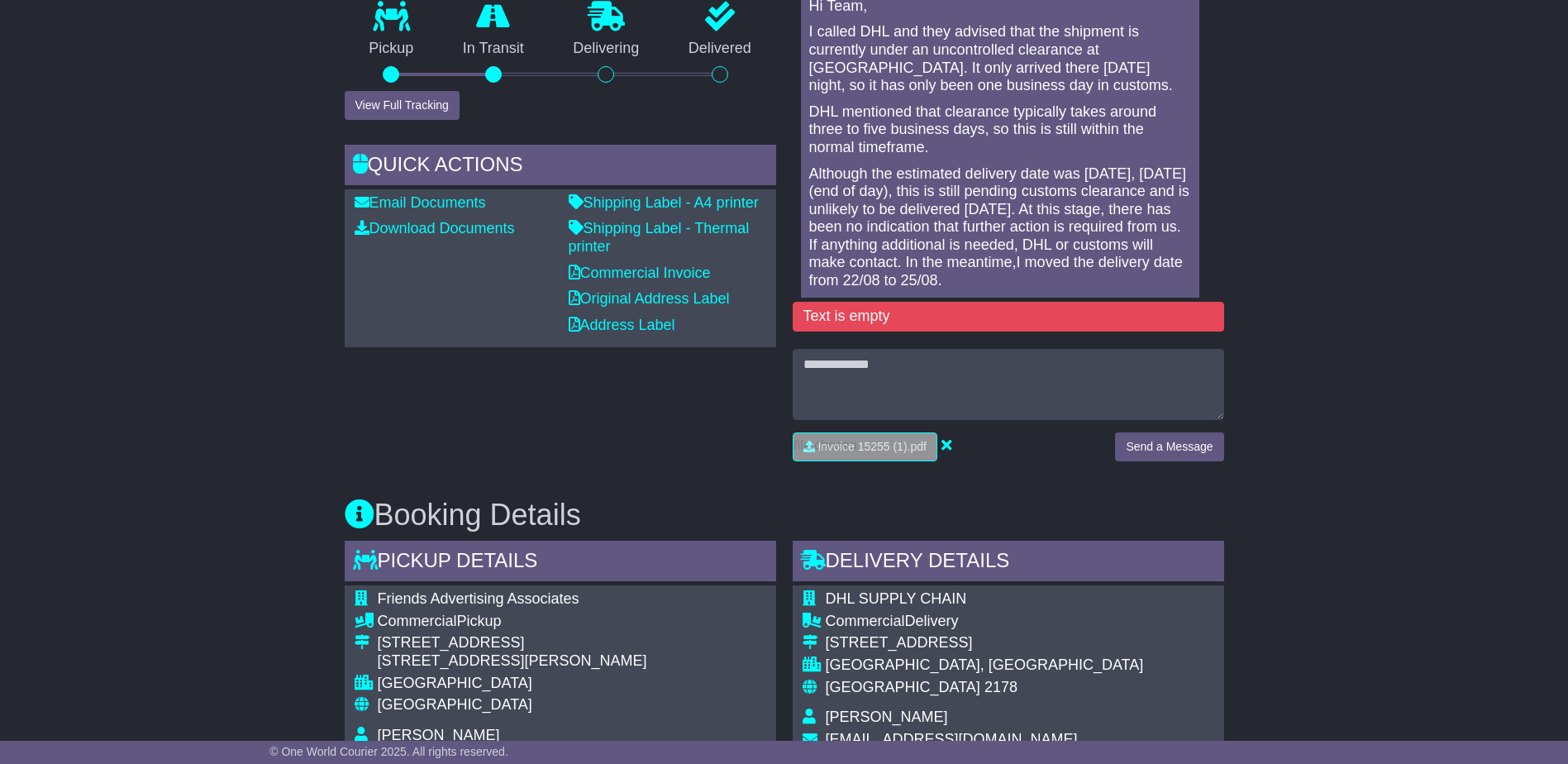
click at [844, 313] on div "Text is empty" at bounding box center [1008, 317] width 431 height 30
click at [945, 499] on h3 "Booking Details" at bounding box center [785, 516] width 880 height 33
drag, startPoint x: 414, startPoint y: 425, endPoint x: 421, endPoint y: 423, distance: 7.3
click at [415, 425] on div "Tracking history Estimated Delivery - [DATE] 17:00 (GMT +10) Pickup In Transit …" at bounding box center [560, 198] width 448 height 551
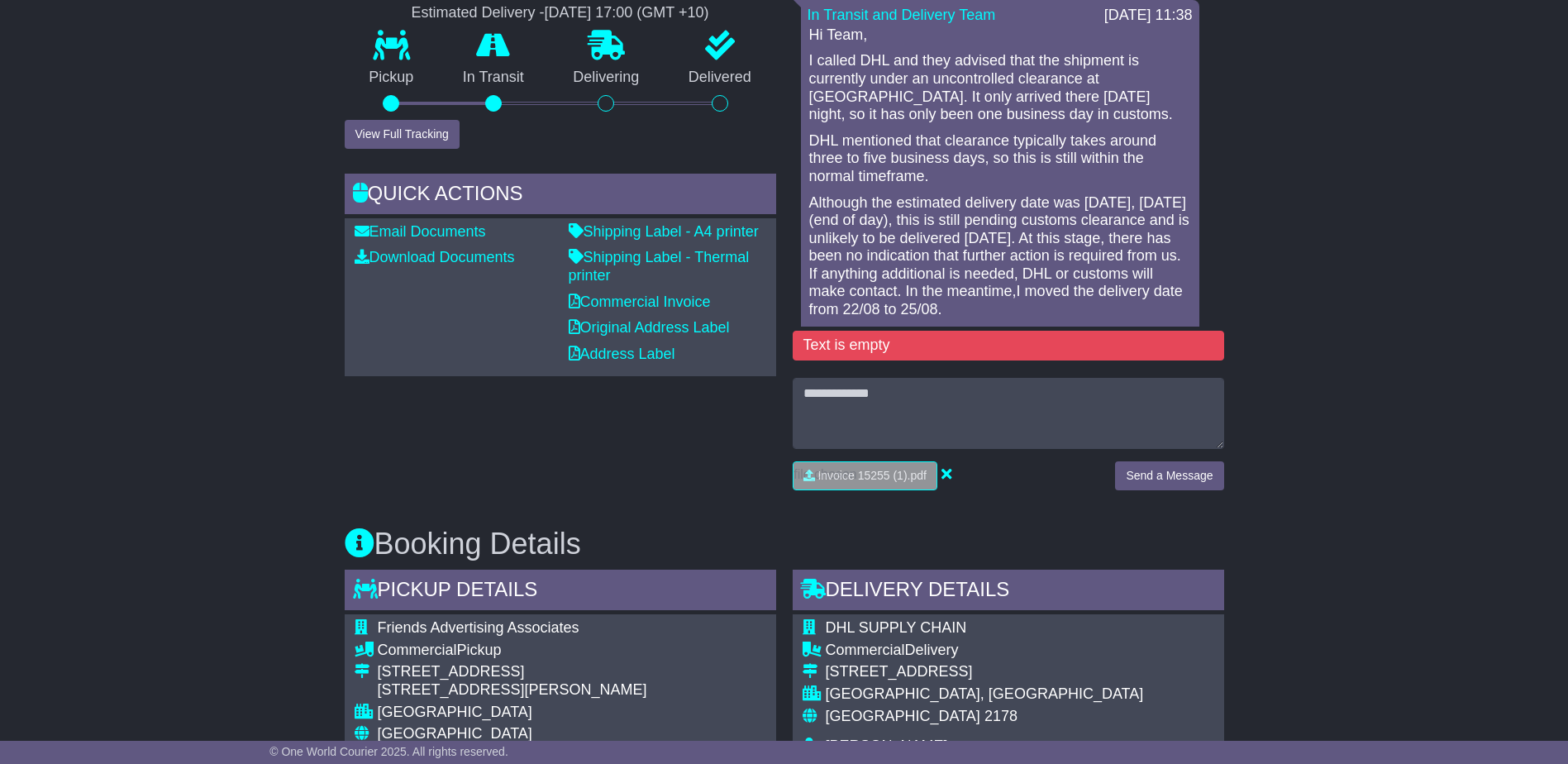
scroll to position [0, 0]
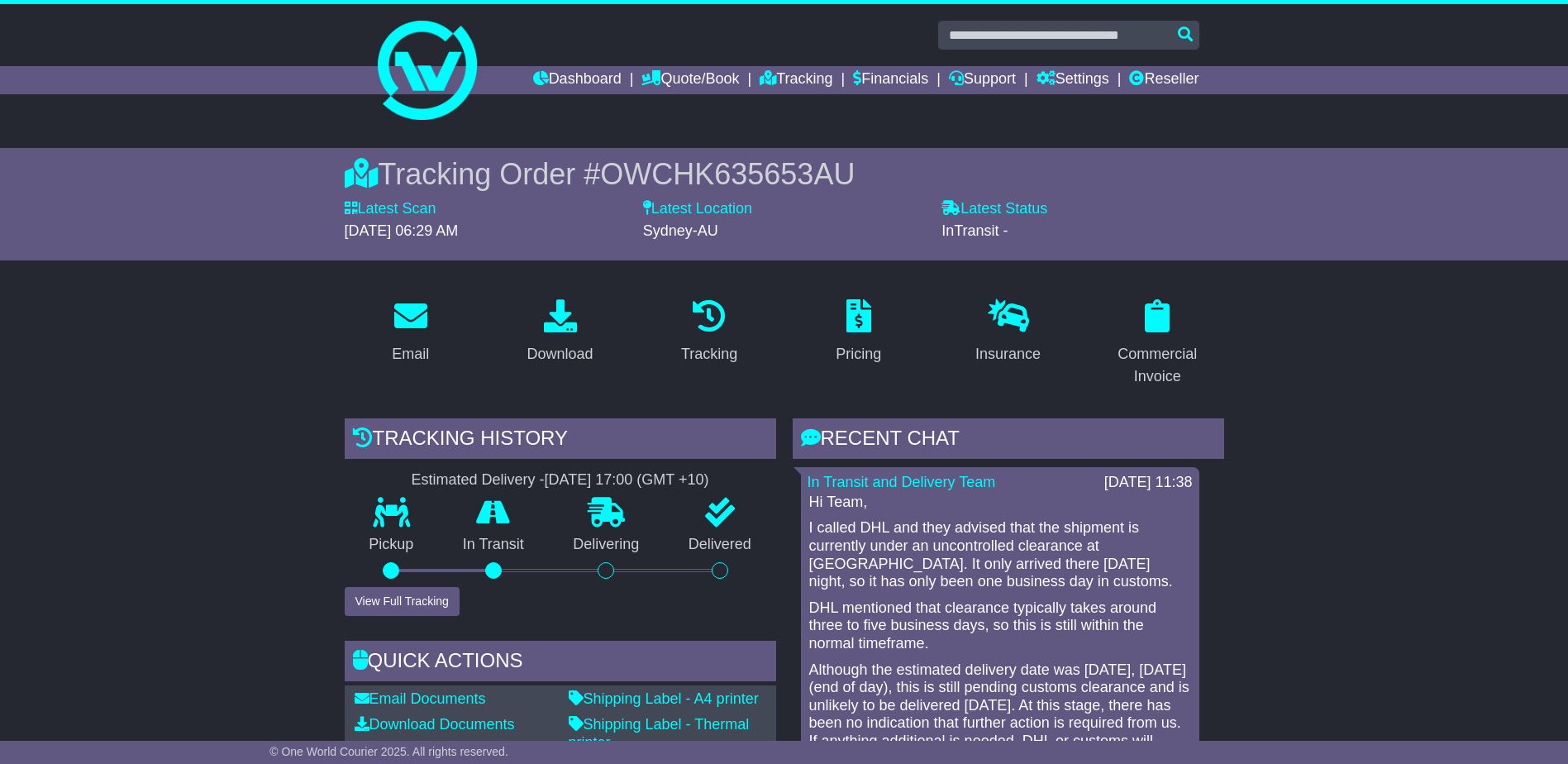
click at [356, 239] on span "[DATE] 06:29 AM" at bounding box center [402, 231] width 114 height 17
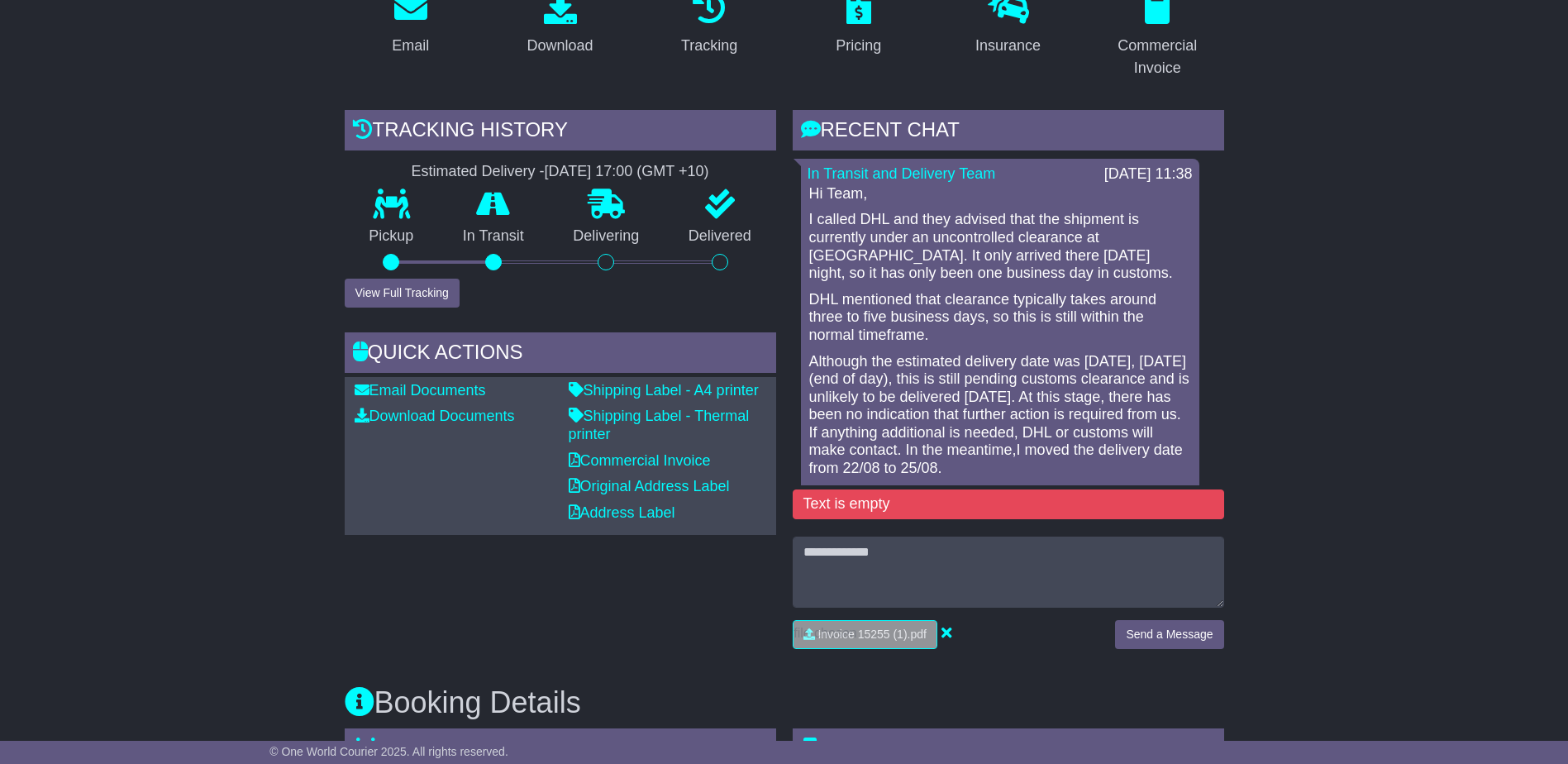
scroll to position [496, 0]
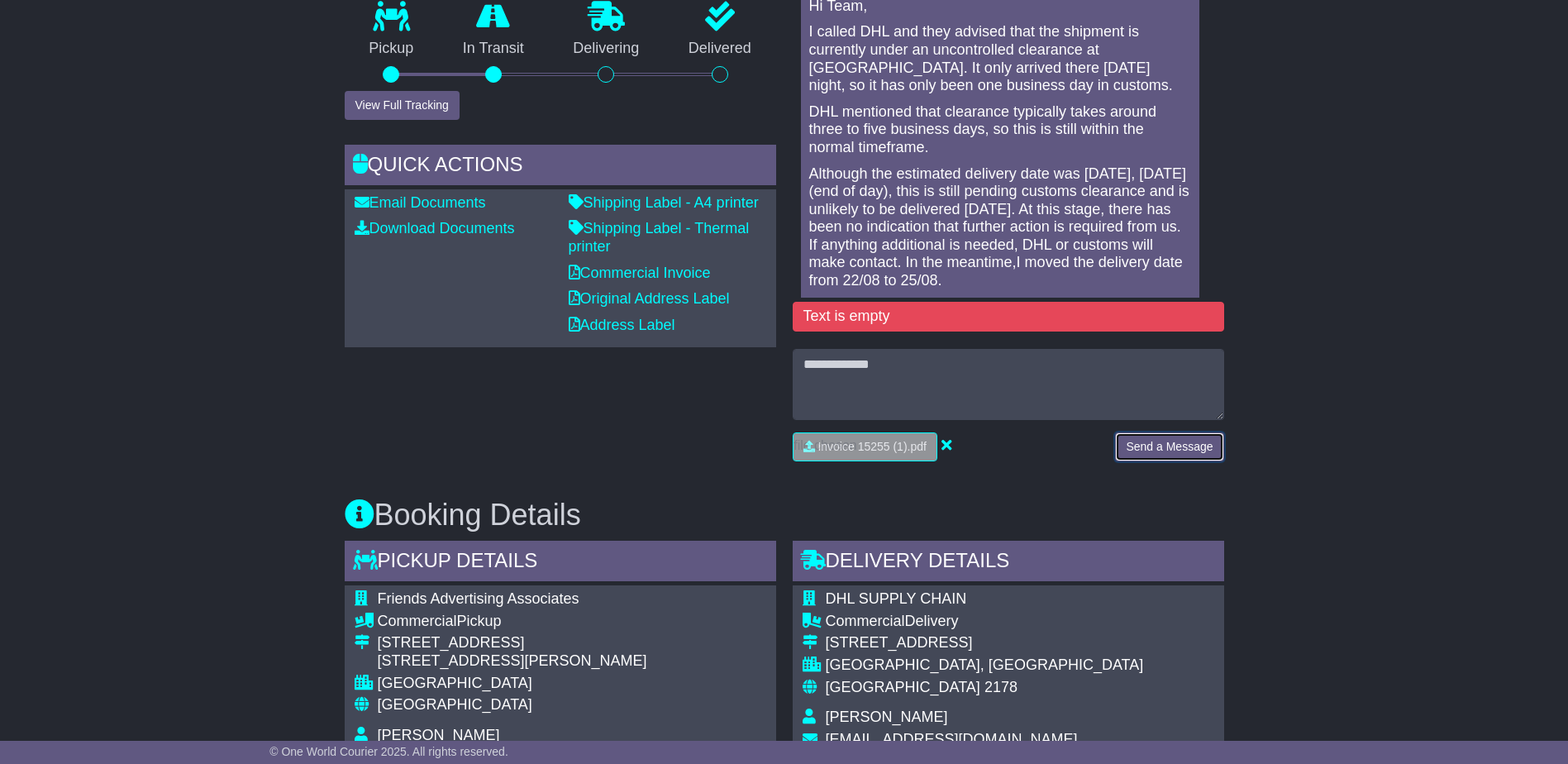
click at [1134, 437] on button "Send a Message" at bounding box center [1169, 446] width 108 height 29
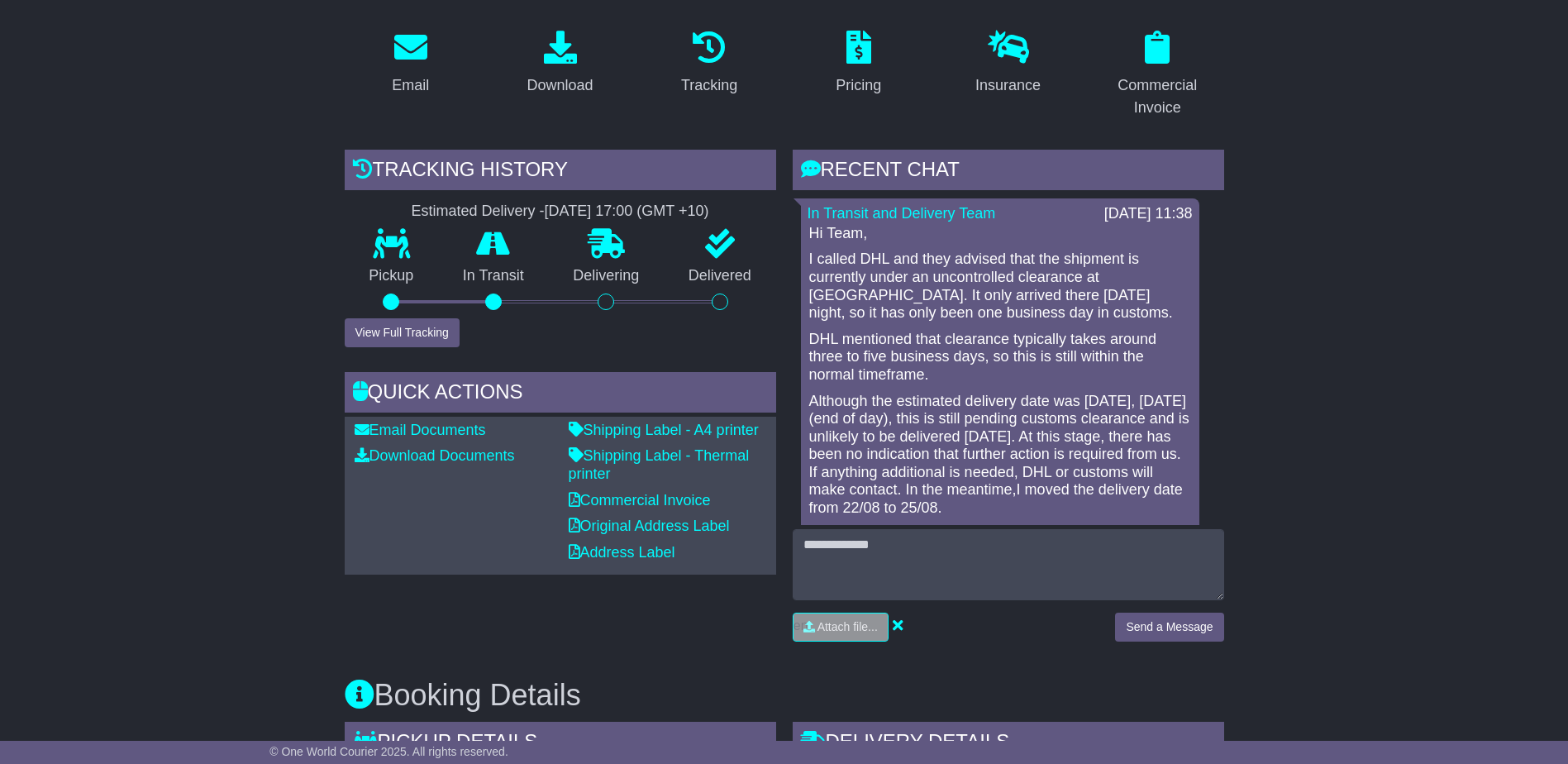
scroll to position [331, 0]
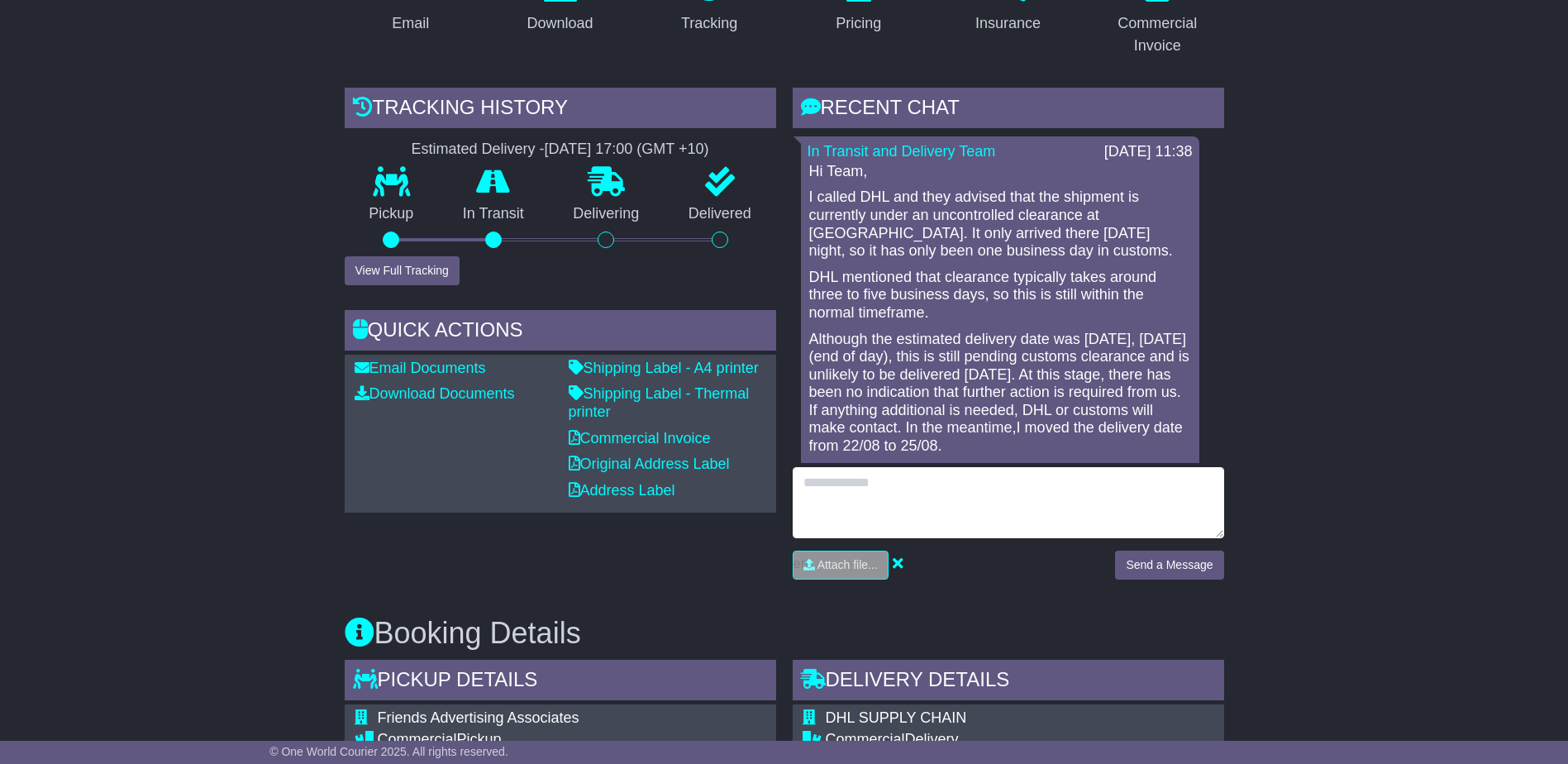
click at [1000, 484] on textarea at bounding box center [1008, 503] width 431 height 71
type textarea "*"
type textarea "**********"
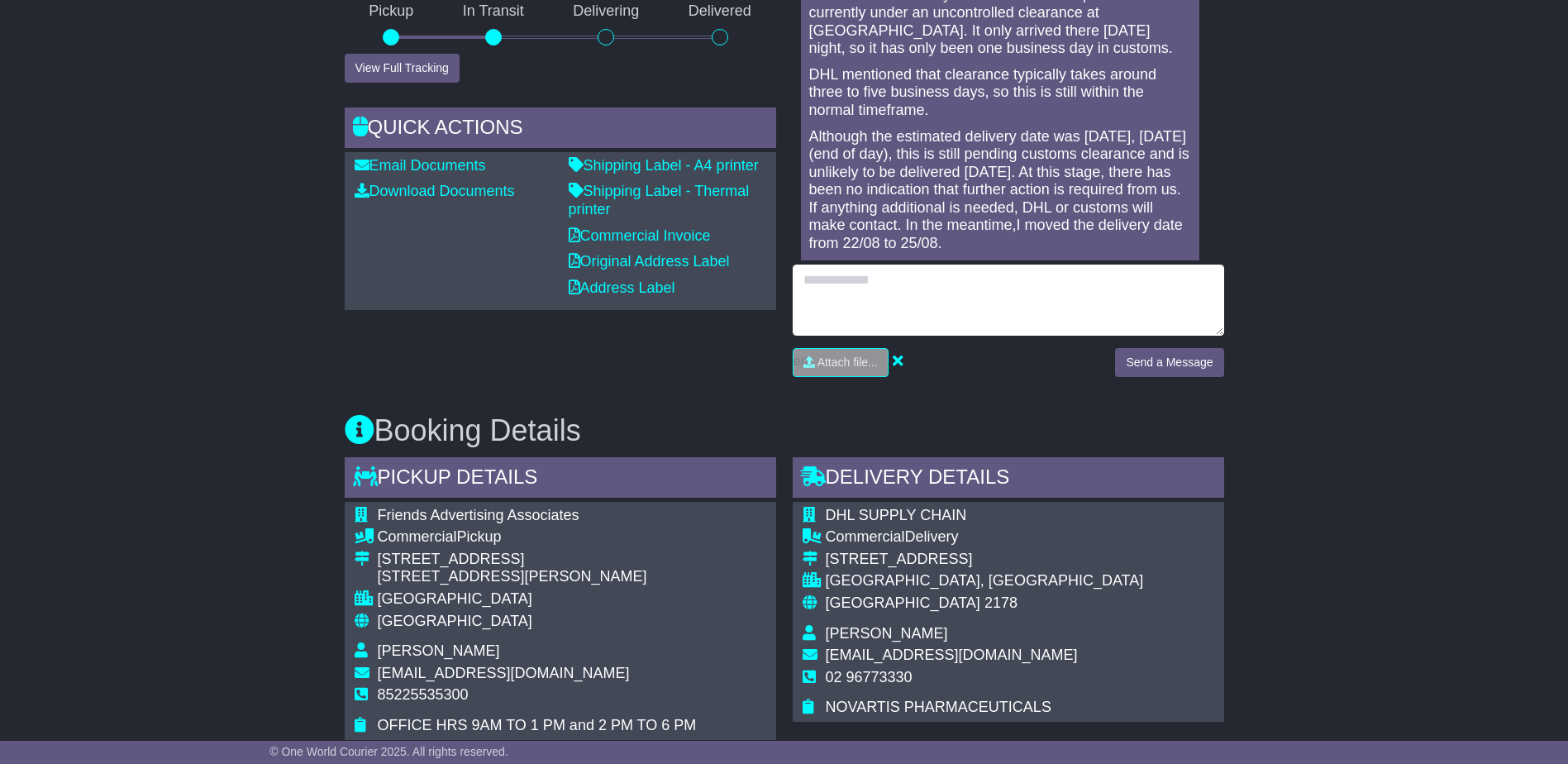
scroll to position [503, 0]
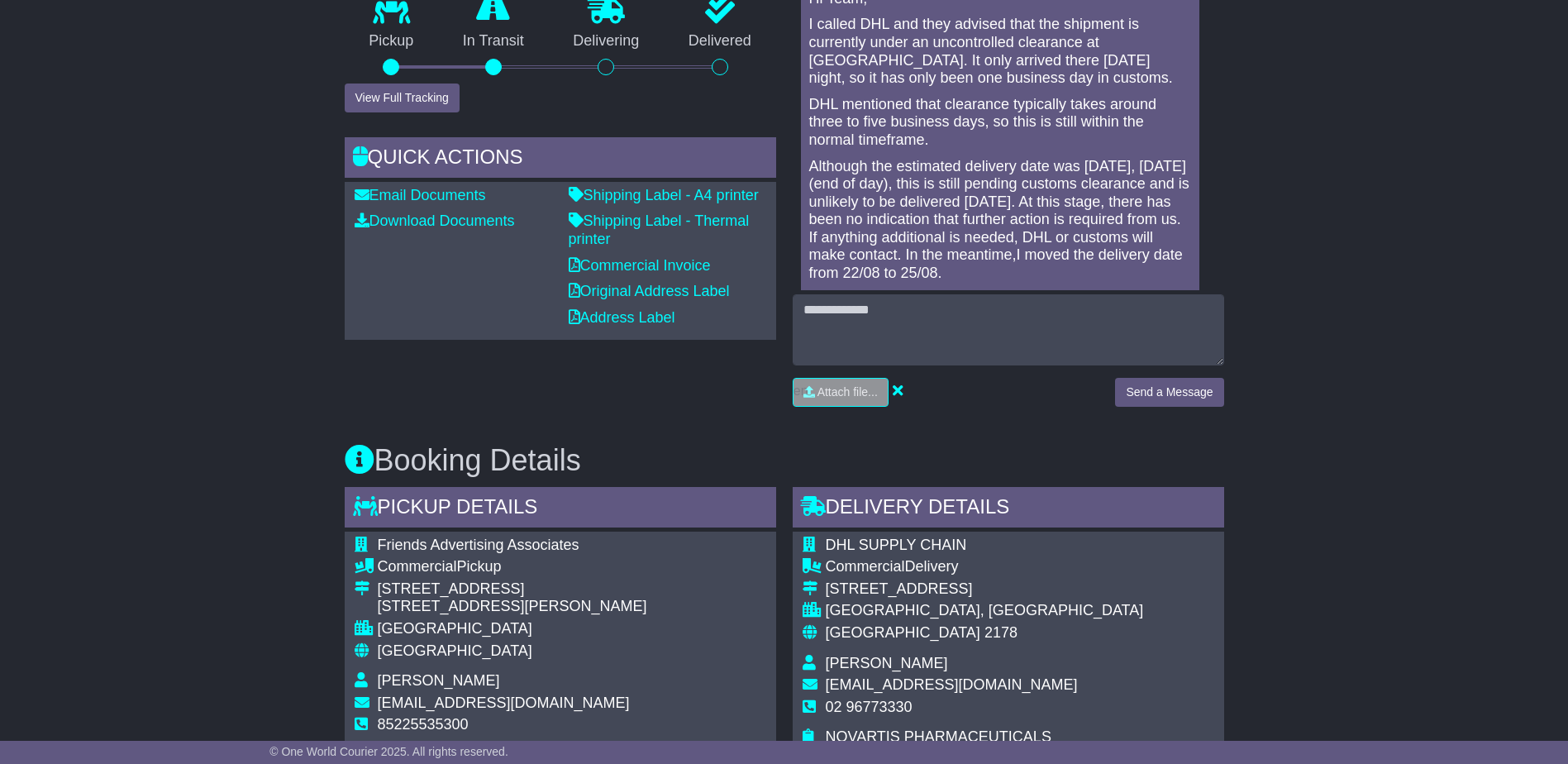
drag, startPoint x: 121, startPoint y: 363, endPoint x: 118, endPoint y: 212, distance: 151.0
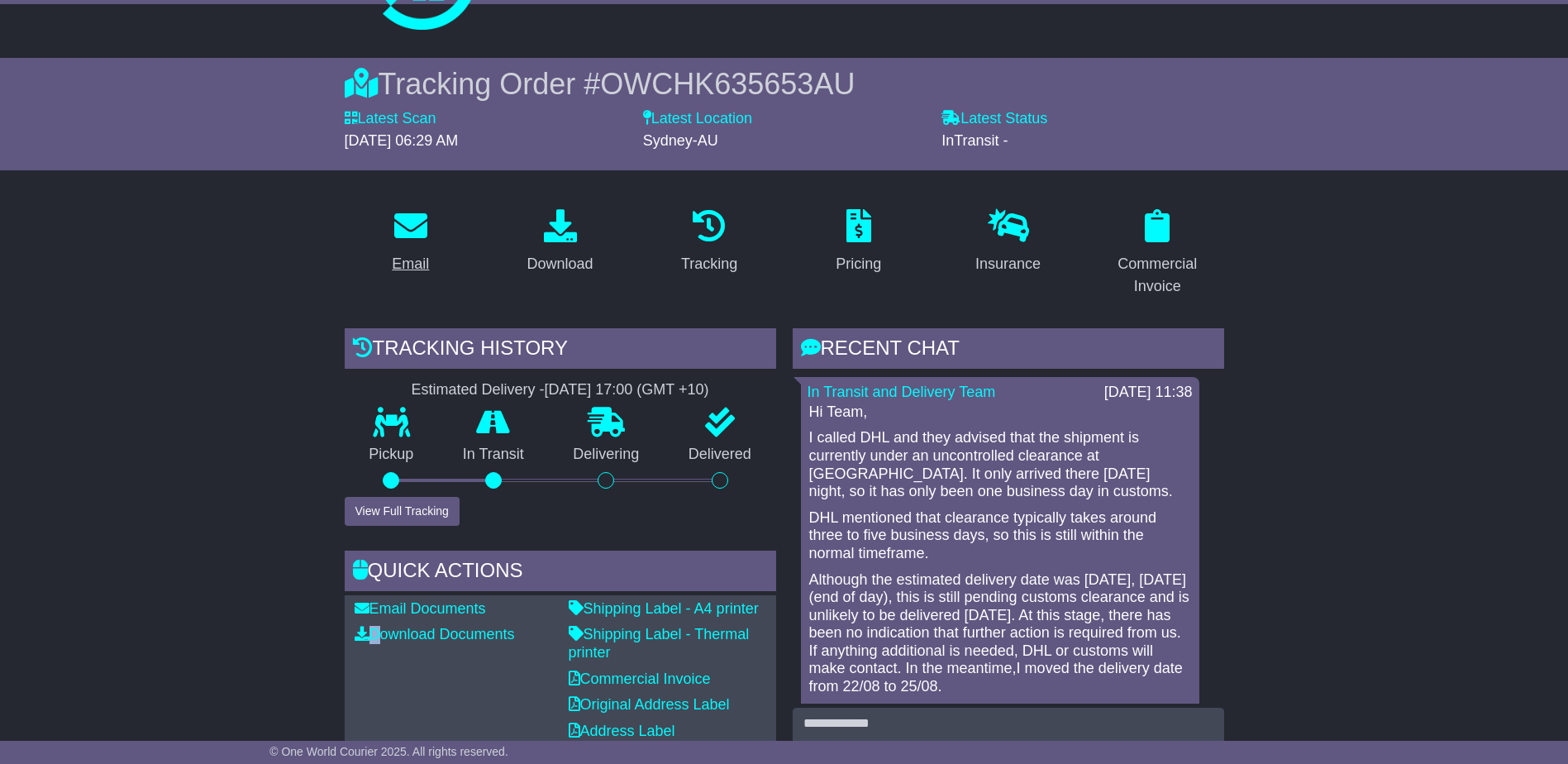
scroll to position [7, 0]
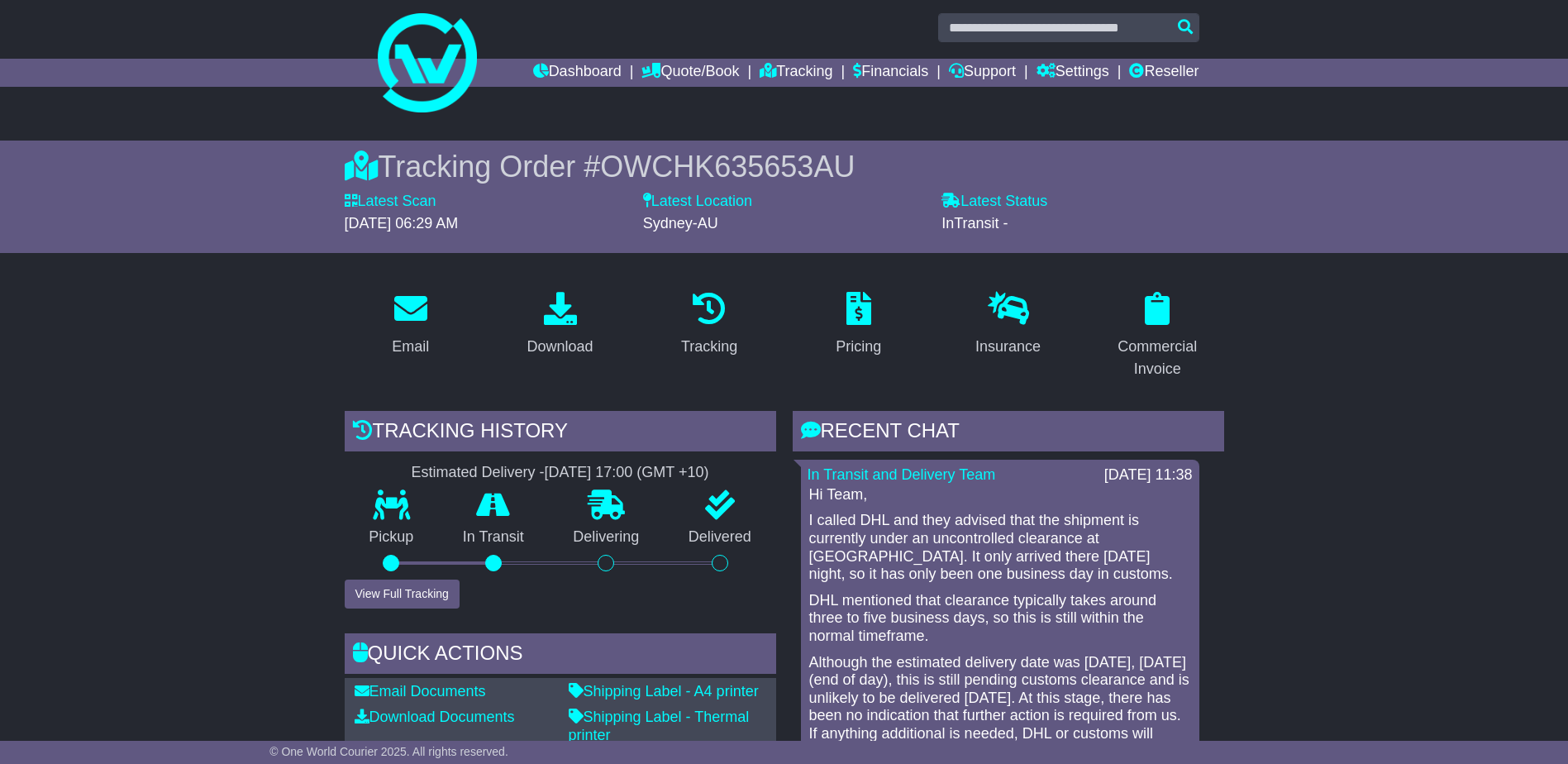
drag, startPoint x: 1259, startPoint y: 311, endPoint x: 1051, endPoint y: 400, distance: 226.2
drag, startPoint x: 754, startPoint y: 386, endPoint x: 785, endPoint y: 399, distance: 33.6
click at [755, 386] on div "Tracking" at bounding box center [710, 336] width 150 height 100
click at [774, 384] on div "Tracking" at bounding box center [710, 336] width 150 height 100
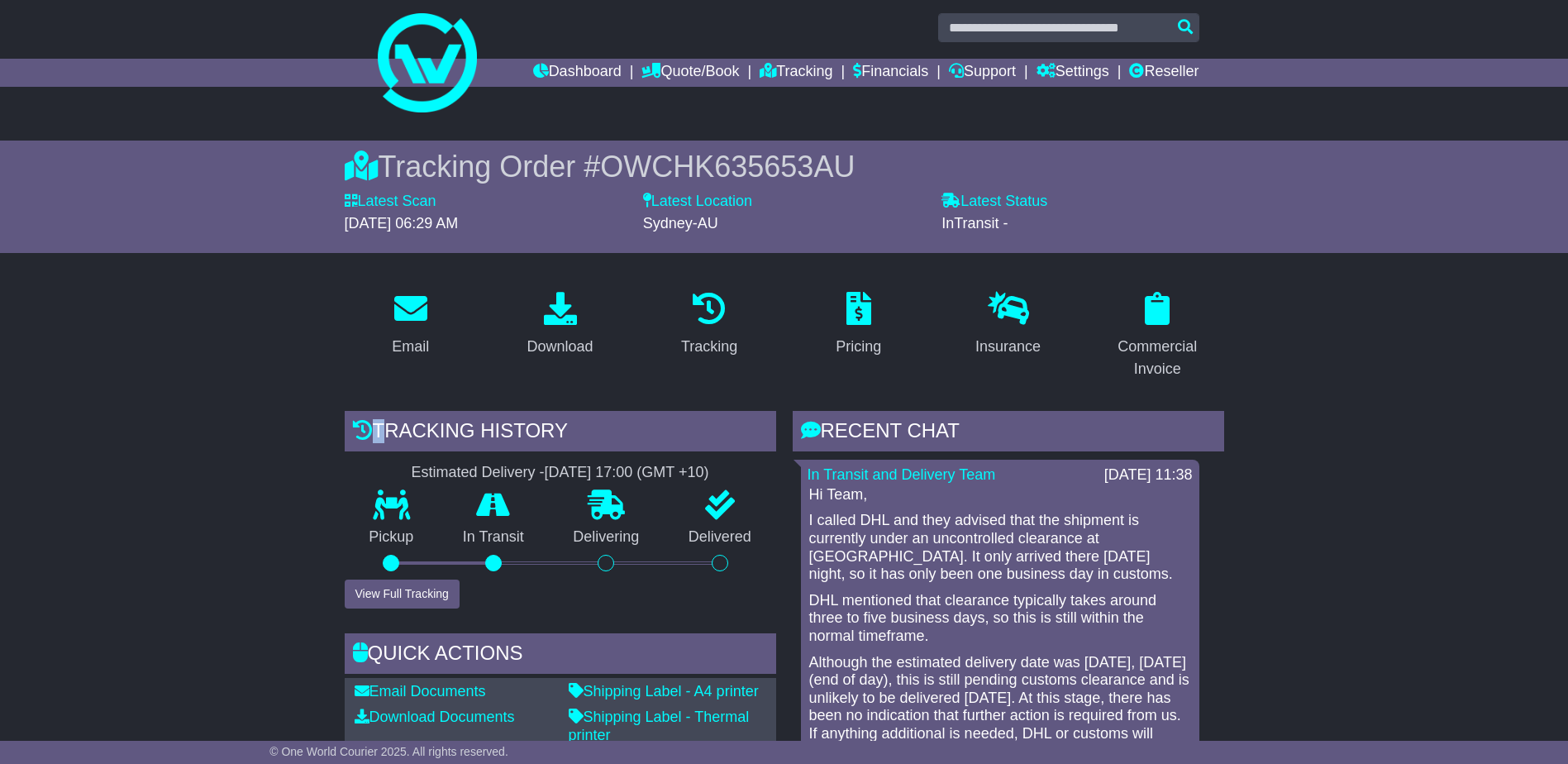
click at [774, 384] on div "Tracking" at bounding box center [710, 336] width 150 height 100
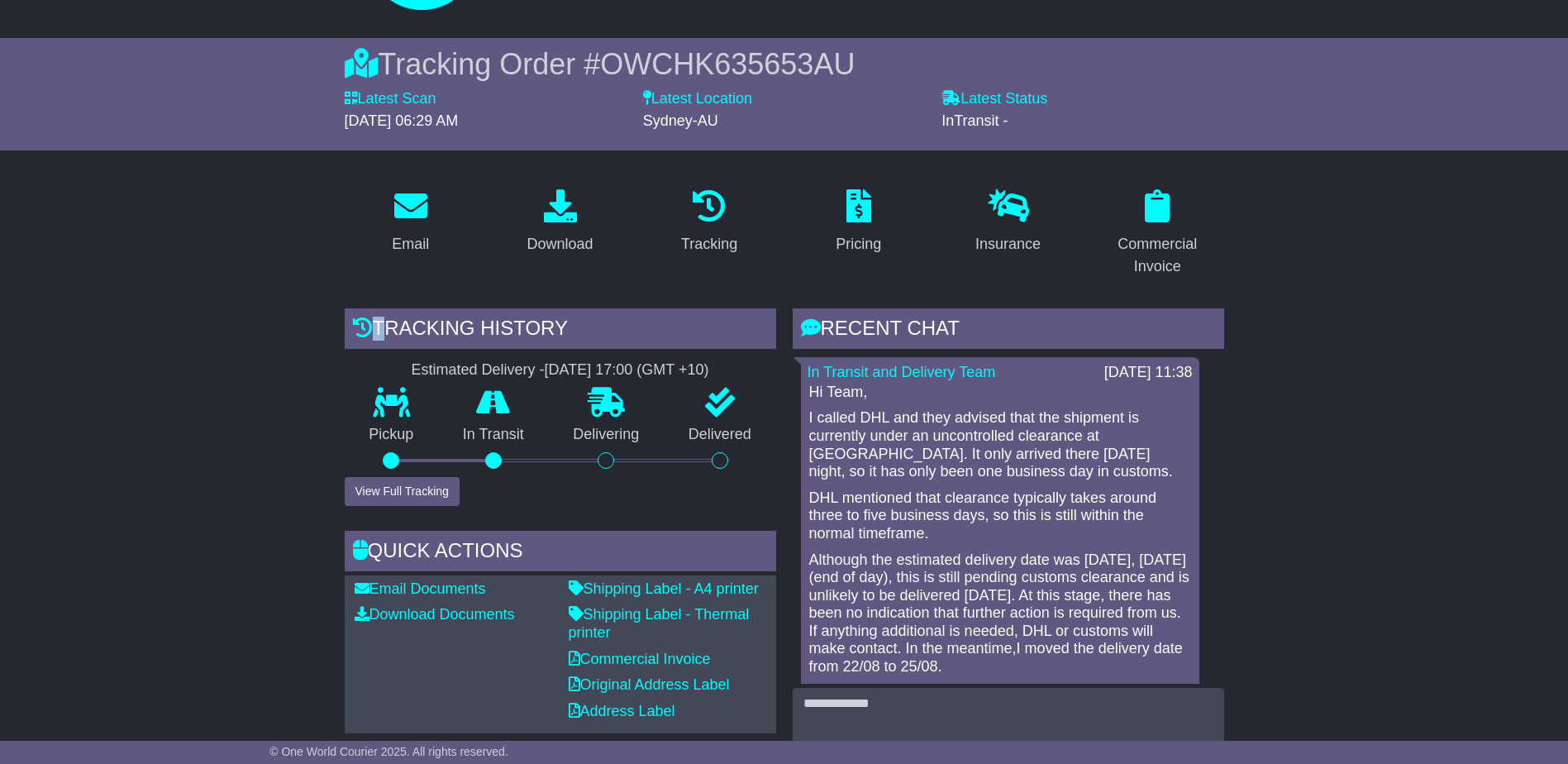
scroll to position [338, 0]
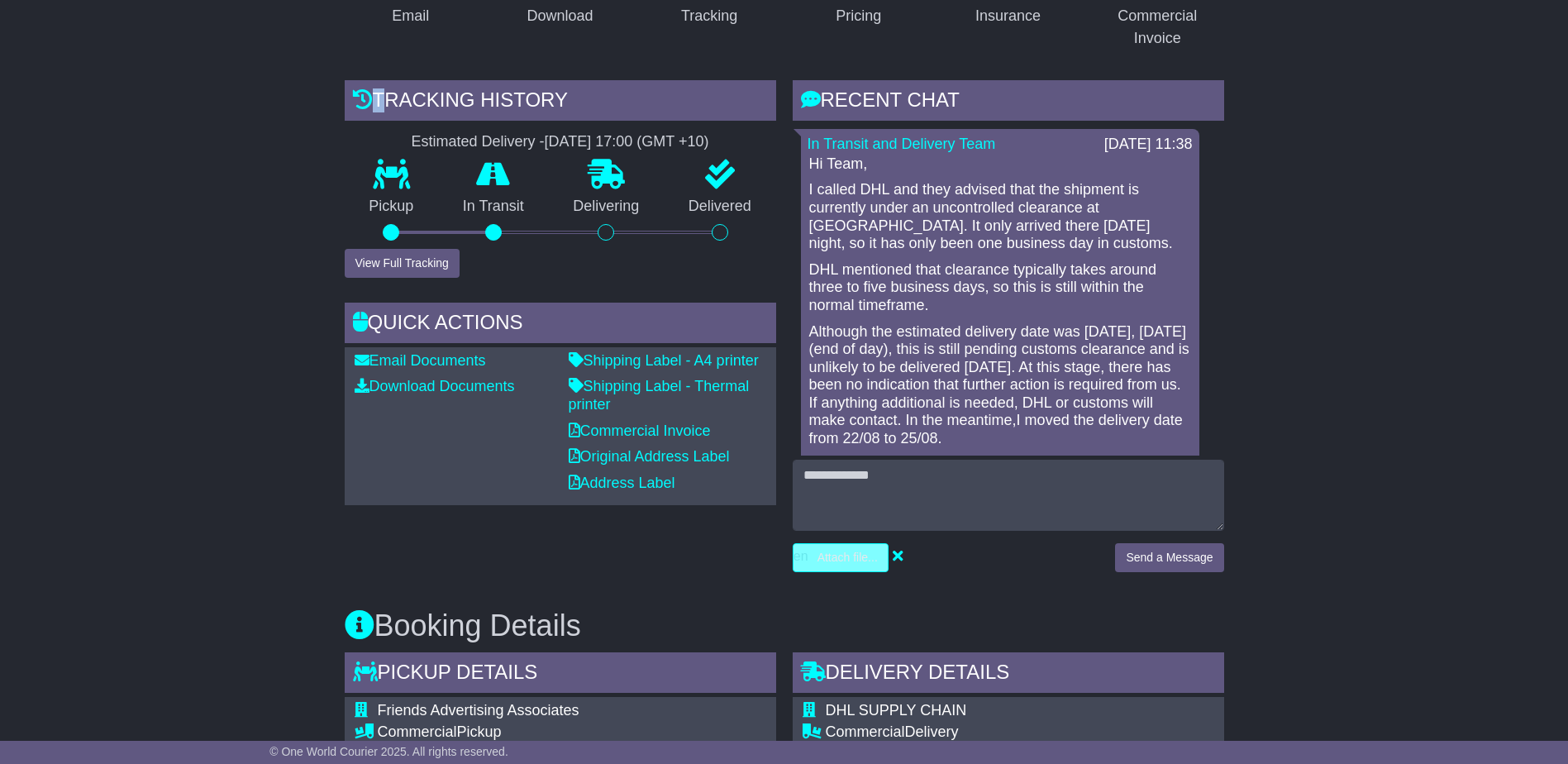
click at [818, 563] on input "file" at bounding box center [762, 557] width 251 height 27
type input "**********"
click at [882, 562] on input "file" at bounding box center [811, 557] width 251 height 27
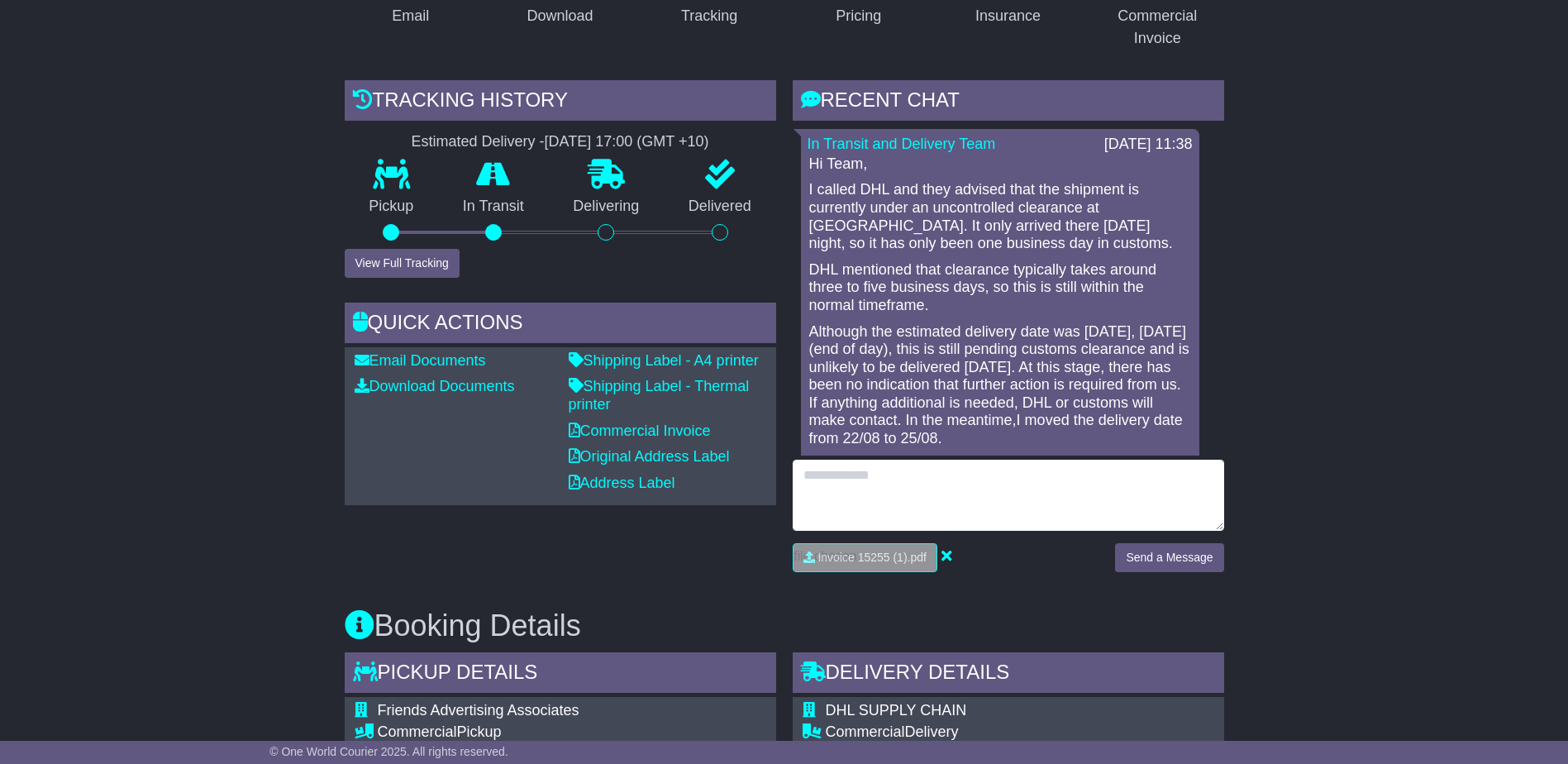
click at [848, 476] on textarea at bounding box center [1008, 495] width 431 height 71
type textarea "**********"
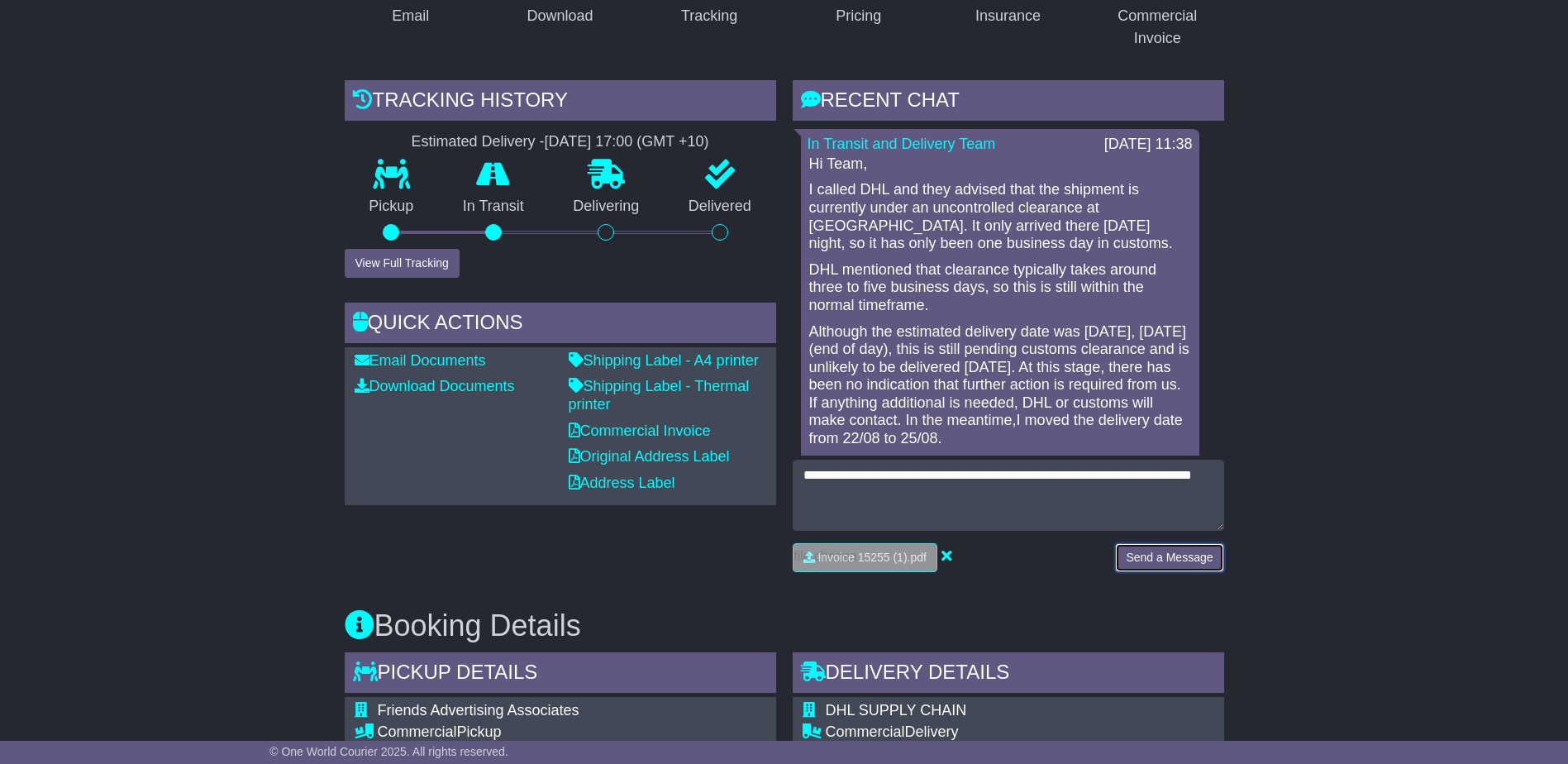
drag, startPoint x: 1166, startPoint y: 564, endPoint x: 1177, endPoint y: 563, distance: 11.0
click at [1167, 564] on button "Send a Message" at bounding box center [1169, 557] width 108 height 29
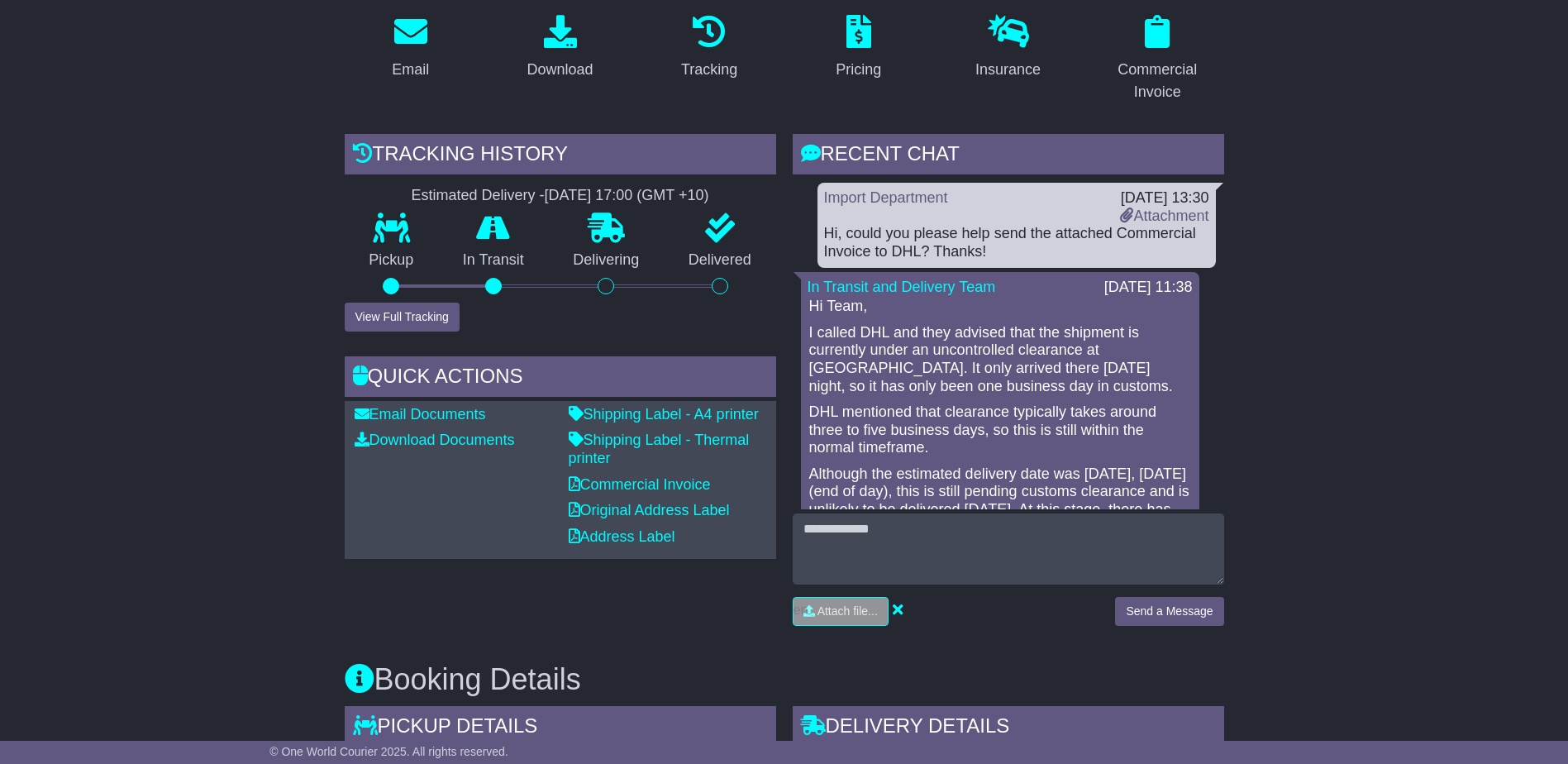
scroll to position [255, 0]
